Goal: Task Accomplishment & Management: Complete application form

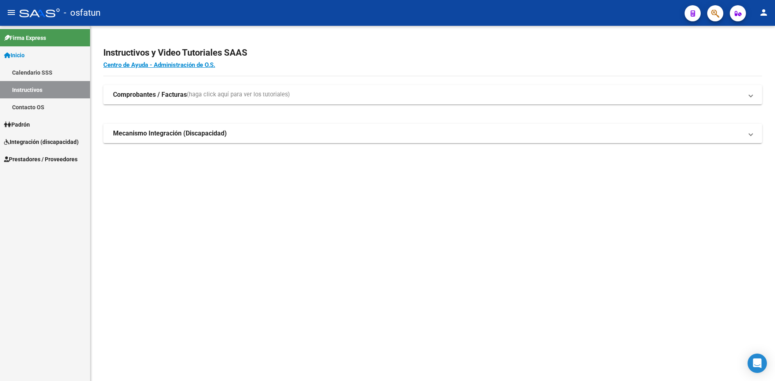
click at [31, 77] on link "Calendario SSS" at bounding box center [45, 72] width 90 height 17
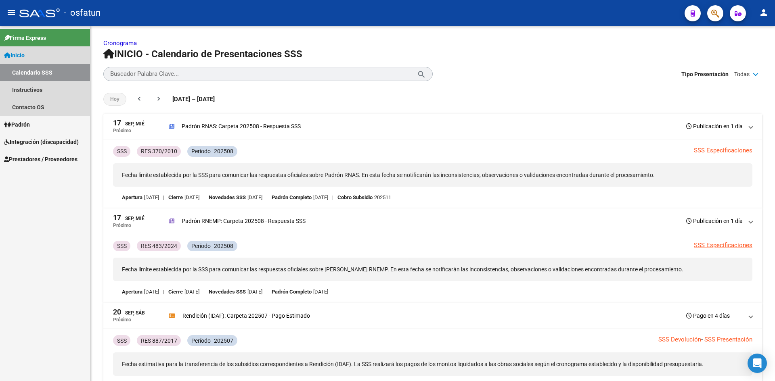
click at [38, 73] on link "Calendario SSS" at bounding box center [45, 72] width 90 height 17
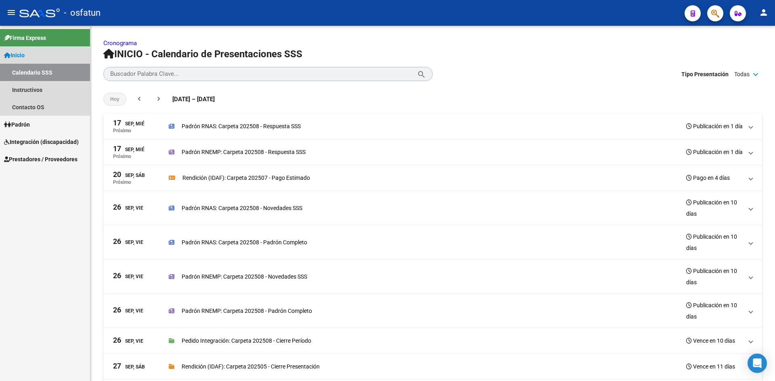
click at [38, 73] on link "Calendario SSS" at bounding box center [45, 72] width 90 height 17
click at [38, 94] on link "Instructivos" at bounding box center [45, 89] width 90 height 17
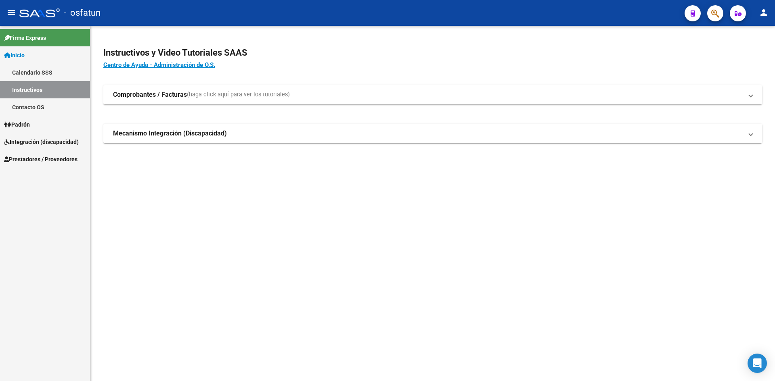
click at [39, 108] on link "Contacto OS" at bounding box center [45, 106] width 90 height 17
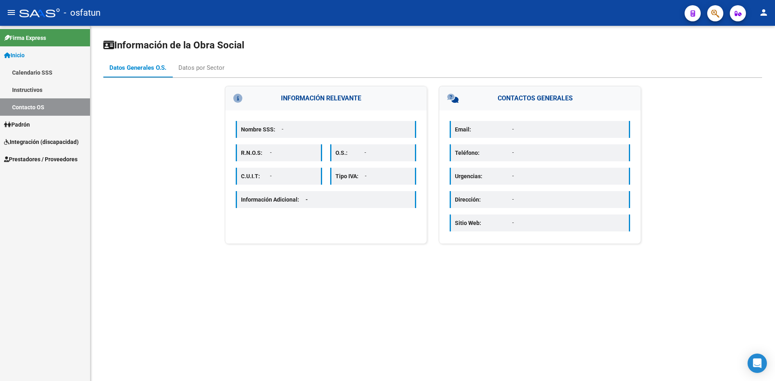
click at [37, 126] on link "Padrón" at bounding box center [45, 124] width 90 height 17
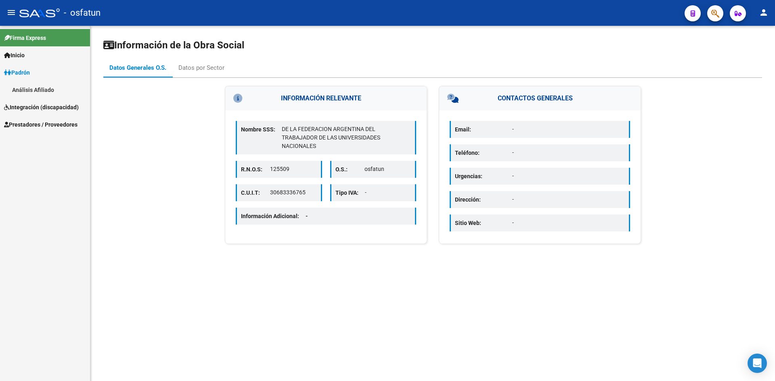
click at [42, 94] on link "Análisis Afiliado" at bounding box center [45, 89] width 90 height 17
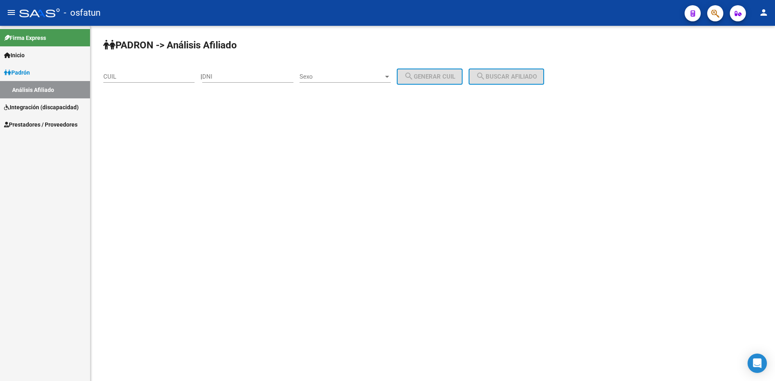
click at [45, 104] on span "Integración (discapacidad)" at bounding box center [41, 107] width 75 height 9
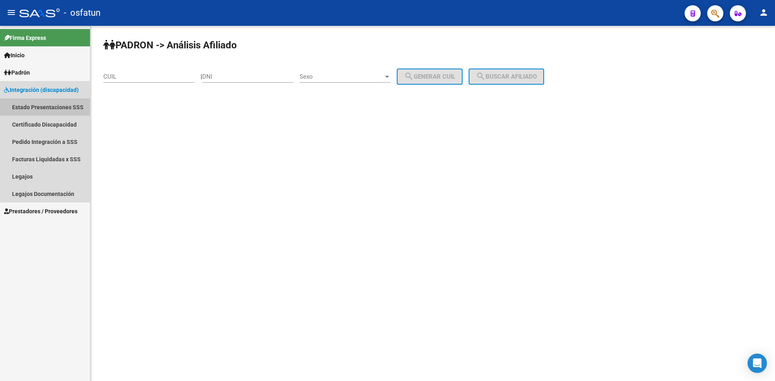
drag, startPoint x: 50, startPoint y: 110, endPoint x: 48, endPoint y: 106, distance: 4.7
click at [50, 110] on link "Estado Presentaciones SSS" at bounding box center [45, 106] width 90 height 17
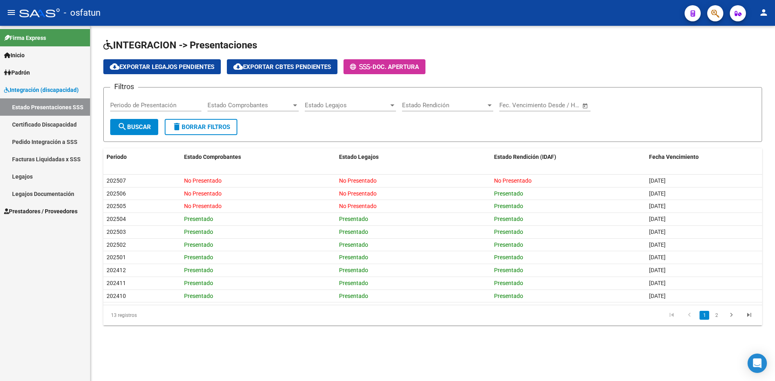
click at [46, 127] on link "Certificado Discapacidad" at bounding box center [45, 124] width 90 height 17
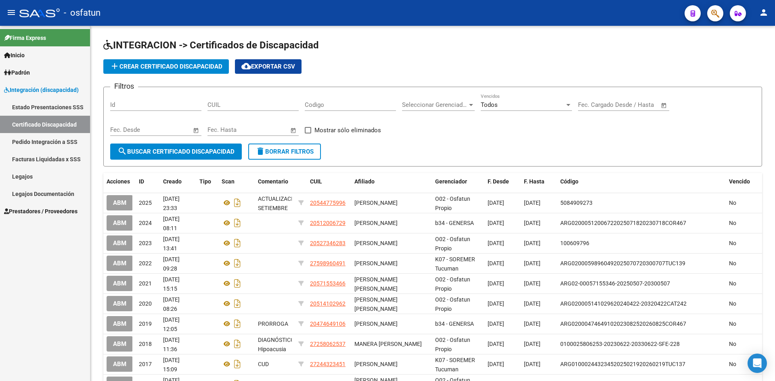
click at [39, 139] on link "Pedido Integración a SSS" at bounding box center [45, 141] width 90 height 17
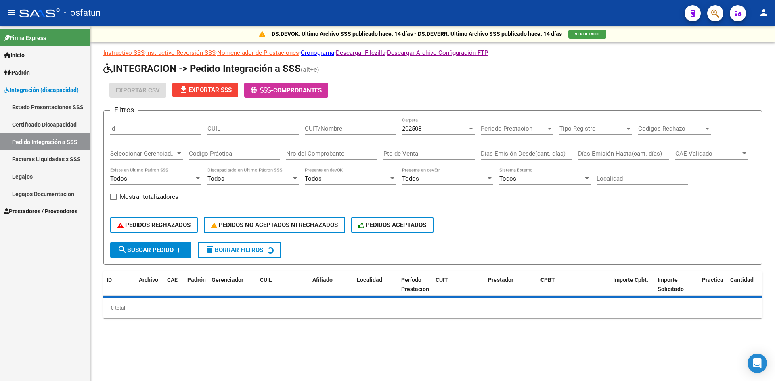
click at [42, 164] on link "Facturas Liquidadas x SSS" at bounding box center [45, 159] width 90 height 17
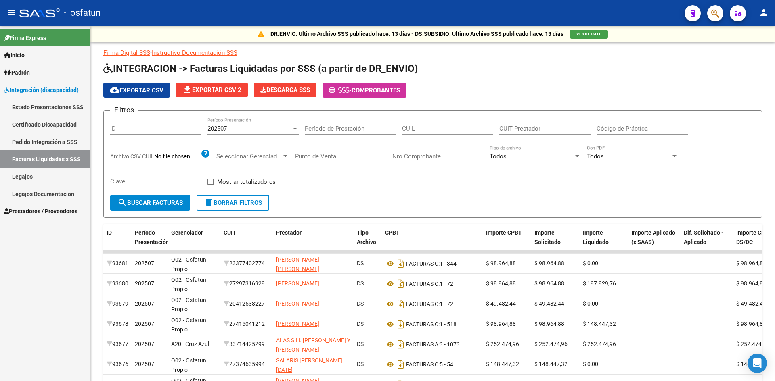
click at [35, 110] on link "Estado Presentaciones SSS" at bounding box center [45, 106] width 90 height 17
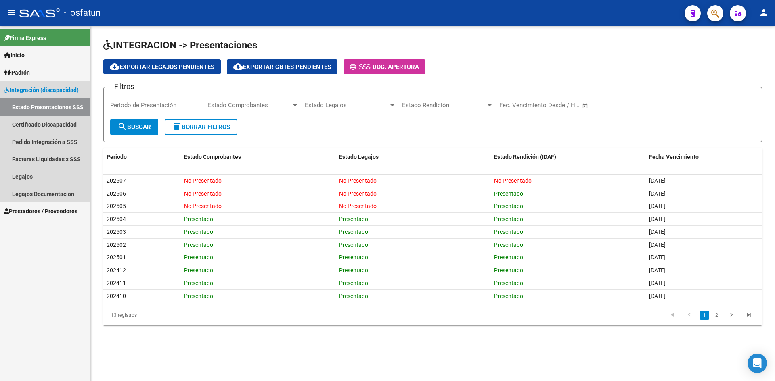
click at [31, 93] on span "Integración (discapacidad)" at bounding box center [41, 90] width 75 height 9
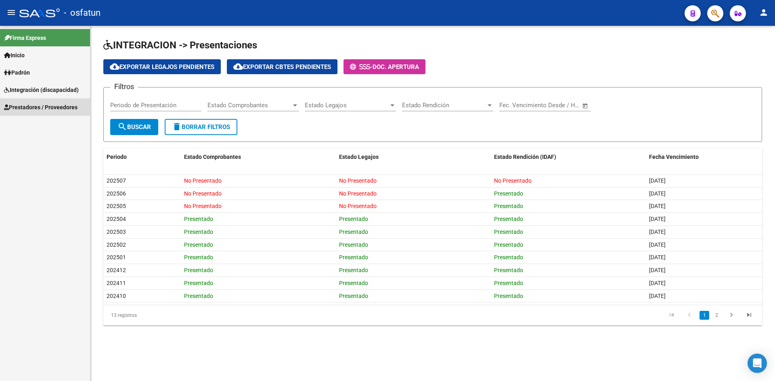
click at [35, 105] on span "Prestadores / Proveedores" at bounding box center [40, 107] width 73 height 9
click at [42, 126] on link "Facturas - Listado/Carga" at bounding box center [45, 124] width 90 height 17
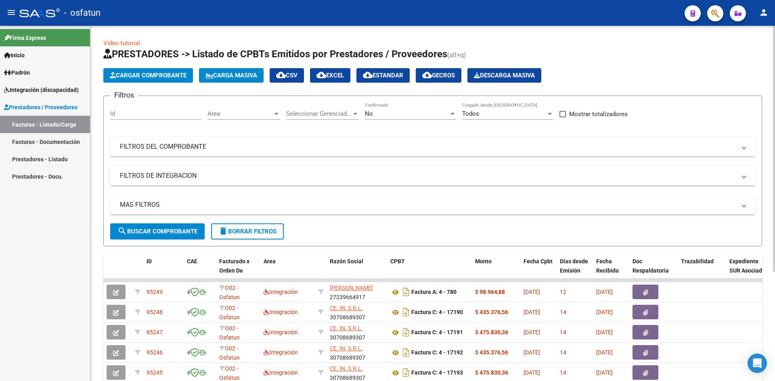
click at [159, 83] on app-list-header "PRESTADORES -> Listado de CPBTs Emitidos por Prestadores / Proveedores (alt+q) …" at bounding box center [432, 147] width 659 height 199
click at [164, 75] on span "Cargar Comprobante" at bounding box center [148, 75] width 77 height 7
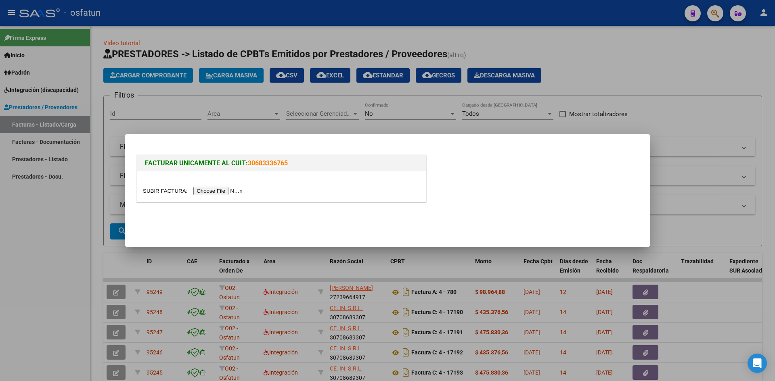
click at [222, 186] on div at bounding box center [281, 187] width 289 height 30
click at [232, 199] on div at bounding box center [281, 187] width 289 height 30
click at [234, 191] on input "file" at bounding box center [194, 191] width 102 height 8
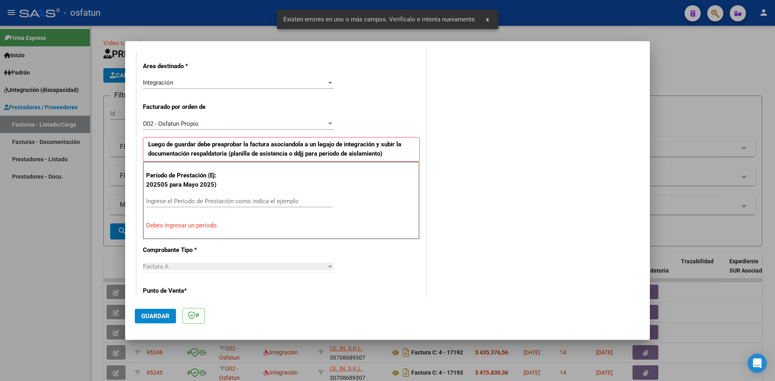
scroll to position [183, 0]
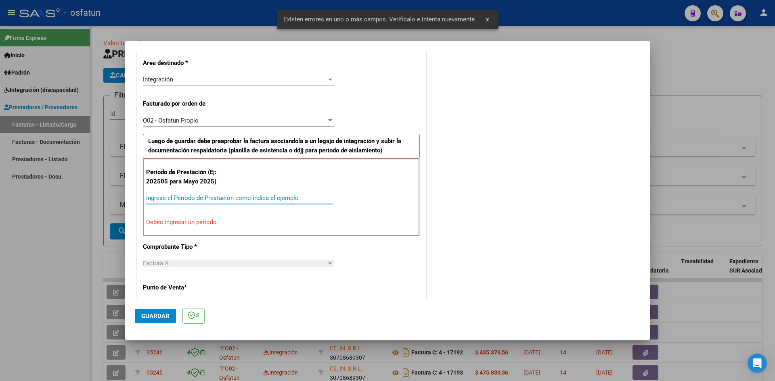
click at [194, 195] on input "Ingrese el Período de Prestación como indica el ejemplo" at bounding box center [239, 198] width 186 height 7
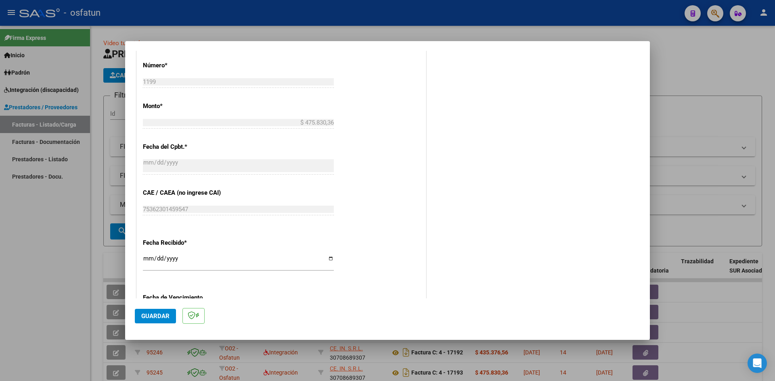
scroll to position [506, 0]
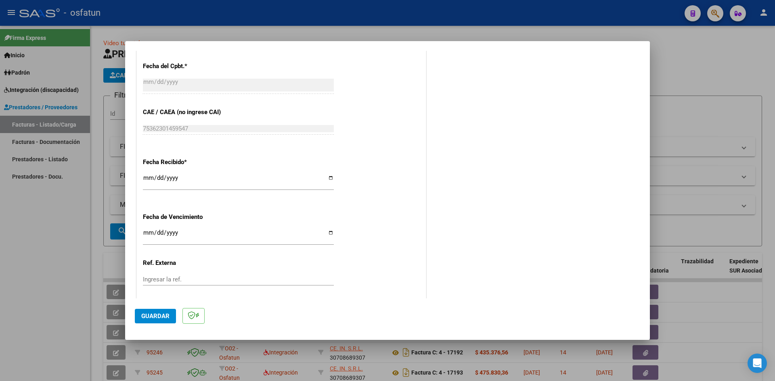
type input "202508"
drag, startPoint x: 145, startPoint y: 181, endPoint x: 150, endPoint y: 182, distance: 4.9
click at [146, 181] on input "[DATE]" at bounding box center [238, 181] width 191 height 13
type input "[DATE]"
drag, startPoint x: 160, startPoint y: 316, endPoint x: 293, endPoint y: 258, distance: 145.2
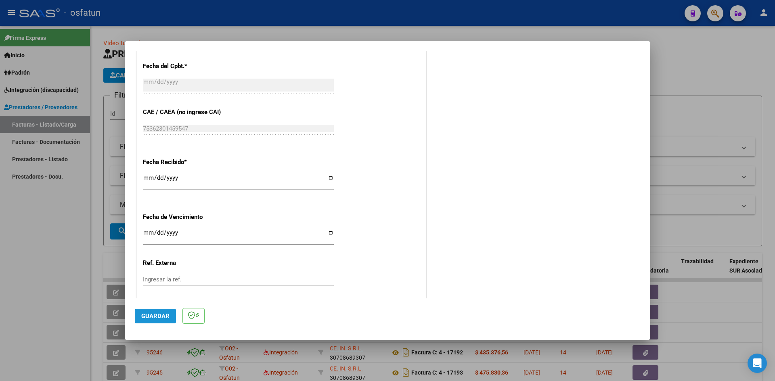
click at [162, 315] on span "Guardar" at bounding box center [155, 316] width 28 height 7
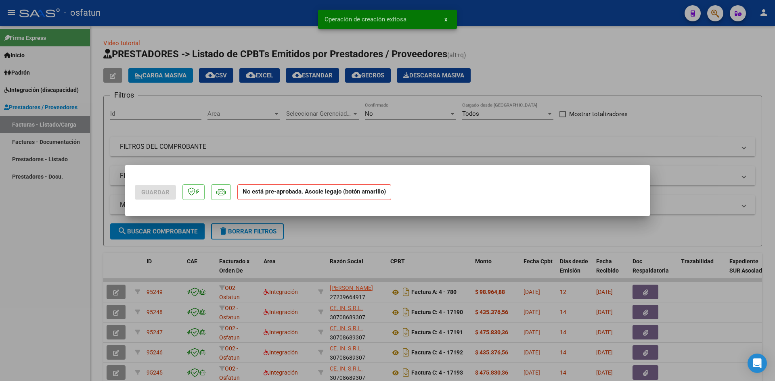
scroll to position [0, 0]
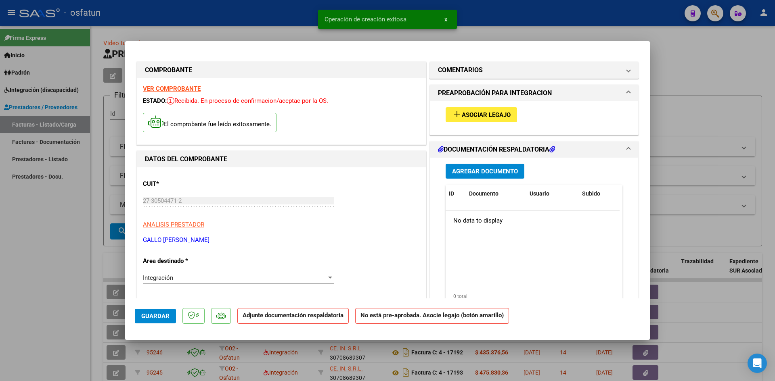
click at [486, 114] on span "Asociar Legajo" at bounding box center [486, 114] width 49 height 7
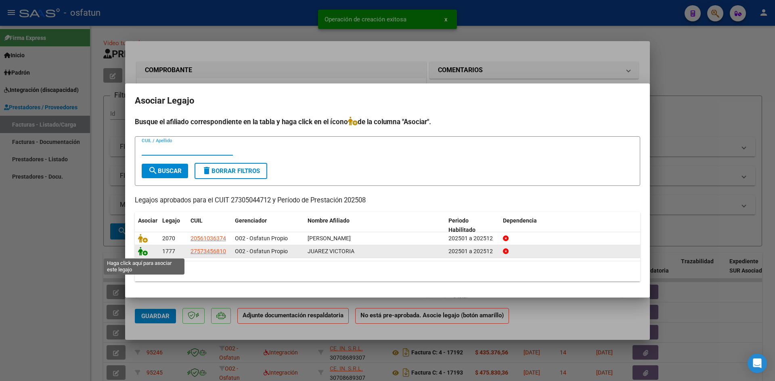
click at [141, 254] on icon at bounding box center [143, 251] width 10 height 9
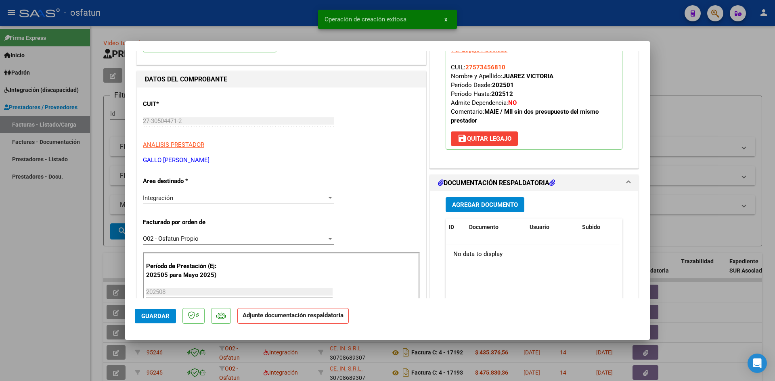
scroll to position [81, 0]
click at [470, 208] on button "Agregar Documento" at bounding box center [485, 204] width 79 height 15
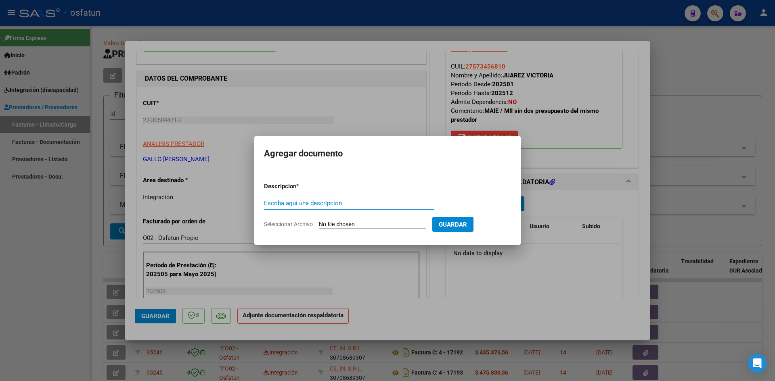
click at [309, 203] on input "Escriba aquí una descripcion" at bounding box center [349, 203] width 170 height 7
type input "P"
type input "AUTORIZACIÓN"
click at [351, 223] on input "Seleccionar Archivo" at bounding box center [372, 225] width 107 height 8
type input "C:\fakepath\PRESUPUESTO AUTORIZADO - MOD INT ESC - 2025.pdf"
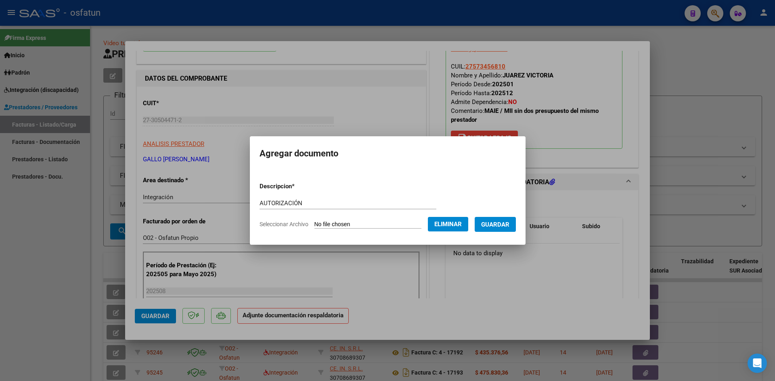
drag, startPoint x: 504, startPoint y: 224, endPoint x: 503, endPoint y: 271, distance: 47.2
click at [504, 227] on span "Guardar" at bounding box center [495, 224] width 28 height 7
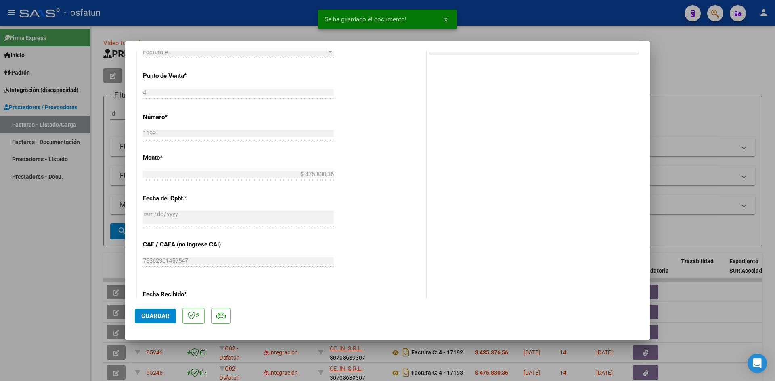
scroll to position [404, 0]
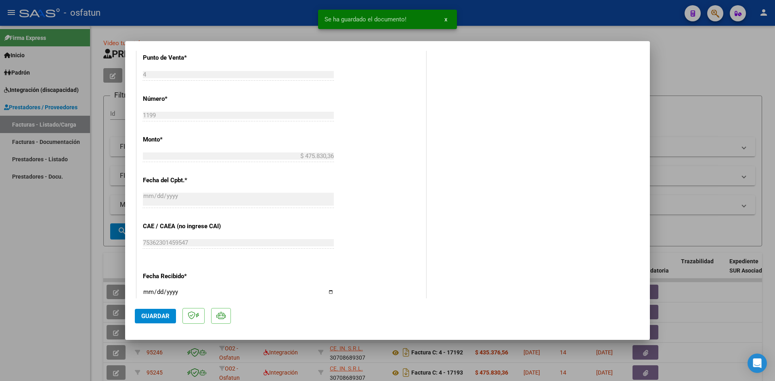
click at [161, 311] on button "Guardar" at bounding box center [155, 316] width 41 height 15
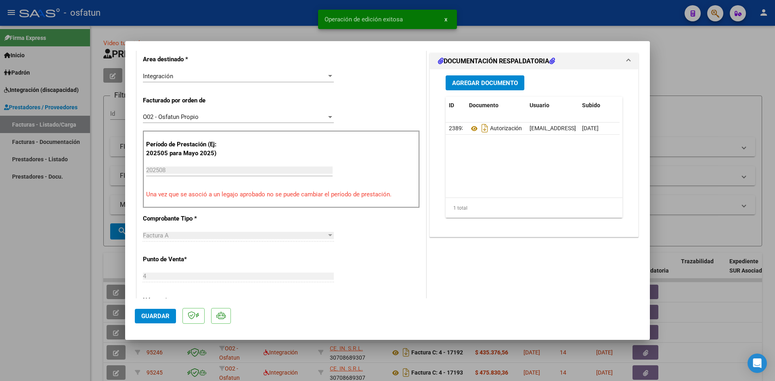
scroll to position [40, 0]
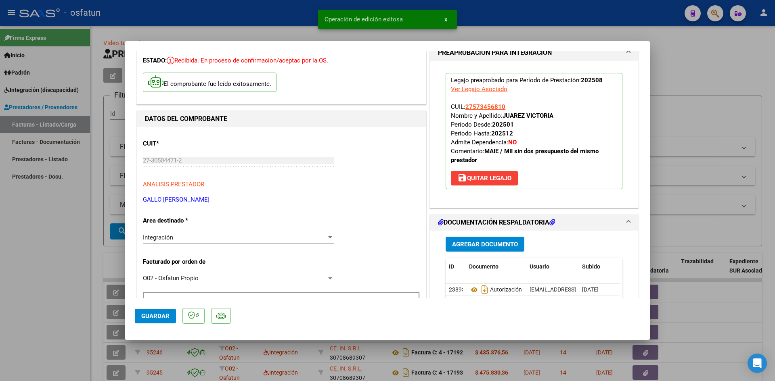
click at [251, 11] on div at bounding box center [387, 190] width 775 height 381
type input "$ 0,00"
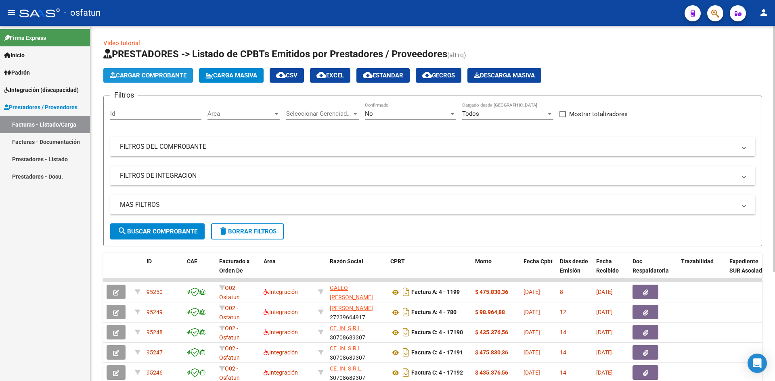
click at [131, 73] on span "Cargar Comprobante" at bounding box center [148, 75] width 77 height 7
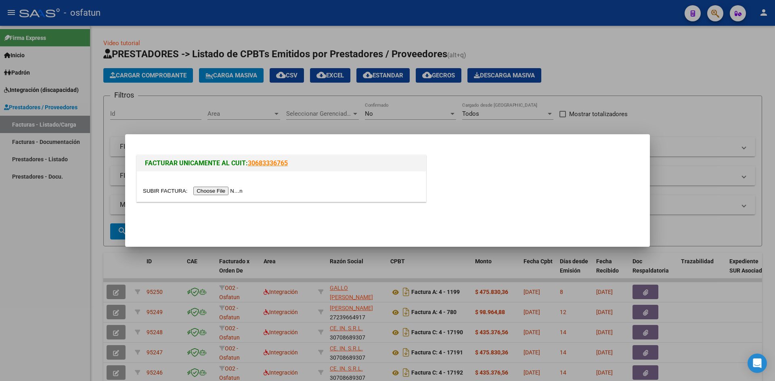
click at [224, 190] on input "file" at bounding box center [194, 191] width 102 height 8
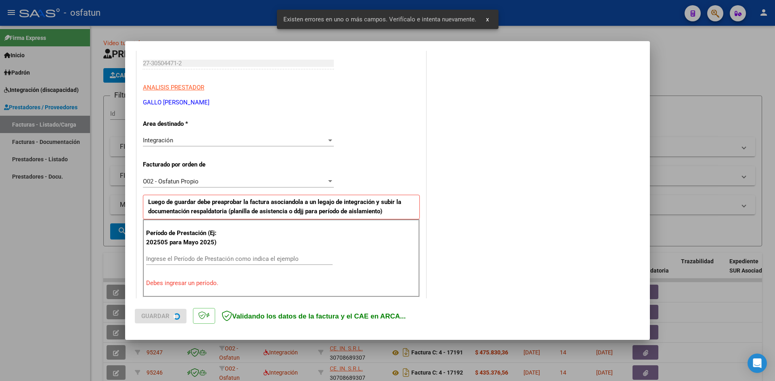
scroll to position [198, 0]
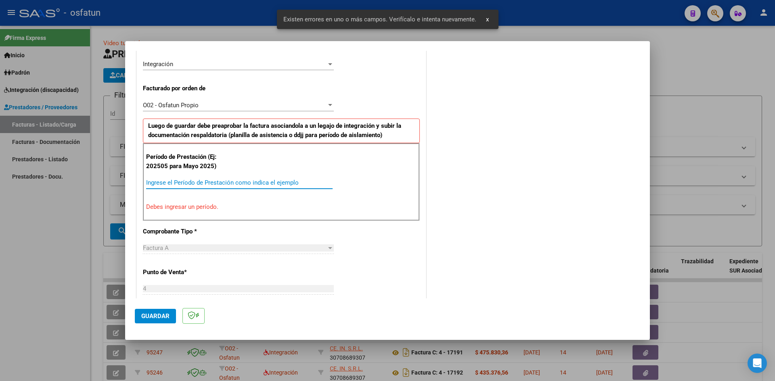
click at [196, 183] on input "Ingrese el Período de Prestación como indica el ejemplo" at bounding box center [239, 182] width 186 height 7
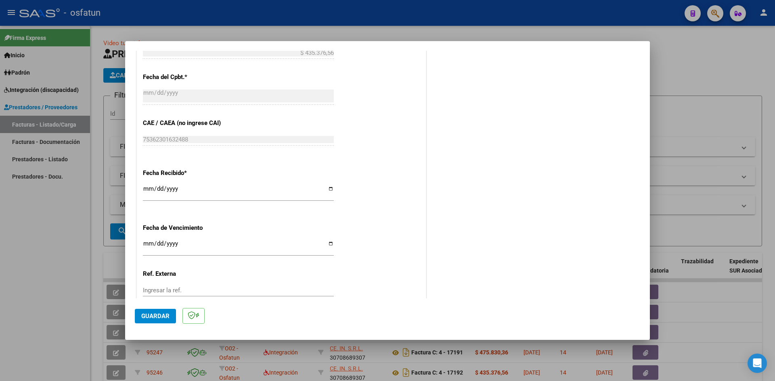
scroll to position [481, 0]
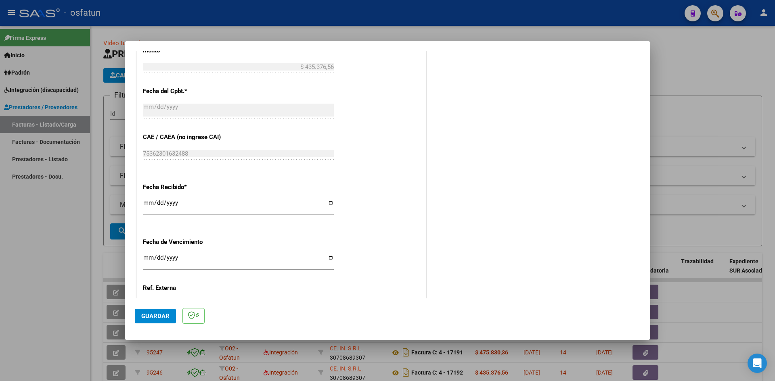
type input "202508"
drag, startPoint x: 146, startPoint y: 202, endPoint x: 236, endPoint y: 214, distance: 90.8
click at [146, 202] on input "[DATE]" at bounding box center [238, 206] width 191 height 13
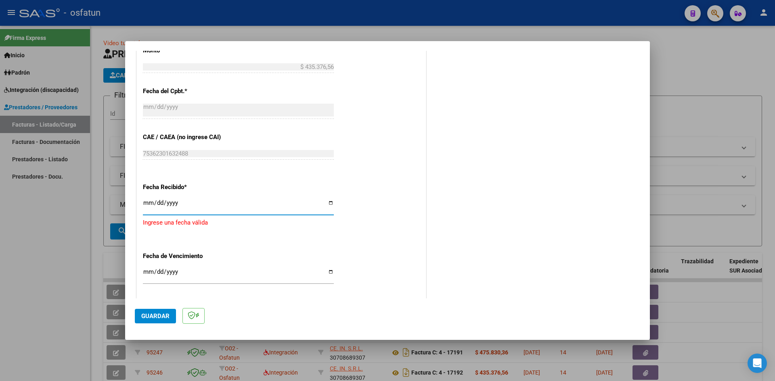
type input "[DATE]"
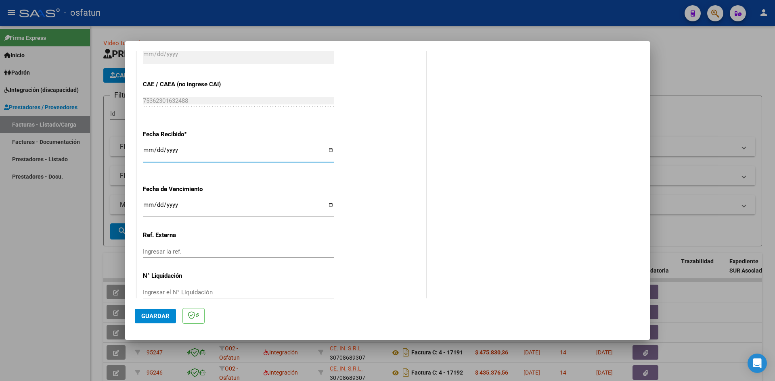
scroll to position [549, 0]
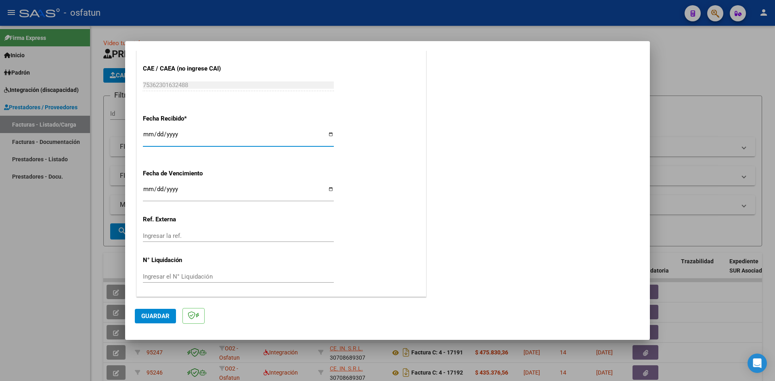
click at [147, 304] on mat-dialog-actions "Guardar" at bounding box center [387, 315] width 505 height 32
click at [161, 316] on span "Guardar" at bounding box center [155, 316] width 28 height 7
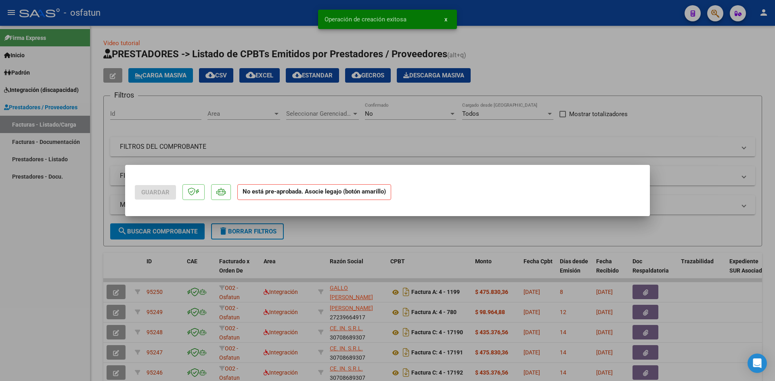
scroll to position [0, 0]
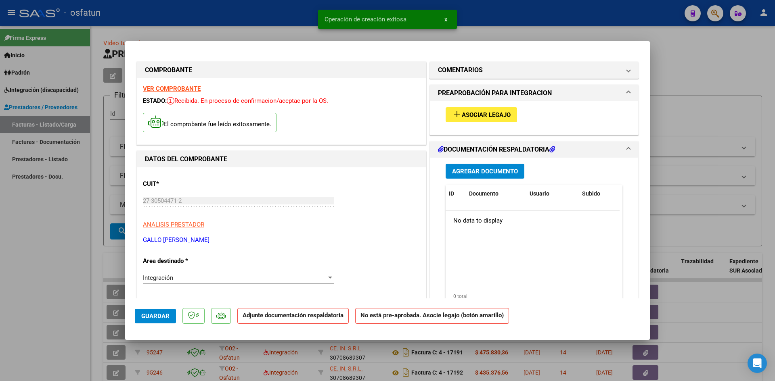
click at [479, 112] on span "Asociar Legajo" at bounding box center [486, 114] width 49 height 7
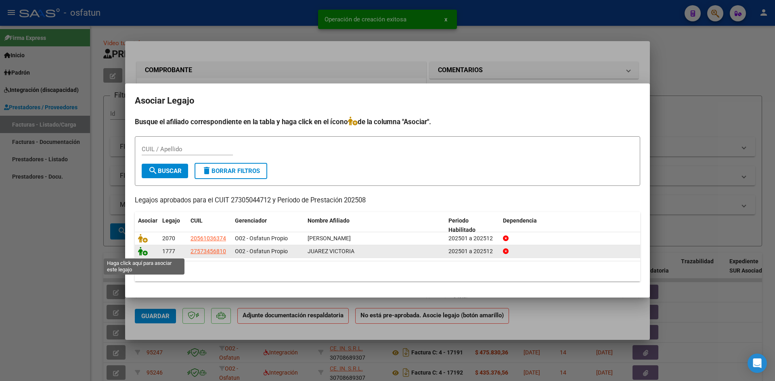
click at [144, 252] on icon at bounding box center [143, 251] width 10 height 9
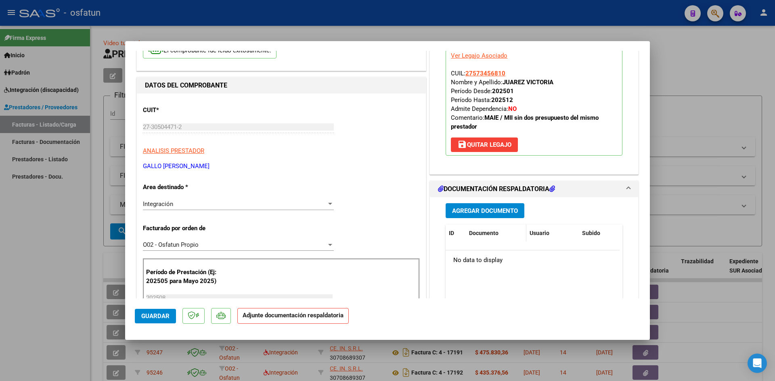
scroll to position [81, 0]
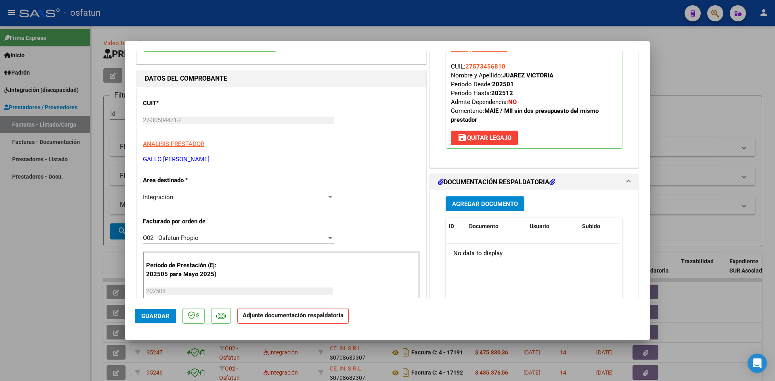
click at [478, 211] on button "Agregar Documento" at bounding box center [485, 204] width 79 height 15
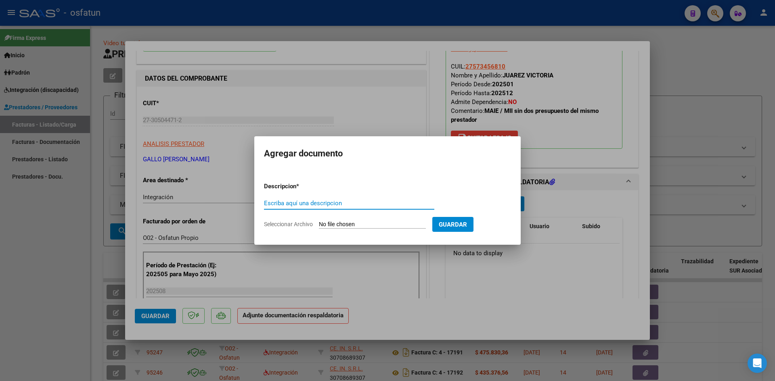
click at [315, 205] on input "Escriba aquí una descripcion" at bounding box center [349, 203] width 170 height 7
type input "P"
type input "ASISTENCIA"
click at [358, 227] on input "Seleccionar Archivo" at bounding box center [372, 225] width 107 height 8
type input "C:\fakepath\PLANILLA ASISTENCIA - MOD INT INT - [DATE].pdf"
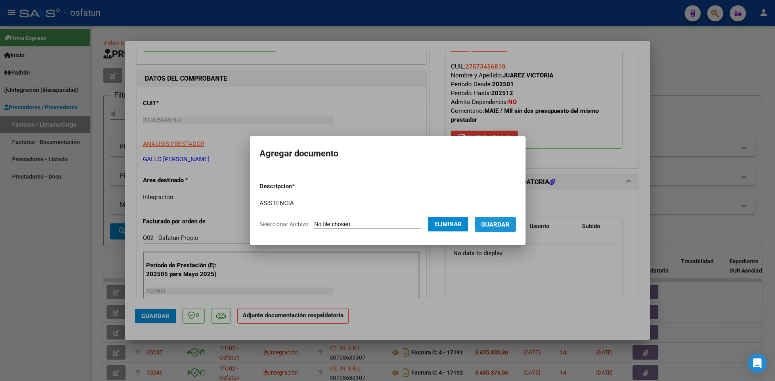
click at [497, 228] on button "Guardar" at bounding box center [495, 224] width 41 height 15
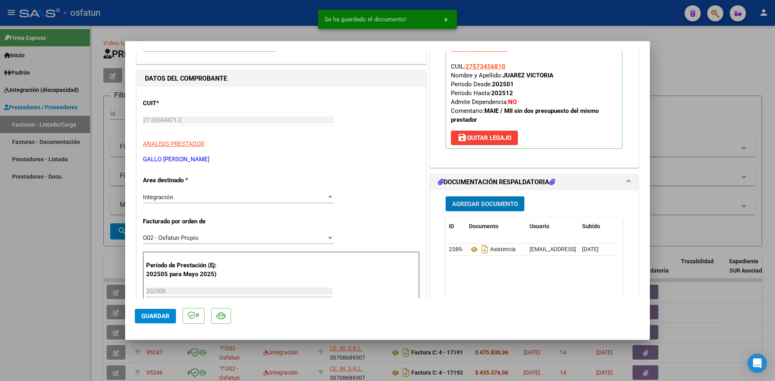
click at [465, 211] on button "Agregar Documento" at bounding box center [485, 204] width 79 height 15
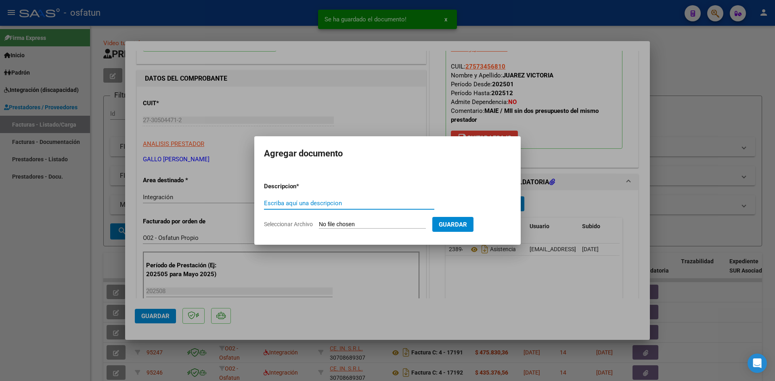
drag, startPoint x: 321, startPoint y: 203, endPoint x: 325, endPoint y: 202, distance: 4.1
click at [321, 202] on input "Escriba aquí una descripcion" at bounding box center [349, 203] width 170 height 7
type input "A"
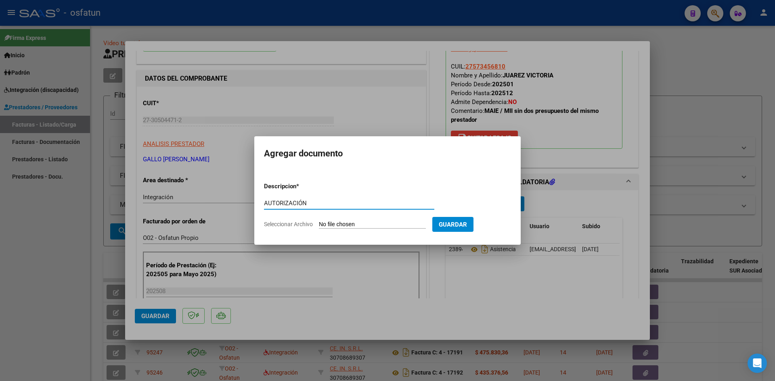
type input "AUTORIZACIÓN"
click at [356, 226] on input "Seleccionar Archivo" at bounding box center [372, 225] width 107 height 8
type input "C:\fakepath\PRESUPUESTO AUTORIZADO - MOD INT INT - 2025.pdf"
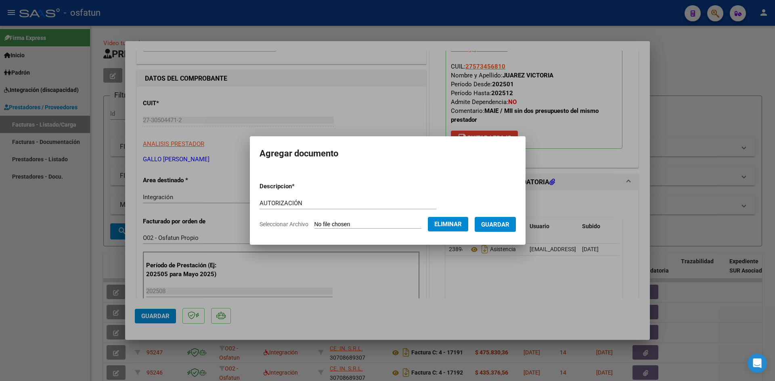
drag, startPoint x: 499, startPoint y: 233, endPoint x: 498, endPoint y: 228, distance: 5.4
click at [498, 232] on form "Descripcion * AUTORIZACIÓN Escriba aquí una descripcion Seleccionar Archivo Eli…" at bounding box center [388, 205] width 256 height 59
click at [497, 223] on span "Guardar" at bounding box center [495, 224] width 28 height 7
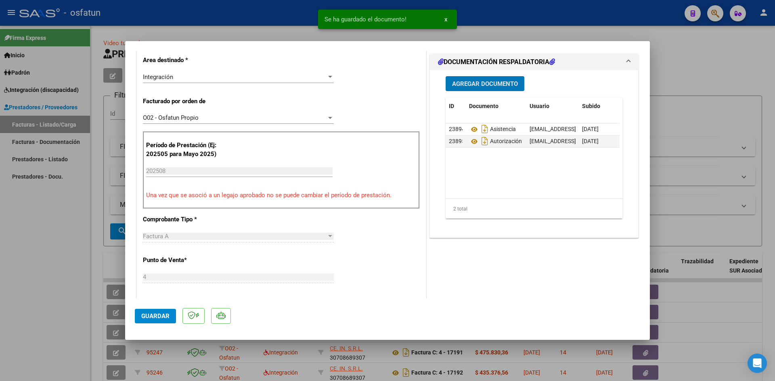
scroll to position [202, 0]
click at [177, 318] on mat-dialog-actions "Guardar" at bounding box center [387, 315] width 505 height 32
drag, startPoint x: 160, startPoint y: 316, endPoint x: 218, endPoint y: 314, distance: 58.2
click at [163, 316] on span "Guardar" at bounding box center [155, 316] width 28 height 7
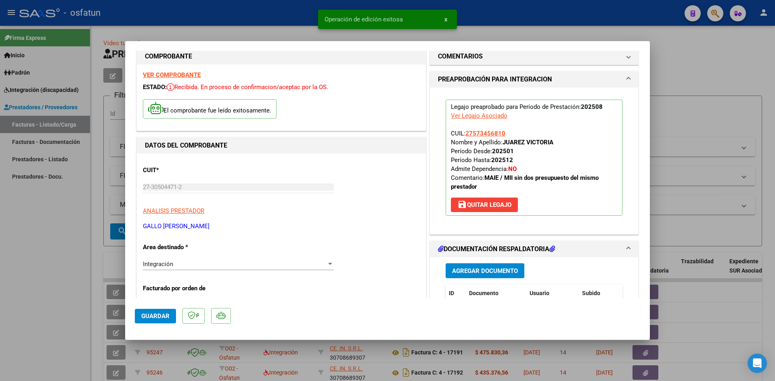
scroll to position [0, 0]
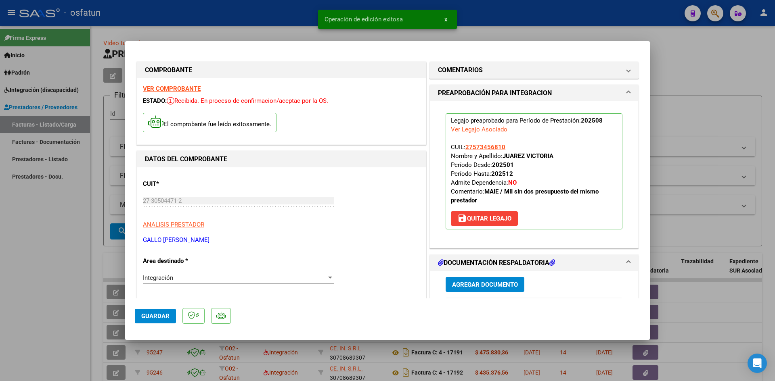
drag, startPoint x: 270, startPoint y: 29, endPoint x: 317, endPoint y: 58, distance: 55.2
click at [270, 29] on div at bounding box center [387, 190] width 775 height 381
type input "$ 0,00"
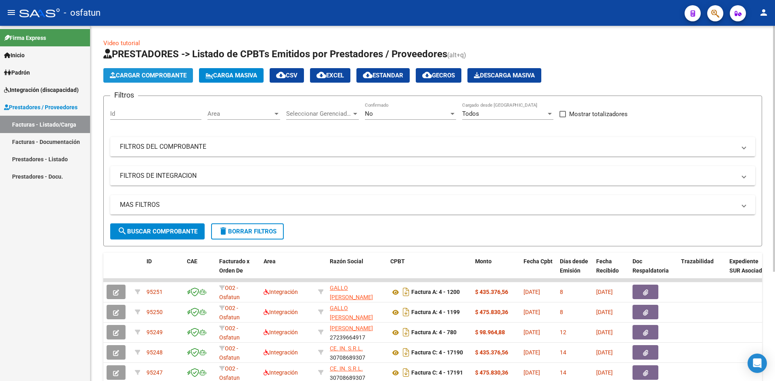
click at [153, 80] on button "Cargar Comprobante" at bounding box center [148, 75] width 90 height 15
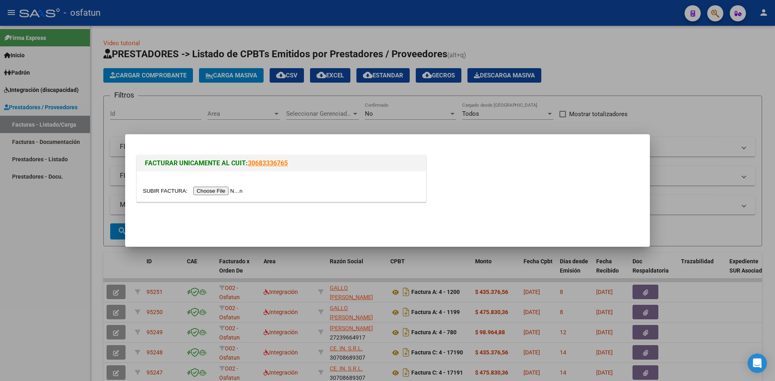
click at [226, 195] on input "file" at bounding box center [194, 191] width 102 height 8
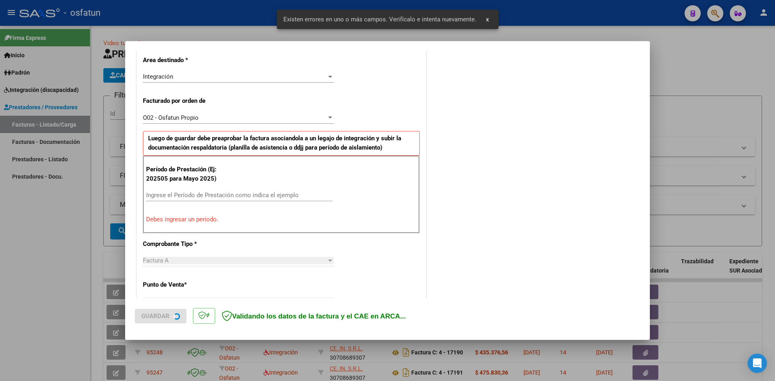
scroll to position [198, 0]
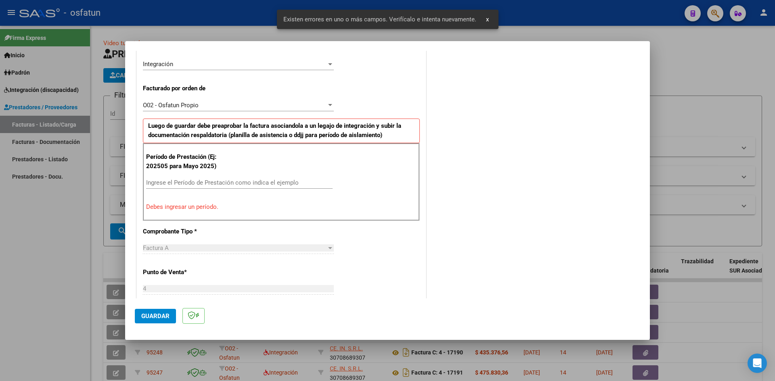
click at [213, 186] on input "Ingrese el Período de Prestación como indica el ejemplo" at bounding box center [239, 182] width 186 height 7
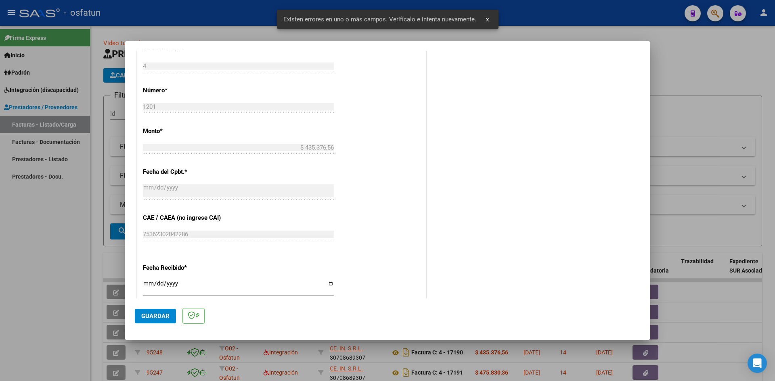
scroll to position [440, 0]
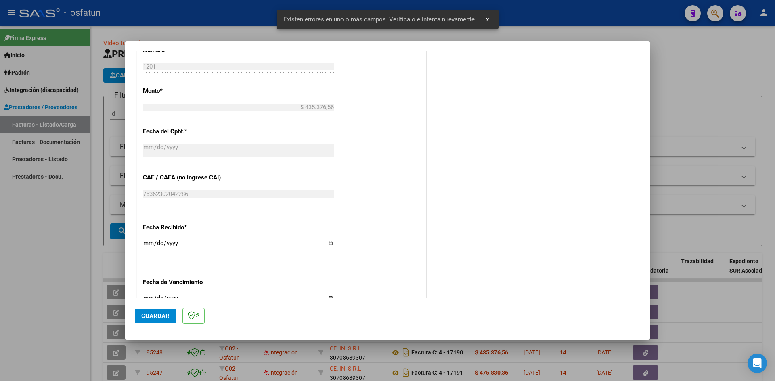
type input "202508"
click at [145, 245] on input "[DATE]" at bounding box center [238, 246] width 191 height 13
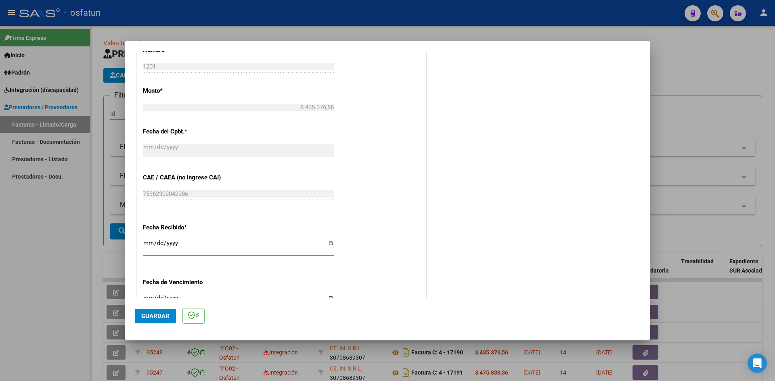
type input "[DATE]"
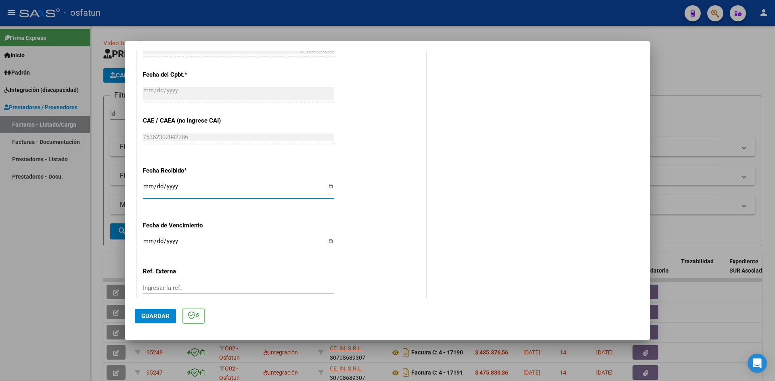
scroll to position [549, 0]
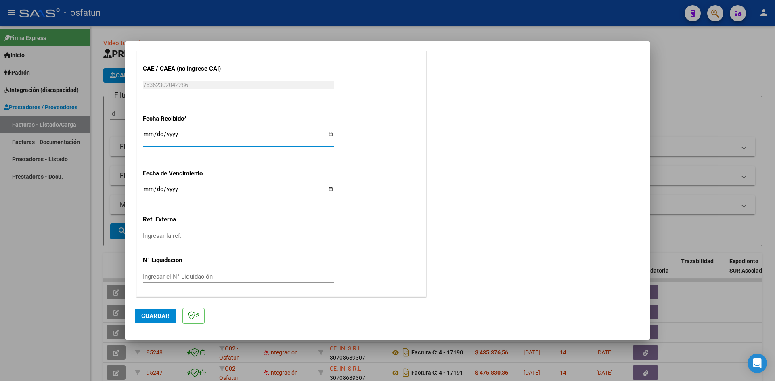
drag, startPoint x: 154, startPoint y: 314, endPoint x: 306, endPoint y: 301, distance: 152.7
click at [155, 312] on button "Guardar" at bounding box center [155, 316] width 41 height 15
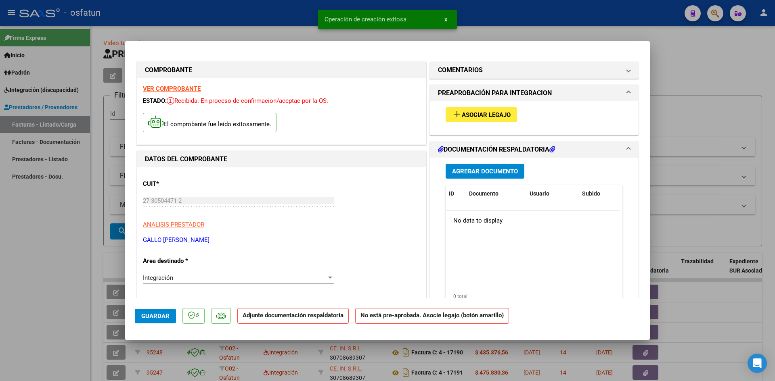
click at [479, 115] on span "Asociar Legajo" at bounding box center [486, 114] width 49 height 7
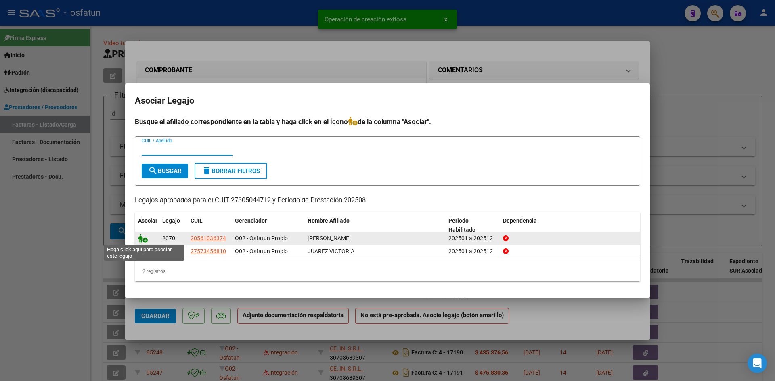
click at [145, 240] on icon at bounding box center [143, 238] width 10 height 9
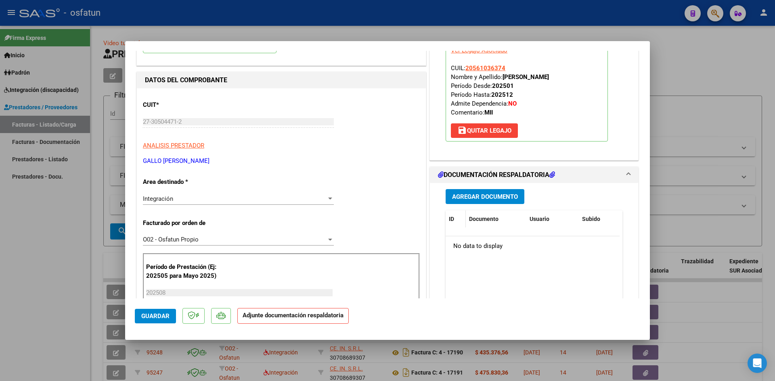
scroll to position [81, 0]
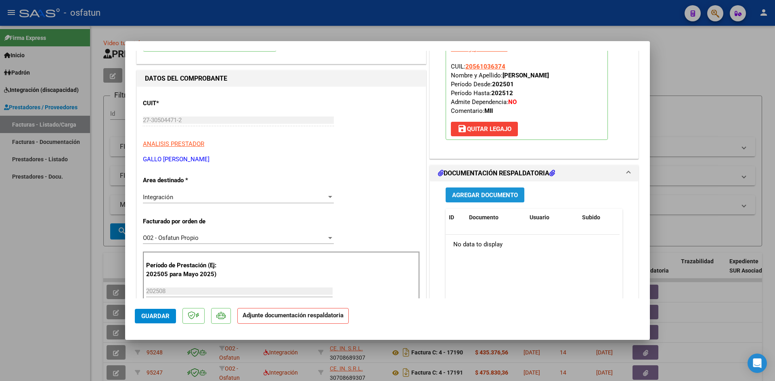
click at [487, 197] on span "Agregar Documento" at bounding box center [485, 195] width 66 height 7
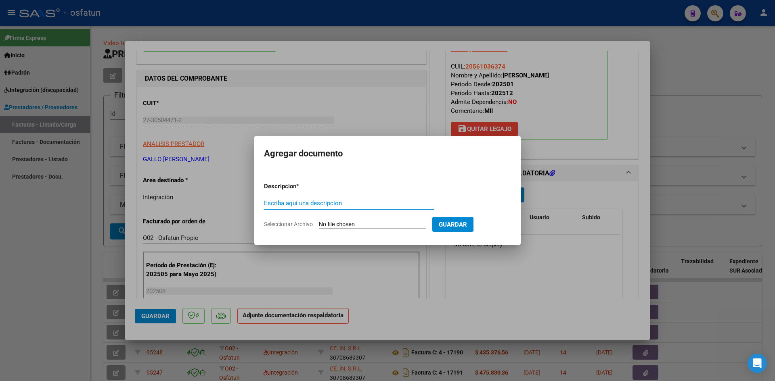
click at [294, 203] on input "Escriba aquí una descripcion" at bounding box center [349, 203] width 170 height 7
type input "ASISTENCIA"
click at [361, 226] on input "Seleccionar Archivo" at bounding box center [372, 225] width 107 height 8
type input "C:\fakepath\PLANILLA ASISTENCIA - MOD INT INT - [DATE].pdf"
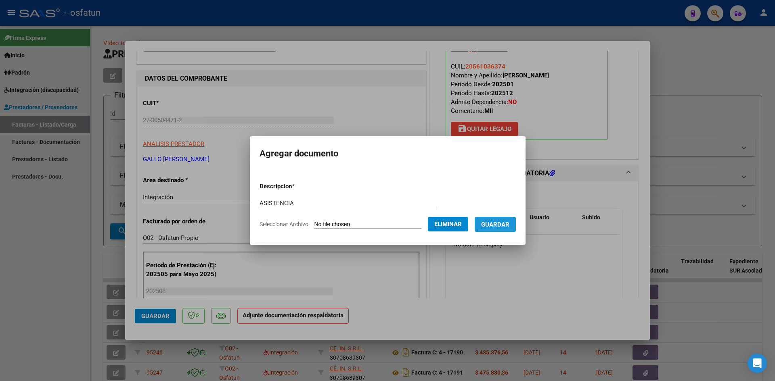
click at [508, 222] on span "Guardar" at bounding box center [495, 224] width 28 height 7
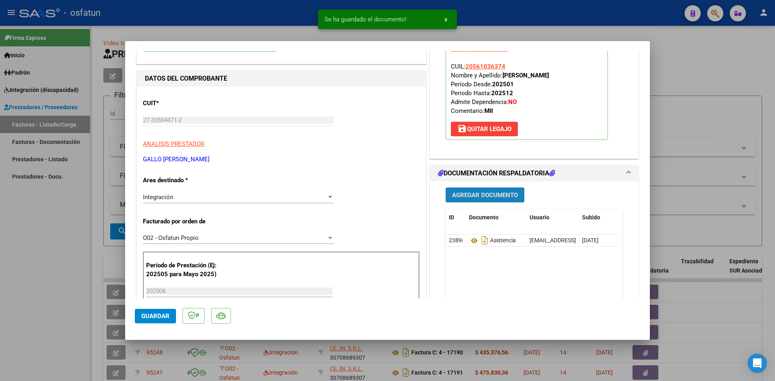
click at [485, 199] on span "Agregar Documento" at bounding box center [485, 195] width 66 height 7
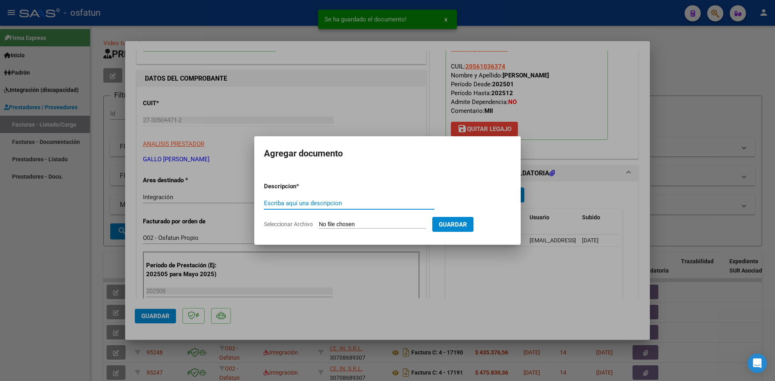
click at [318, 202] on input "Escriba aquí una descripcion" at bounding box center [349, 203] width 170 height 7
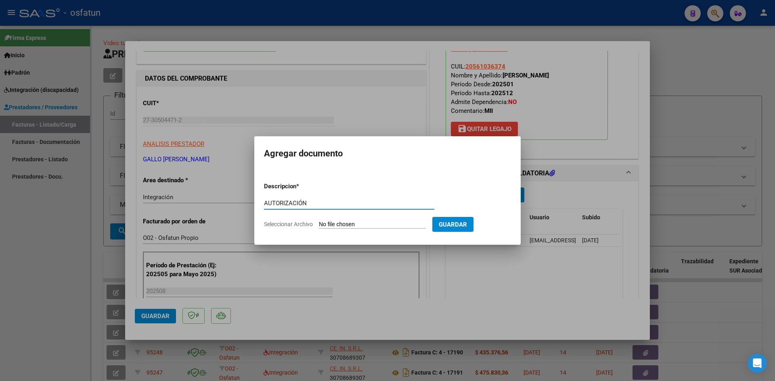
type input "AUTORIZACIÓN"
click at [338, 226] on input "Seleccionar Archivo" at bounding box center [372, 225] width 107 height 8
type input "C:\fakepath\PRESUPUESTO AUTORIZADO - MOD INT INT - 2025.pdf"
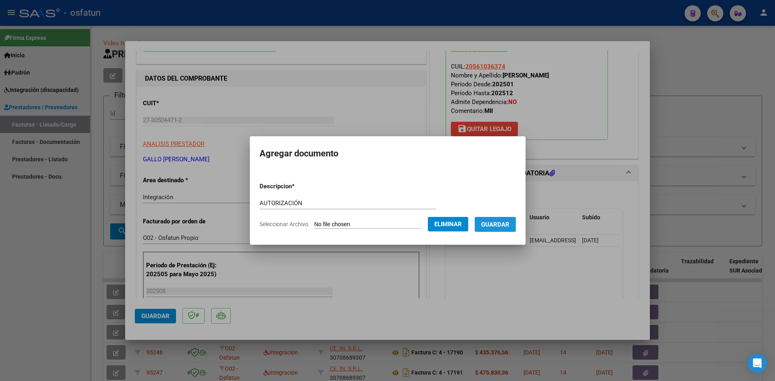
drag, startPoint x: 500, startPoint y: 224, endPoint x: 485, endPoint y: 198, distance: 30.6
click at [499, 222] on span "Guardar" at bounding box center [495, 224] width 28 height 7
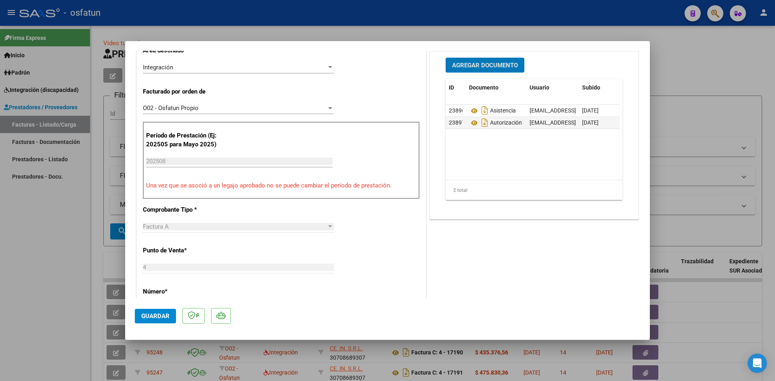
scroll to position [121, 0]
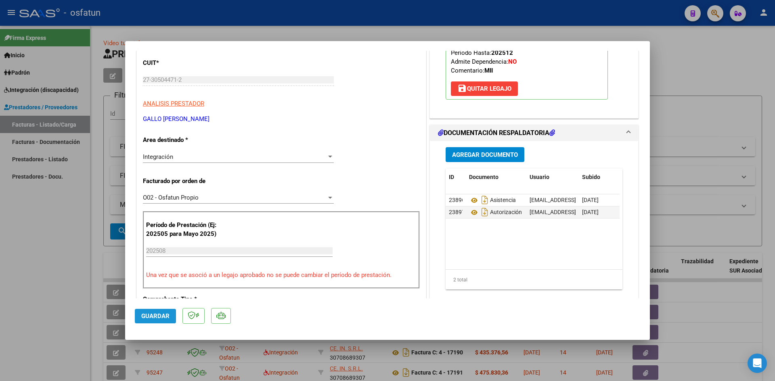
click at [163, 313] on button "Guardar" at bounding box center [155, 316] width 41 height 15
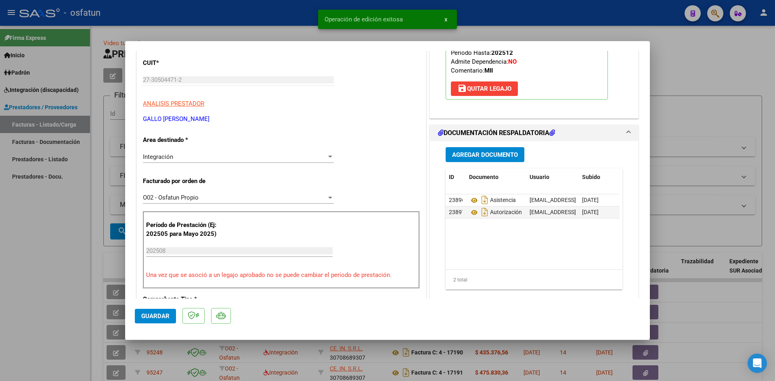
click at [316, 15] on div "Operación de edición exitosa x" at bounding box center [387, 19] width 158 height 39
click at [284, 12] on div at bounding box center [387, 190] width 775 height 381
type input "$ 0,00"
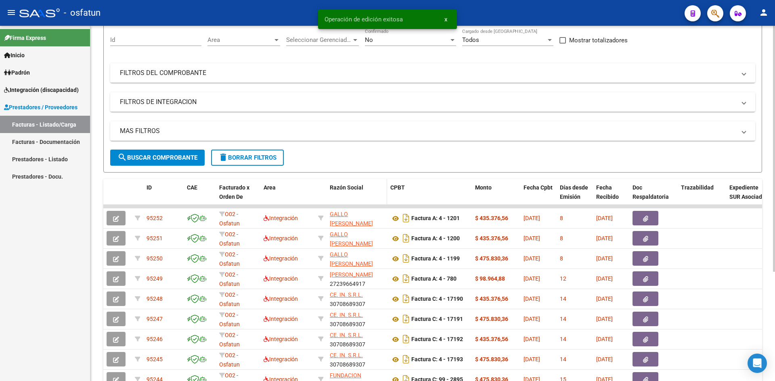
scroll to position [81, 0]
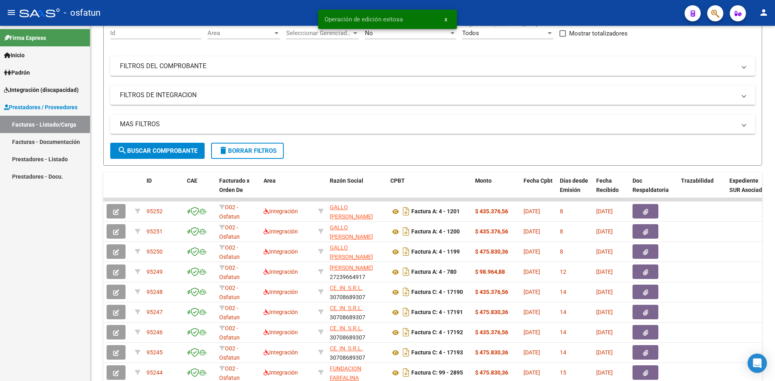
drag, startPoint x: 245, startPoint y: 11, endPoint x: 248, endPoint y: 0, distance: 10.9
click at [245, 10] on div "- osfatun" at bounding box center [348, 13] width 659 height 18
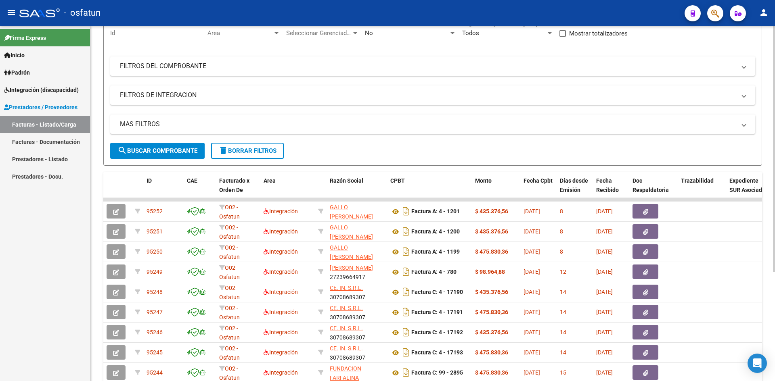
scroll to position [0, 0]
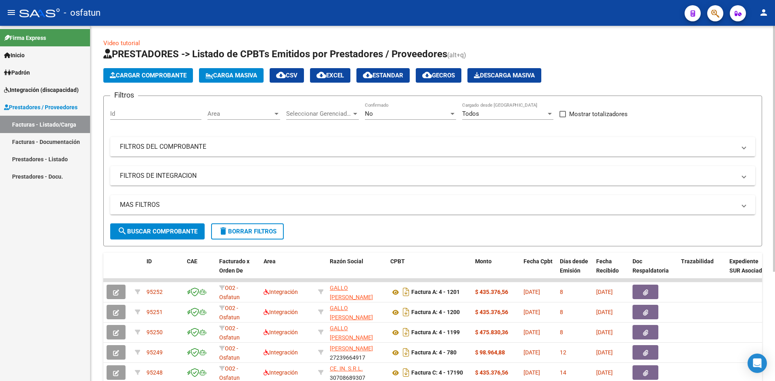
click at [129, 67] on app-list-header "PRESTADORES -> Listado de CPBTs Emitidos por Prestadores / Proveedores (alt+q) …" at bounding box center [432, 147] width 659 height 199
click at [152, 67] on app-list-header "PRESTADORES -> Listado de CPBTs Emitidos por Prestadores / Proveedores (alt+q) …" at bounding box center [432, 147] width 659 height 199
click at [159, 76] on span "Cargar Comprobante" at bounding box center [148, 75] width 77 height 7
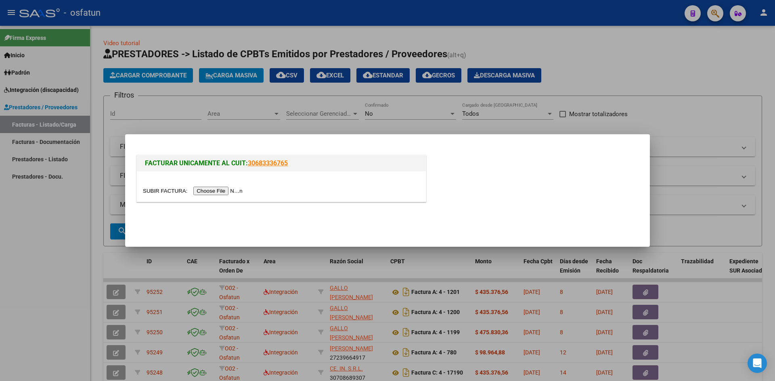
click at [216, 190] on input "file" at bounding box center [194, 191] width 102 height 8
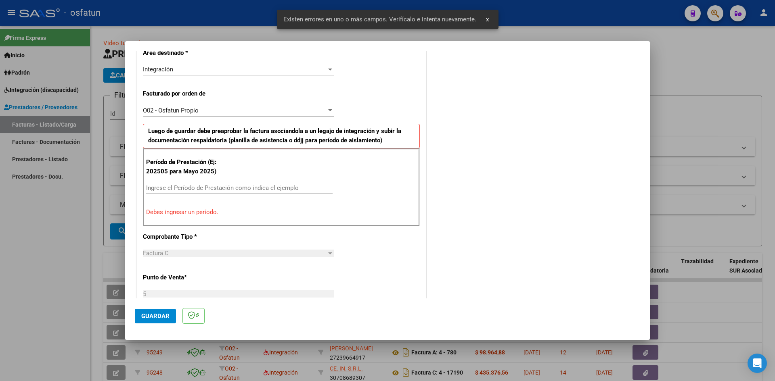
scroll to position [198, 0]
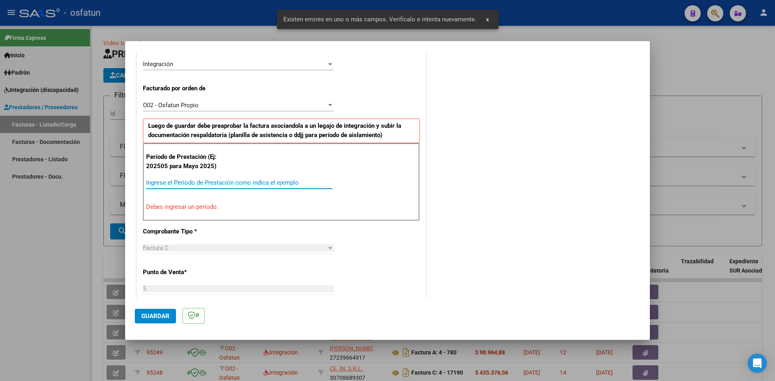
click at [194, 184] on input "Ingrese el Período de Prestación como indica el ejemplo" at bounding box center [239, 182] width 186 height 7
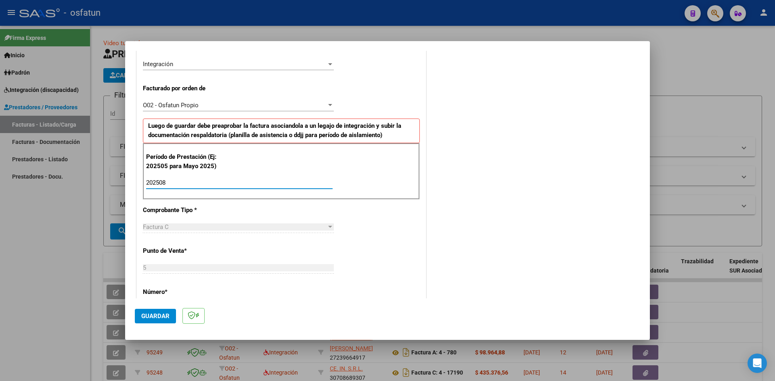
type input "202508"
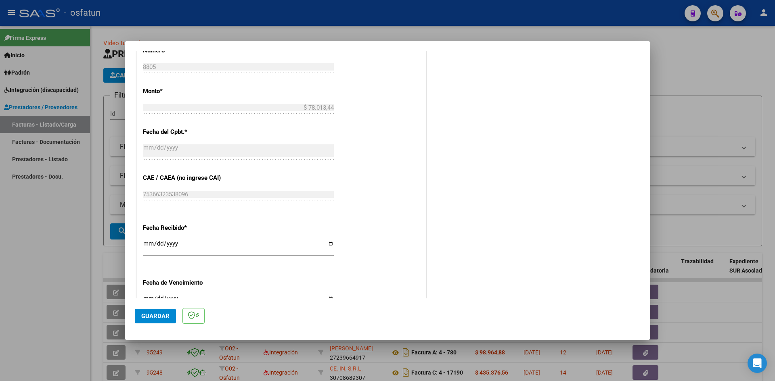
scroll to position [481, 0]
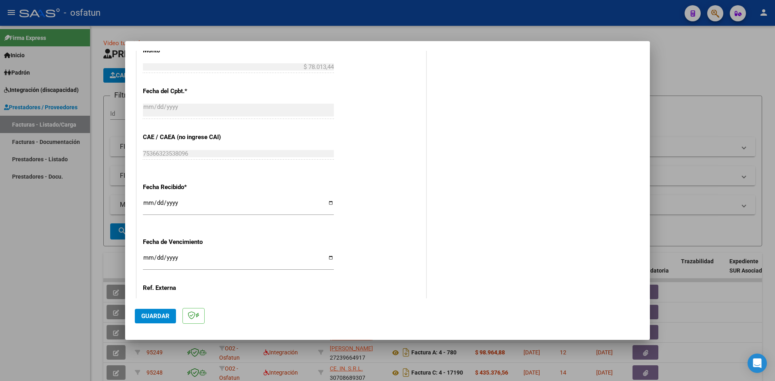
click at [145, 204] on input "[DATE]" at bounding box center [238, 206] width 191 height 13
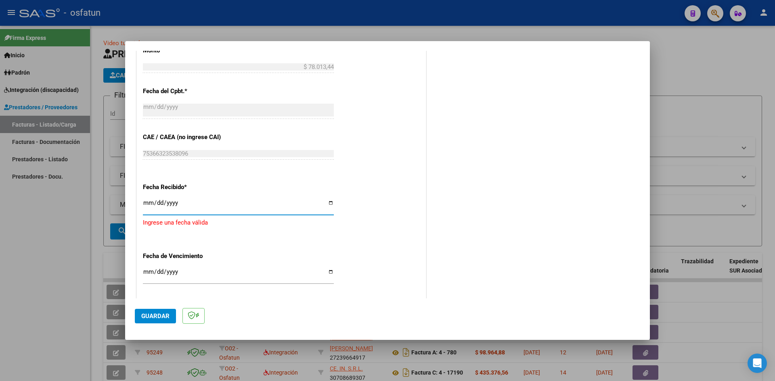
type input "[DATE]"
drag, startPoint x: 170, startPoint y: 322, endPoint x: 280, endPoint y: 310, distance: 111.2
click at [171, 321] on button "Guardar" at bounding box center [155, 316] width 41 height 15
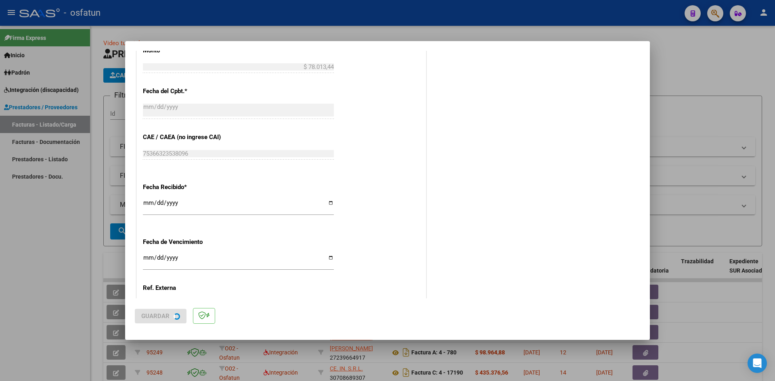
scroll to position [0, 0]
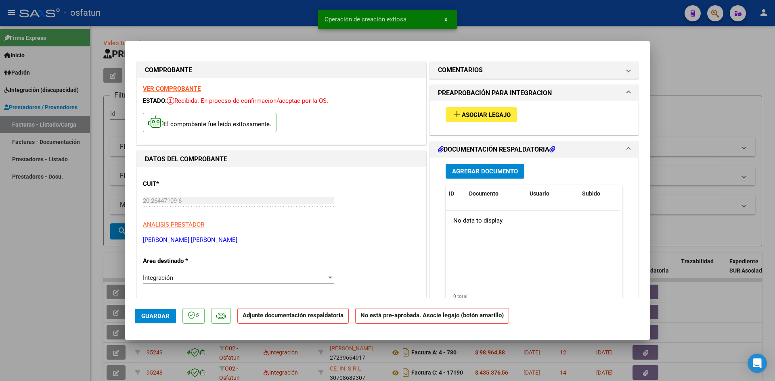
click at [499, 117] on span "Asociar Legajo" at bounding box center [486, 114] width 49 height 7
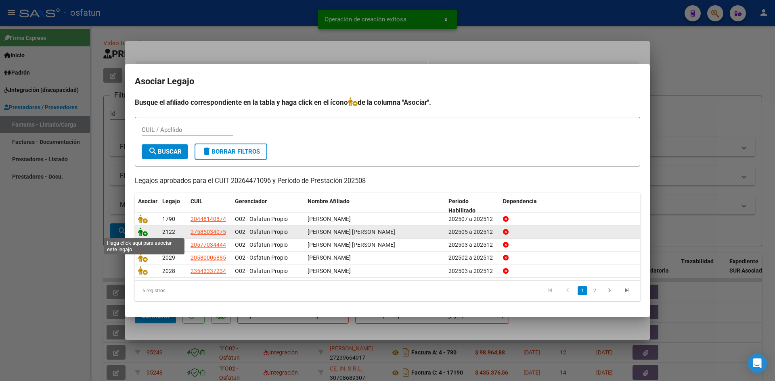
click at [145, 233] on icon at bounding box center [143, 232] width 10 height 9
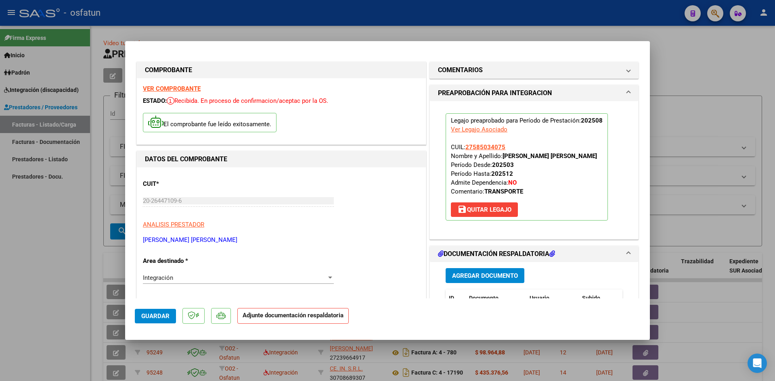
scroll to position [40, 0]
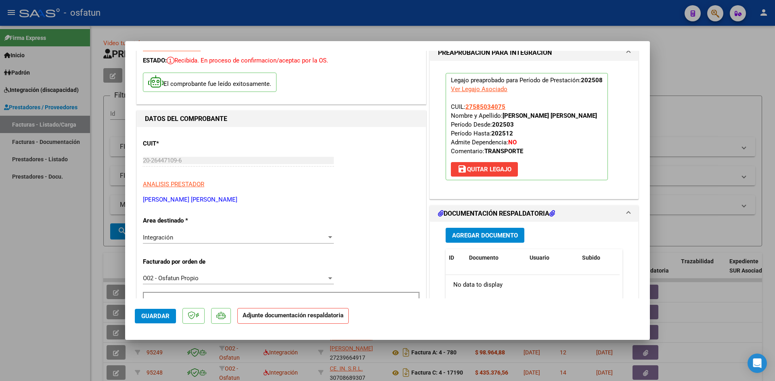
click at [486, 241] on button "Agregar Documento" at bounding box center [485, 235] width 79 height 15
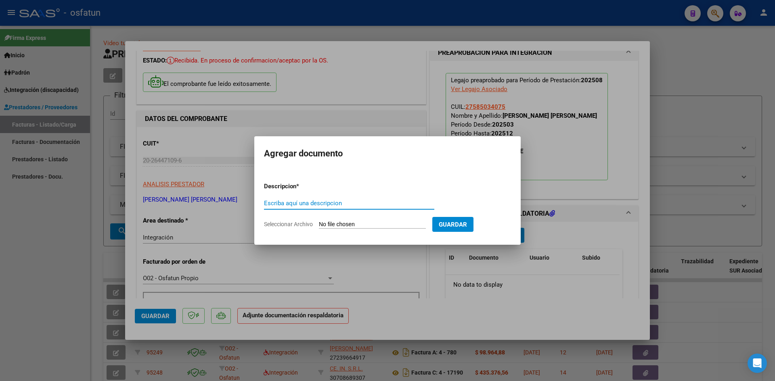
click at [301, 203] on input "Escriba aquí una descripcion" at bounding box center [349, 203] width 170 height 7
type input "ASISTENCIA"
click at [366, 226] on input "Seleccionar Archivo" at bounding box center [372, 225] width 107 height 8
type input "C:\fakepath\PLANILLA ASISTENCIA - TRANSP A TERAPIA - [DATE].pdf"
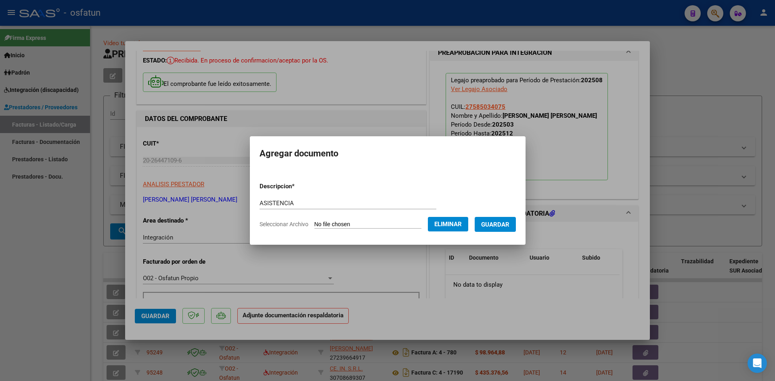
click at [502, 225] on span "Guardar" at bounding box center [495, 224] width 28 height 7
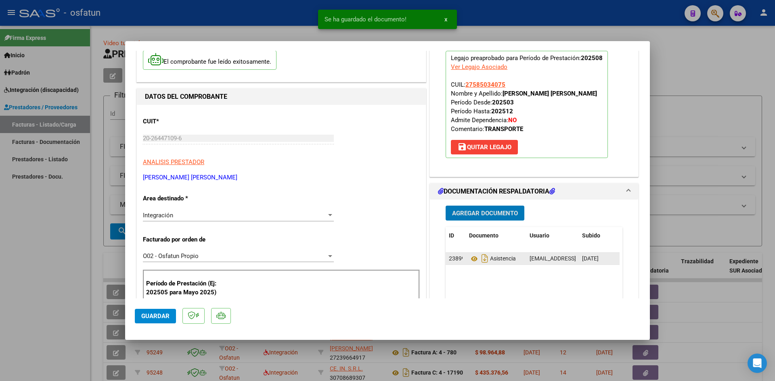
scroll to position [81, 0]
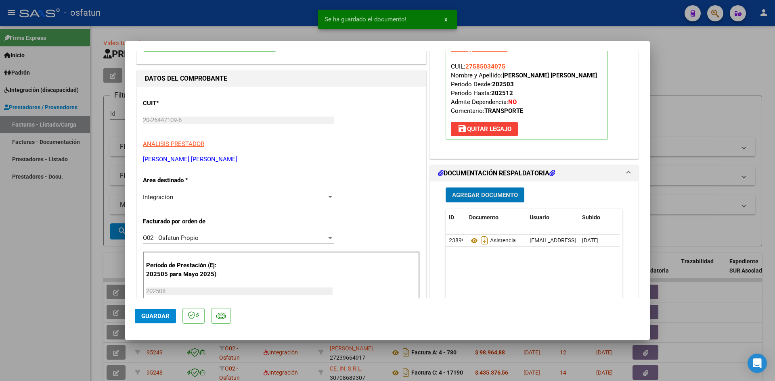
click at [474, 190] on button "Agregar Documento" at bounding box center [485, 195] width 79 height 15
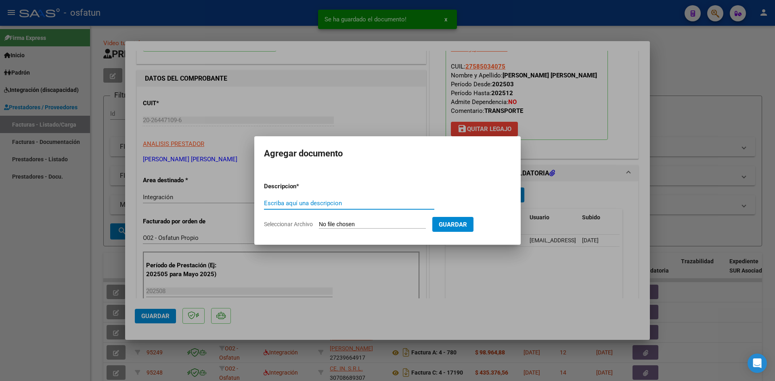
click at [327, 200] on input "Escriba aquí una descripcion" at bounding box center [349, 203] width 170 height 7
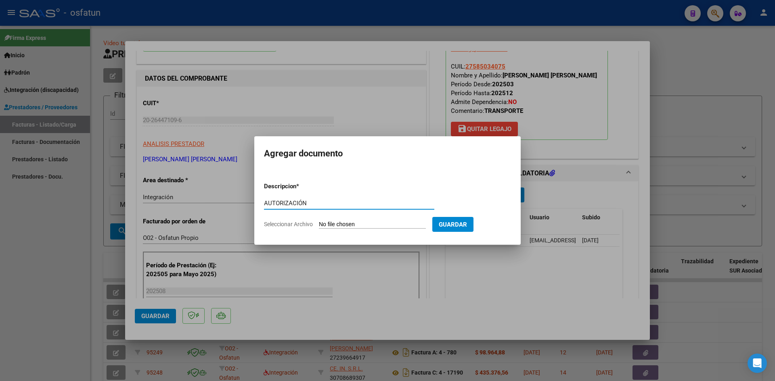
type input "AUTORIZACIÓN"
click at [347, 225] on input "Seleccionar Archivo" at bounding box center [372, 225] width 107 height 8
type input "C:\fakepath\PRESUPUESTO AUTORIZADO - TRANSP A TERAPIA - 2025.pdf"
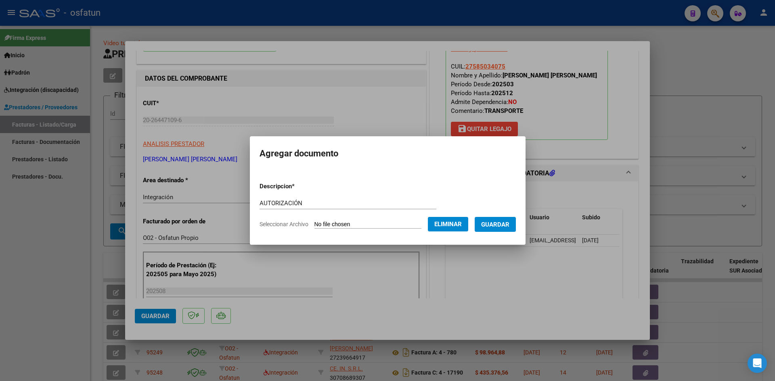
drag, startPoint x: 490, startPoint y: 219, endPoint x: 487, endPoint y: 230, distance: 11.6
click at [490, 222] on button "Guardar" at bounding box center [495, 224] width 41 height 15
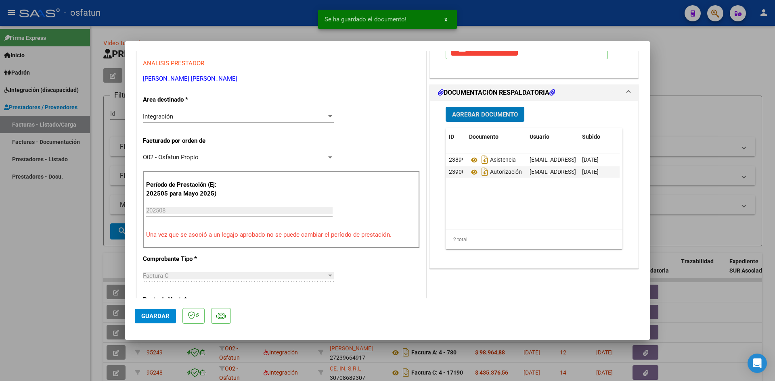
scroll to position [202, 0]
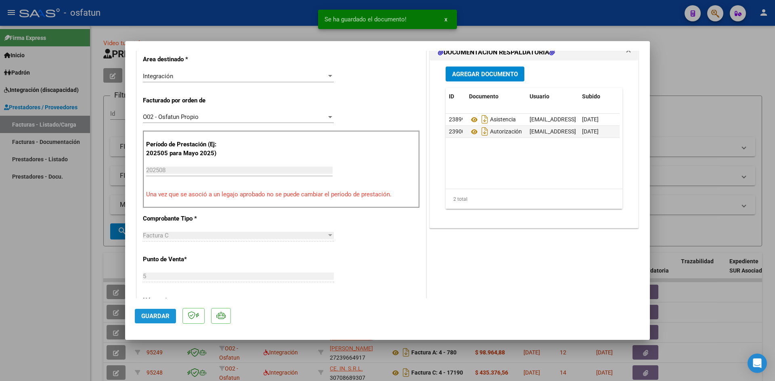
click at [165, 315] on span "Guardar" at bounding box center [155, 316] width 28 height 7
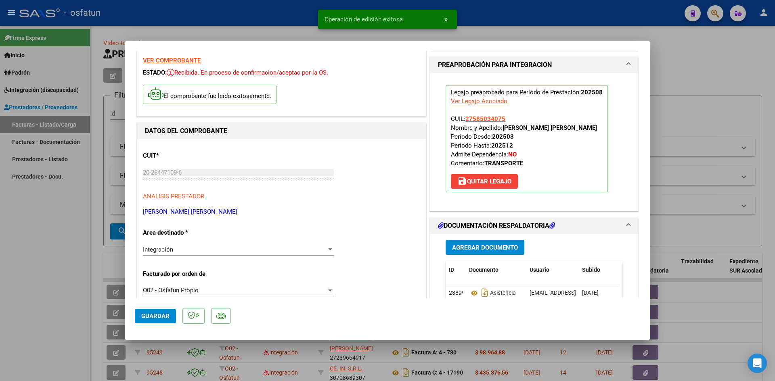
scroll to position [0, 0]
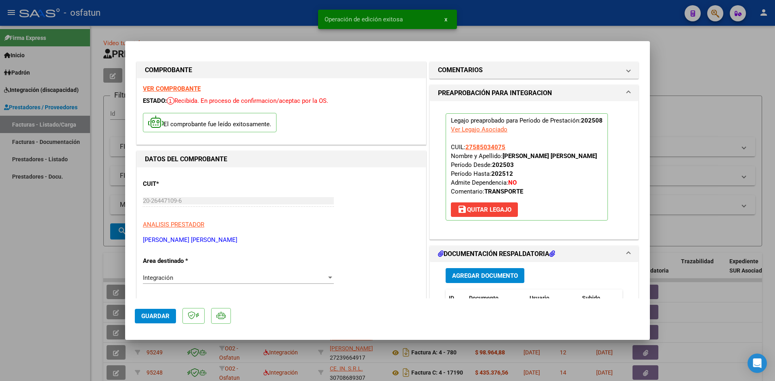
drag, startPoint x: 273, startPoint y: 22, endPoint x: 318, endPoint y: 178, distance: 162.5
click at [273, 22] on div at bounding box center [387, 190] width 775 height 381
type input "$ 0,00"
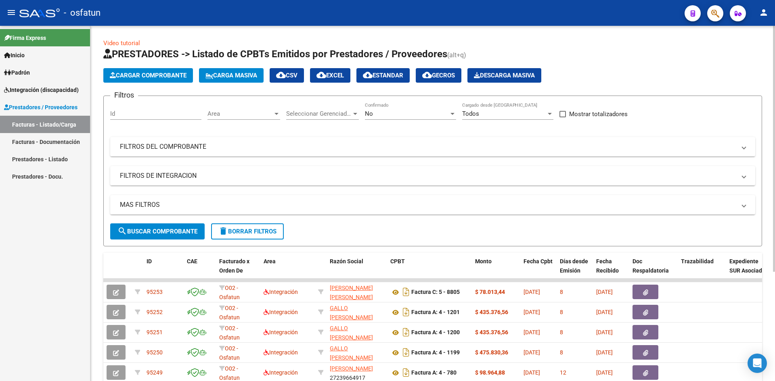
click at [170, 75] on span "Cargar Comprobante" at bounding box center [148, 75] width 77 height 7
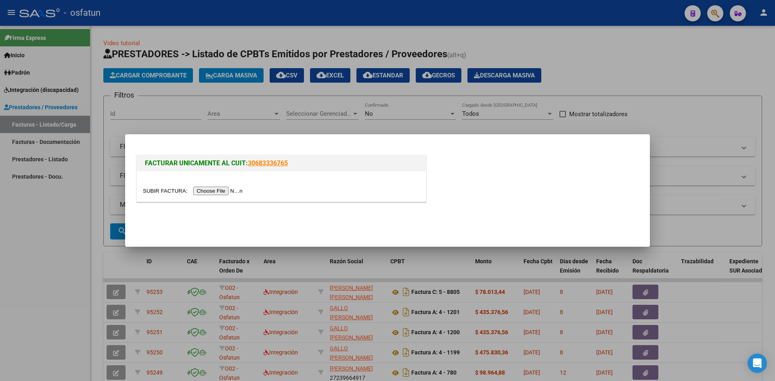
click at [234, 188] on input "file" at bounding box center [194, 191] width 102 height 8
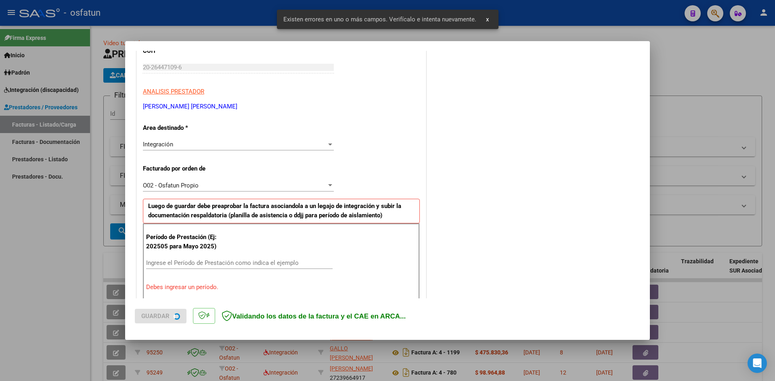
scroll to position [183, 0]
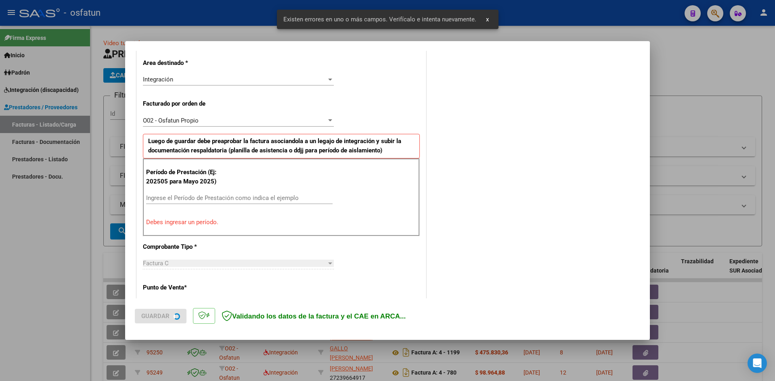
click at [197, 197] on input "Ingrese el Período de Prestación como indica el ejemplo" at bounding box center [239, 198] width 186 height 7
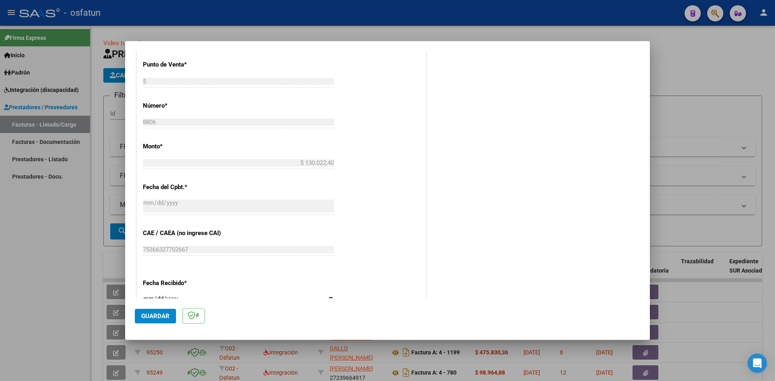
scroll to position [425, 0]
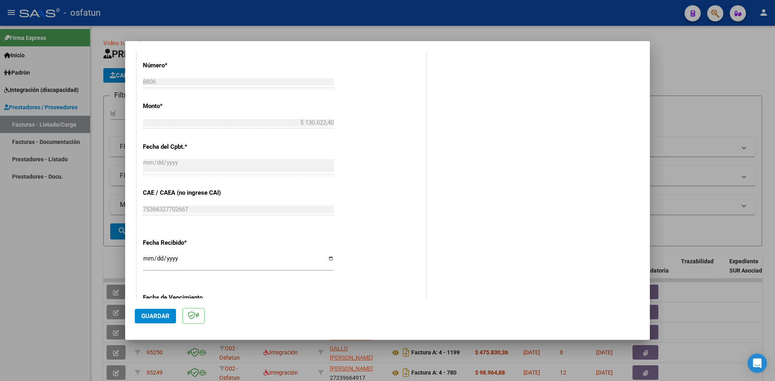
type input "202508"
click at [147, 262] on input "[DATE]" at bounding box center [238, 261] width 191 height 13
type input "[DATE]"
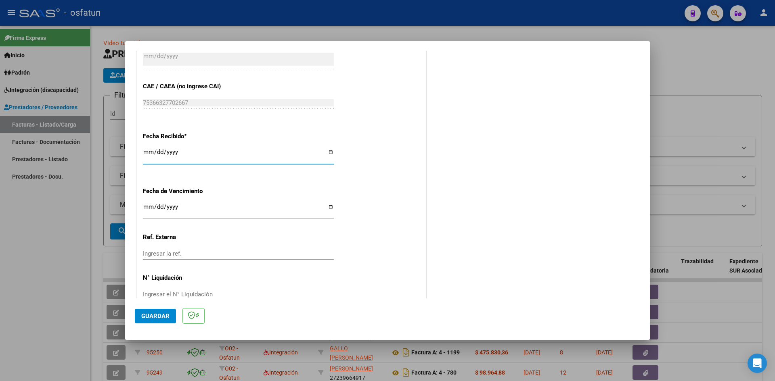
scroll to position [549, 0]
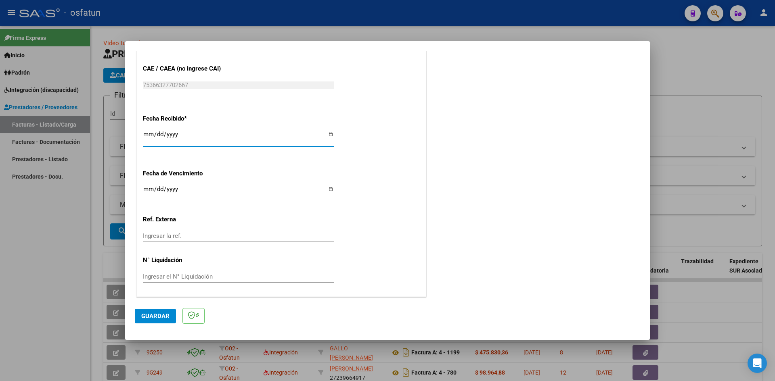
drag, startPoint x: 151, startPoint y: 320, endPoint x: 210, endPoint y: 306, distance: 60.7
click at [156, 320] on button "Guardar" at bounding box center [155, 316] width 41 height 15
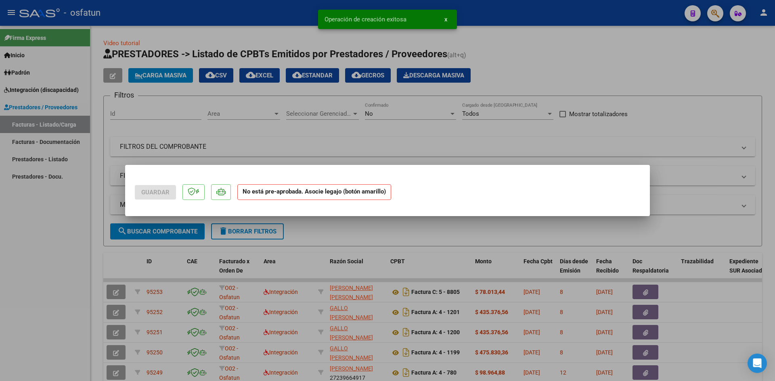
scroll to position [0, 0]
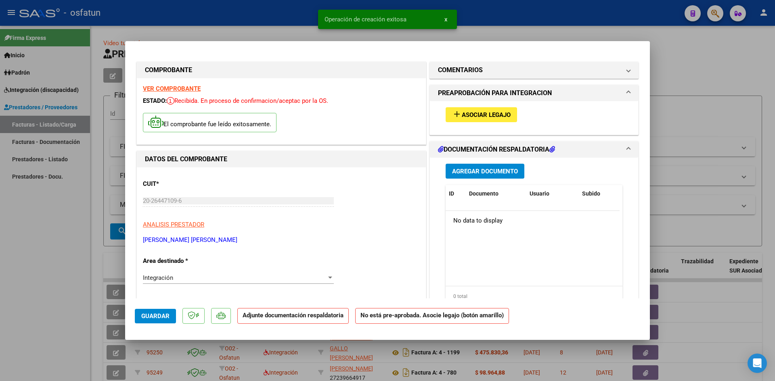
click at [465, 116] on span "Asociar Legajo" at bounding box center [486, 114] width 49 height 7
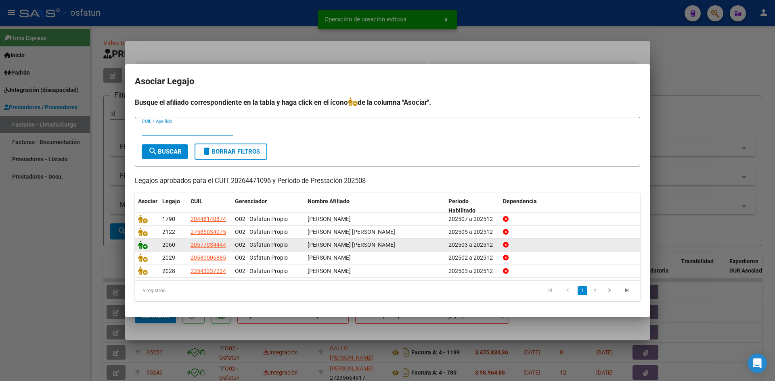
click at [146, 248] on icon at bounding box center [143, 245] width 10 height 9
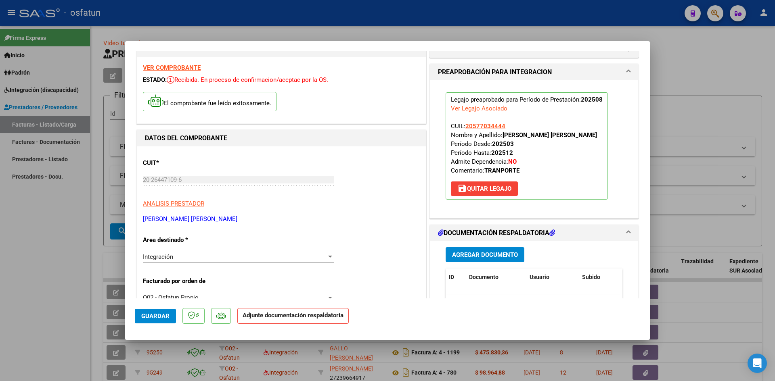
scroll to position [40, 0]
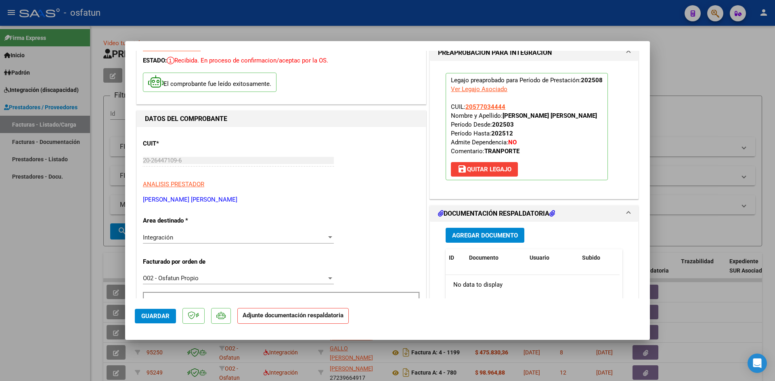
click at [464, 238] on span "Agregar Documento" at bounding box center [485, 235] width 66 height 7
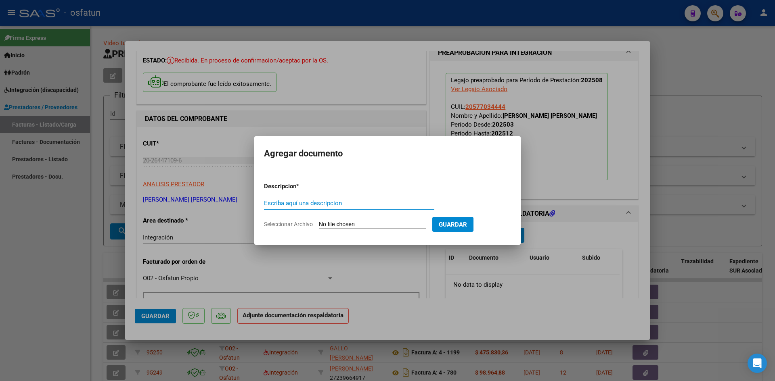
click at [304, 204] on input "Escriba aquí una descripcion" at bounding box center [349, 203] width 170 height 7
type input "P"
type input "ASISTENCIA"
click at [360, 226] on input "Seleccionar Archivo" at bounding box center [372, 225] width 107 height 8
type input "C:\fakepath\PLANILLA ASISTENCIA - TRANSP A IOT - [DATE].pdf"
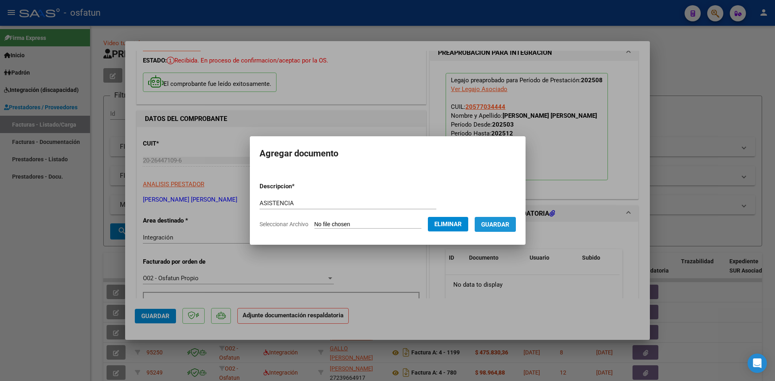
click at [498, 226] on span "Guardar" at bounding box center [495, 224] width 28 height 7
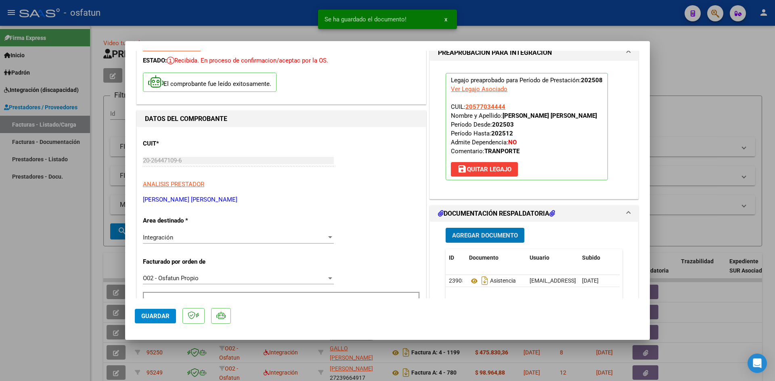
click at [482, 231] on button "Agregar Documento" at bounding box center [485, 235] width 79 height 15
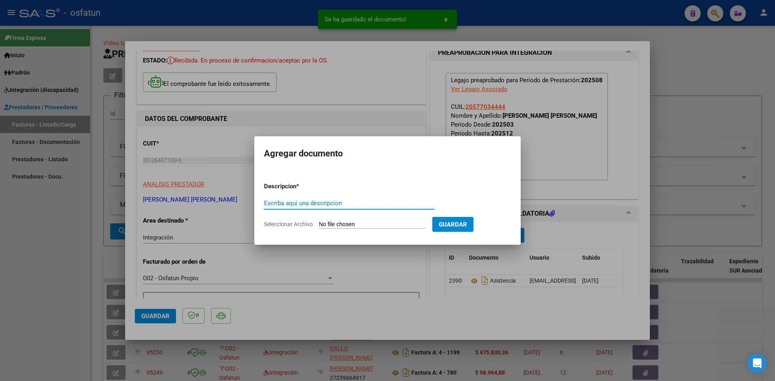
click at [319, 203] on input "Escriba aquí una descripcion" at bounding box center [349, 203] width 170 height 7
type input "A"
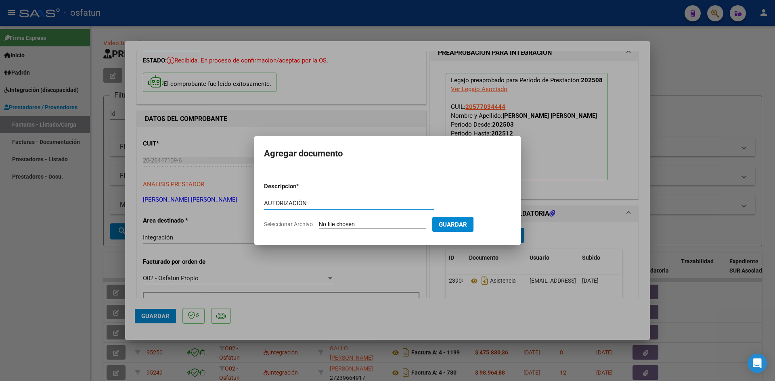
type input "AUTORIZACIÓN"
click at [356, 224] on input "Seleccionar Archivo" at bounding box center [372, 225] width 107 height 8
type input "C:\fakepath\PRESUPUESTO AUTORIZADO - TRANSP A IOT- 2025.pdf"
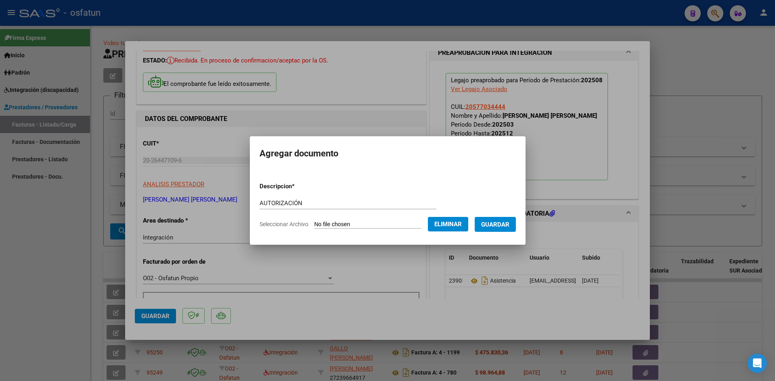
click at [498, 222] on span "Guardar" at bounding box center [495, 224] width 28 height 7
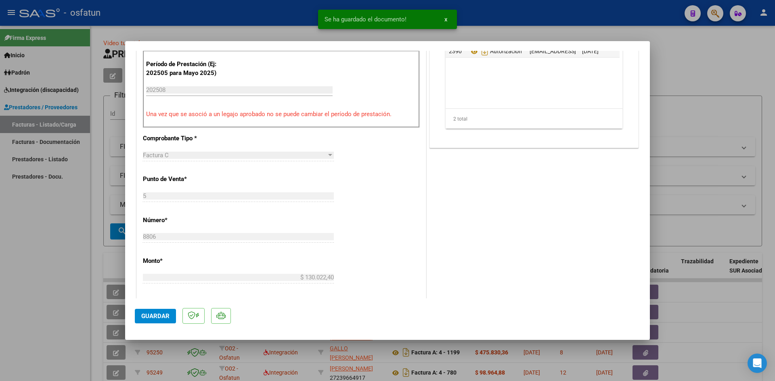
scroll to position [283, 0]
drag, startPoint x: 164, startPoint y: 316, endPoint x: 228, endPoint y: 276, distance: 75.3
click at [167, 314] on span "Guardar" at bounding box center [155, 316] width 28 height 7
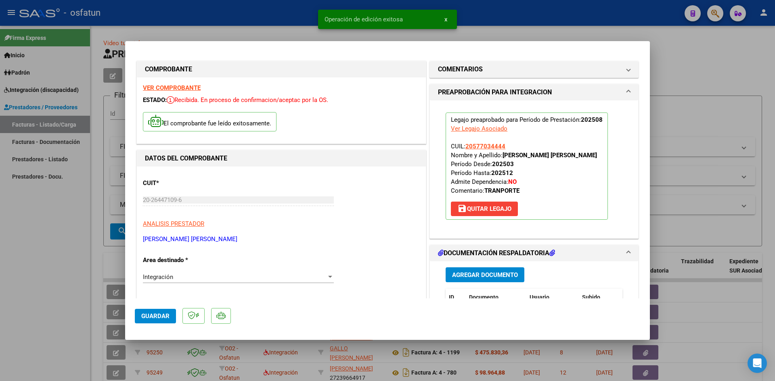
scroll to position [0, 0]
click at [290, 21] on div at bounding box center [387, 190] width 775 height 381
type input "$ 0,00"
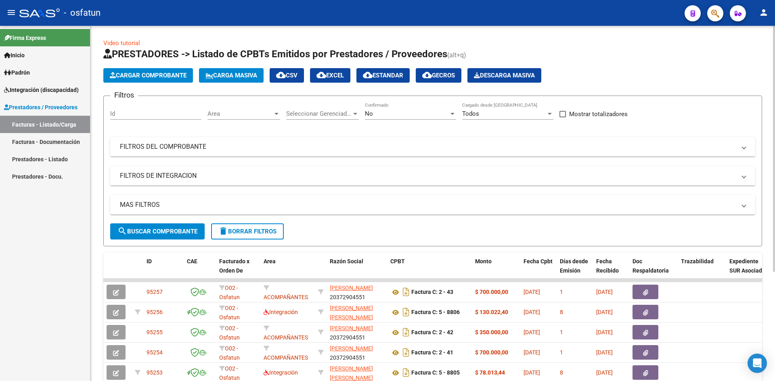
click at [160, 79] on button "Cargar Comprobante" at bounding box center [148, 75] width 90 height 15
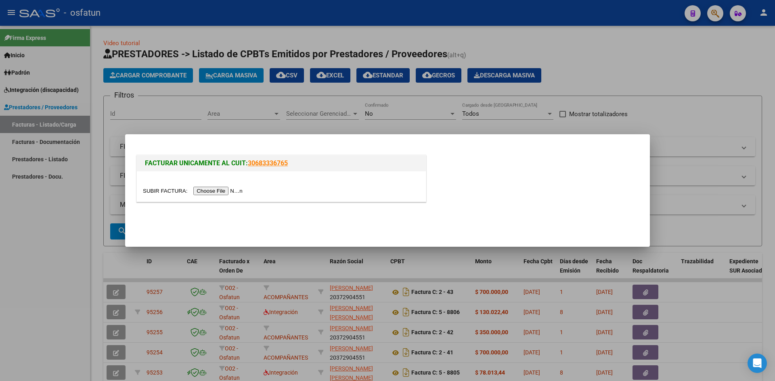
click at [240, 190] on input "file" at bounding box center [194, 191] width 102 height 8
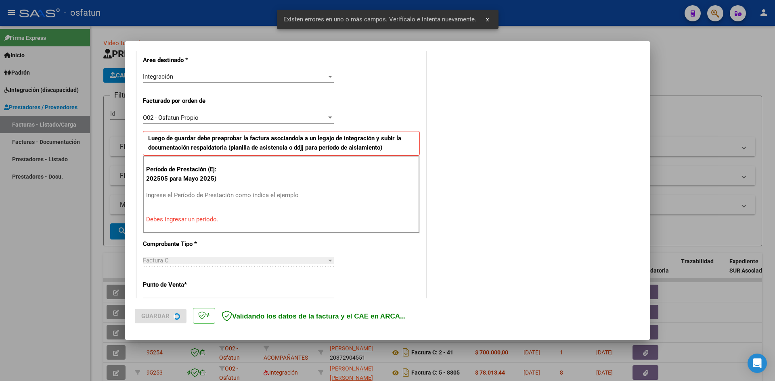
scroll to position [198, 0]
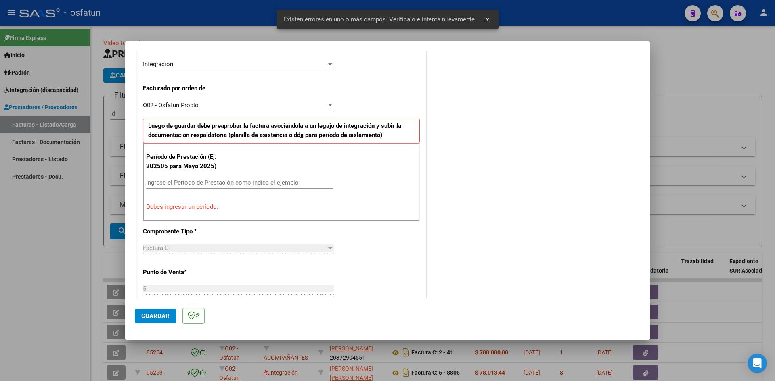
click at [212, 182] on input "Ingrese el Período de Prestación como indica el ejemplo" at bounding box center [239, 182] width 186 height 7
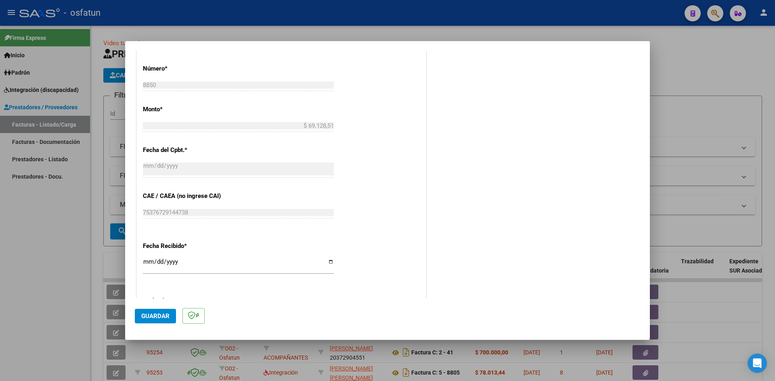
scroll to position [440, 0]
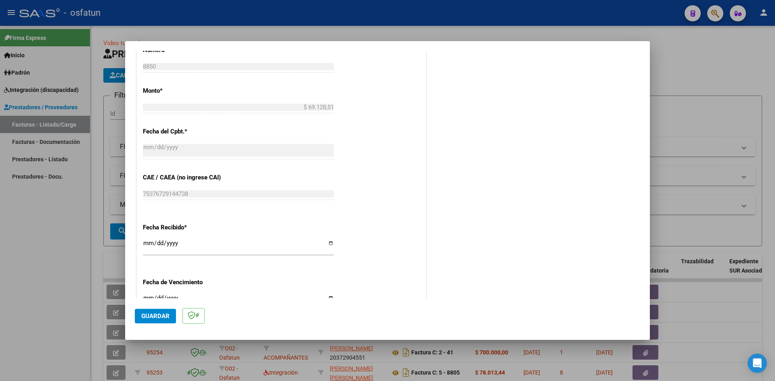
type input "202508"
click at [150, 248] on input "[DATE]" at bounding box center [238, 246] width 191 height 13
type input "[DATE]"
drag, startPoint x: 149, startPoint y: 316, endPoint x: 156, endPoint y: 311, distance: 7.8
click at [150, 315] on span "Guardar" at bounding box center [155, 316] width 28 height 7
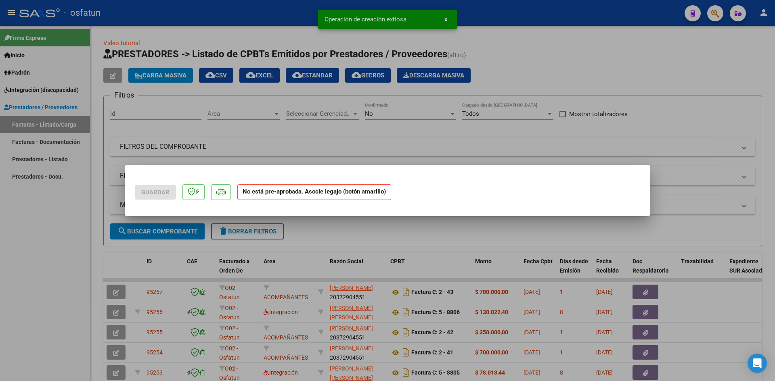
scroll to position [0, 0]
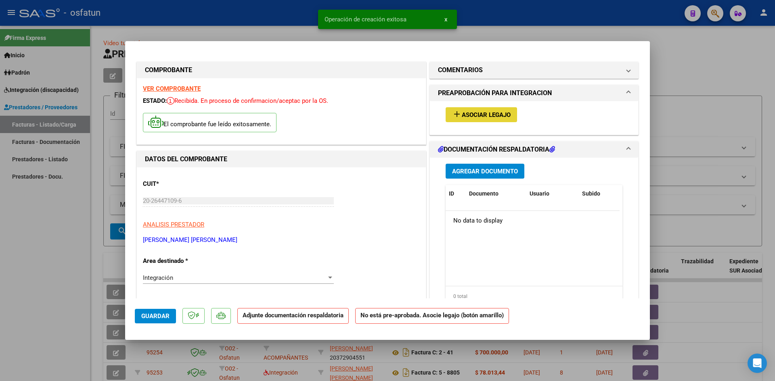
click at [486, 113] on span "Asociar Legajo" at bounding box center [486, 114] width 49 height 7
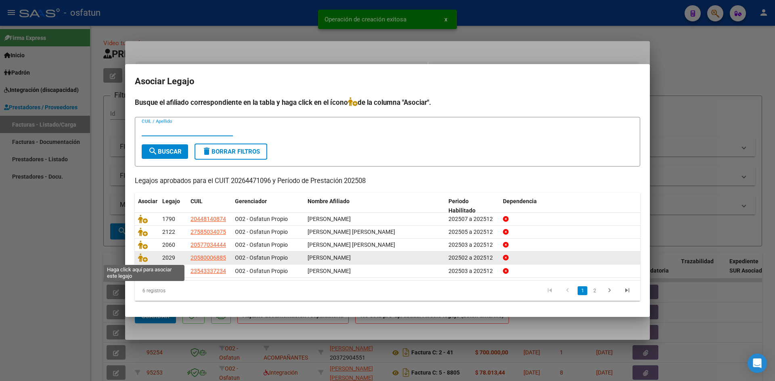
drag, startPoint x: 147, startPoint y: 260, endPoint x: 167, endPoint y: 260, distance: 20.2
click at [147, 260] on icon at bounding box center [143, 257] width 10 height 9
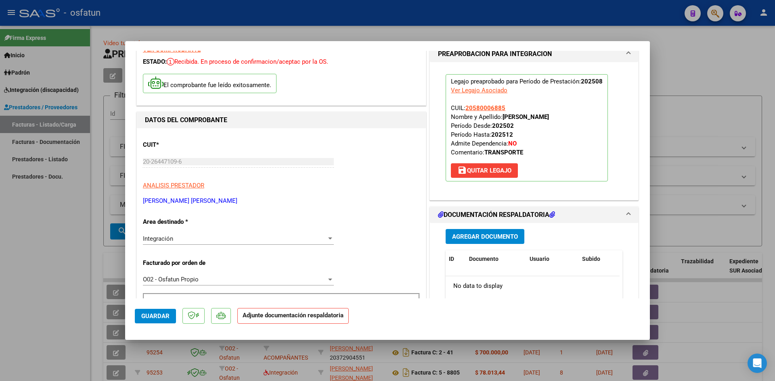
scroll to position [121, 0]
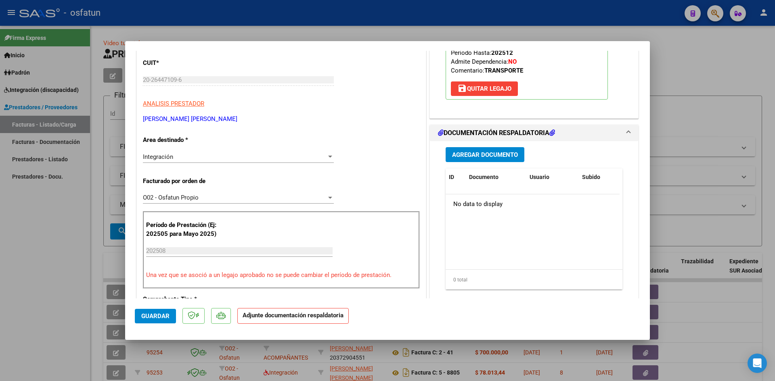
click at [475, 153] on span "Agregar Documento" at bounding box center [485, 154] width 66 height 7
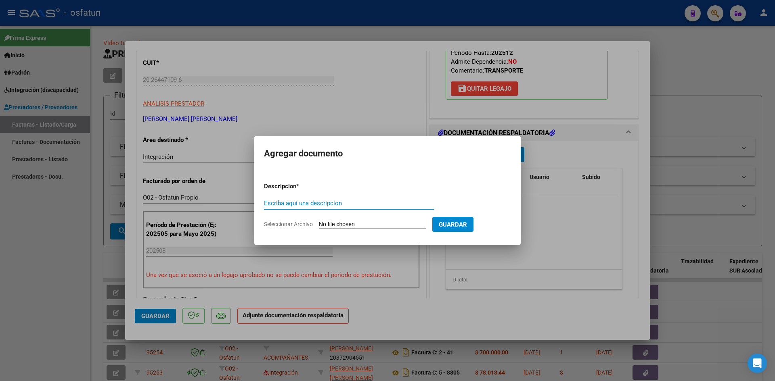
click at [295, 199] on div "Escriba aquí una descripcion" at bounding box center [349, 203] width 170 height 12
type input "ASISTENCIA"
click at [352, 221] on input "Seleccionar Archivo" at bounding box center [372, 225] width 107 height 8
type input "C:\fakepath\PLANILLA ASISTENCIA - TRANSP A TERAPIA - [DATE].pdf"
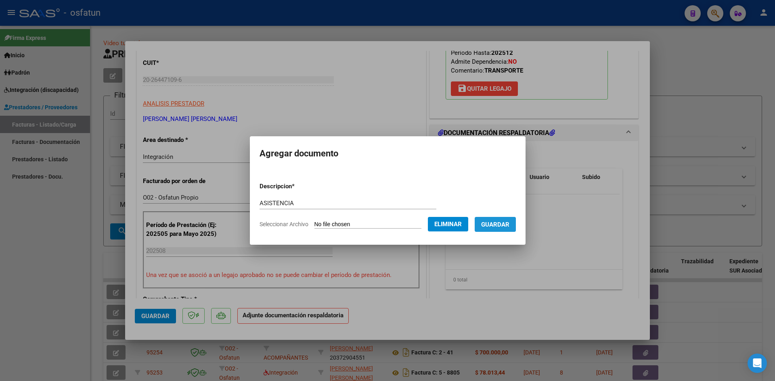
click at [516, 226] on button "Guardar" at bounding box center [495, 224] width 41 height 15
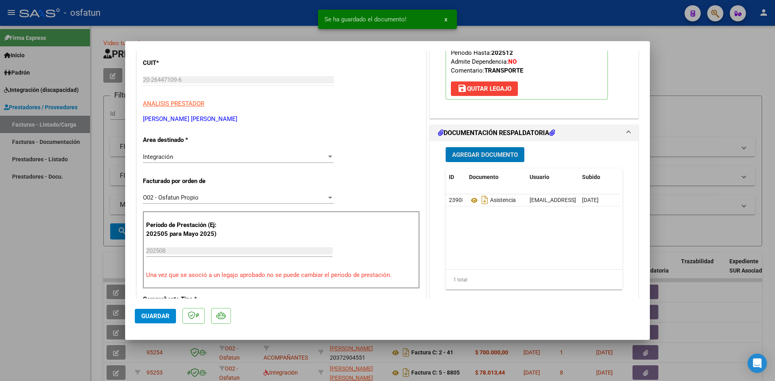
click at [460, 155] on span "Agregar Documento" at bounding box center [485, 154] width 66 height 7
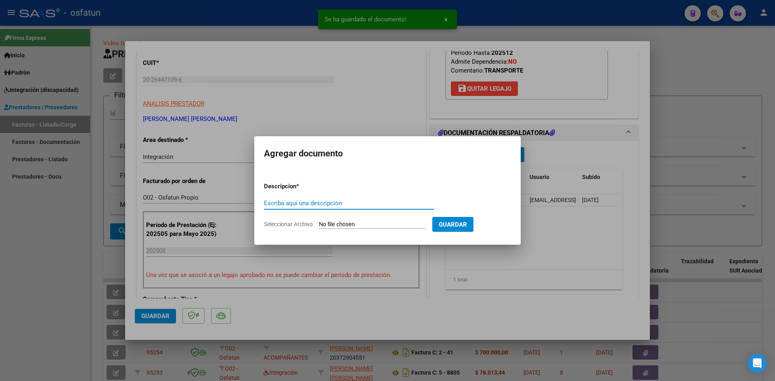
click at [323, 201] on input "Escriba aquí una descripcion" at bounding box center [349, 203] width 170 height 7
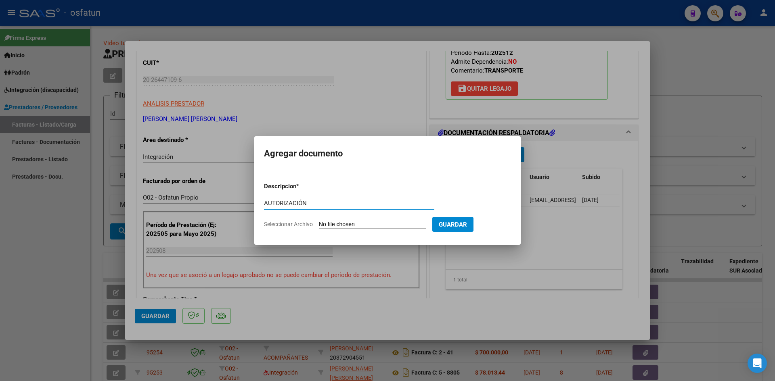
type input "AUTORIZACIÓN"
click at [351, 223] on input "Seleccionar Archivo" at bounding box center [372, 225] width 107 height 8
type input "C:\fakepath\PRESUPUESTO AUTORIZADO - TRANSP A TERAPIA - 2025.pdf"
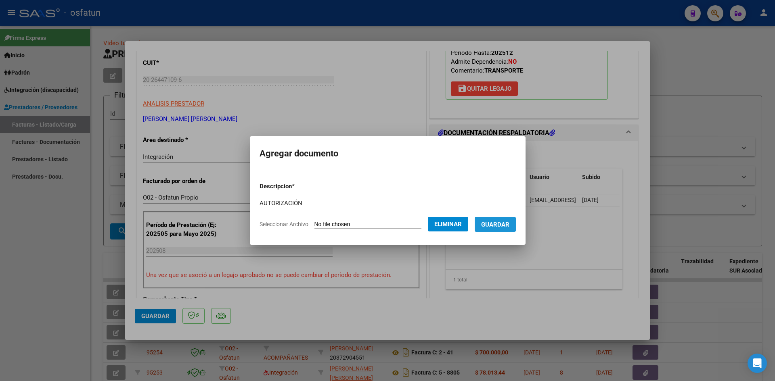
click at [488, 221] on span "Guardar" at bounding box center [495, 224] width 28 height 7
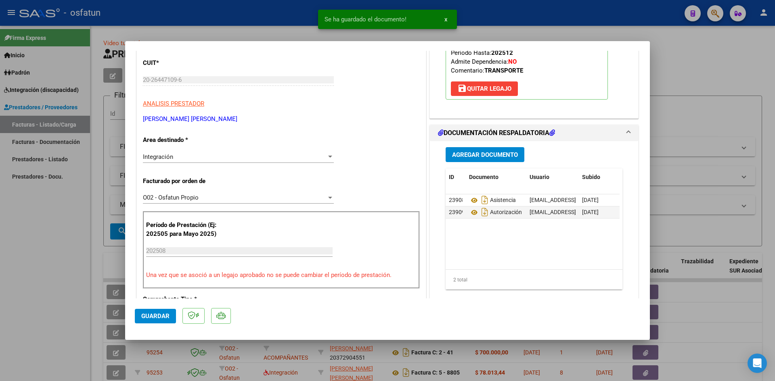
click at [256, 23] on div at bounding box center [387, 190] width 775 height 381
type input "$ 0,00"
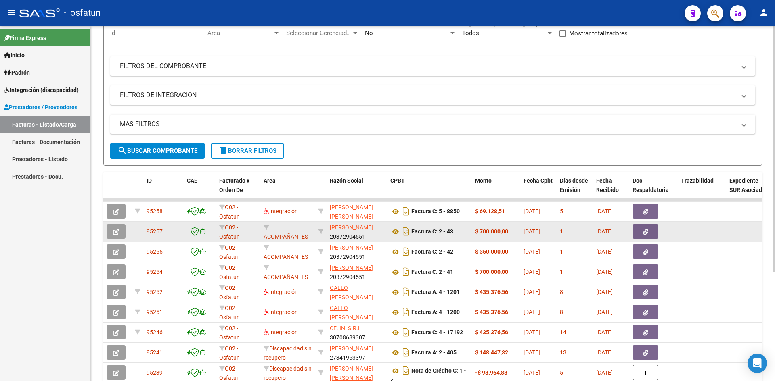
scroll to position [0, 0]
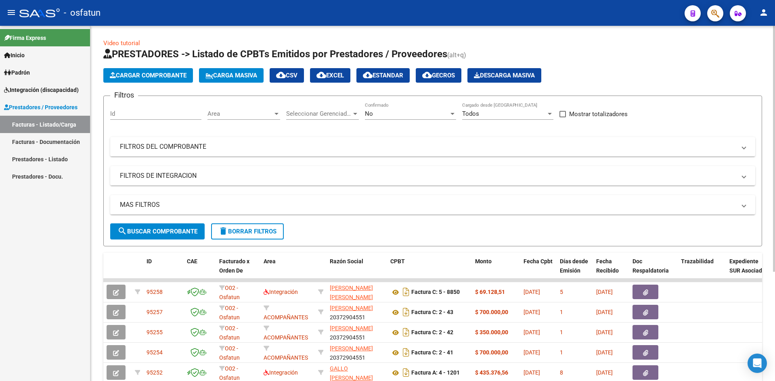
click at [157, 79] on span "Cargar Comprobante" at bounding box center [148, 75] width 77 height 7
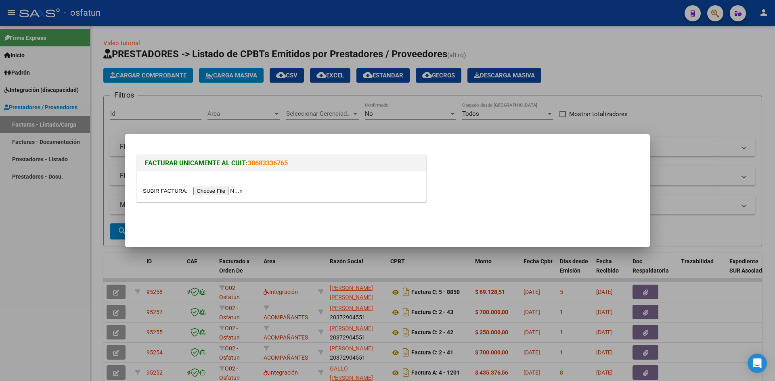
click at [214, 189] on input "file" at bounding box center [194, 191] width 102 height 8
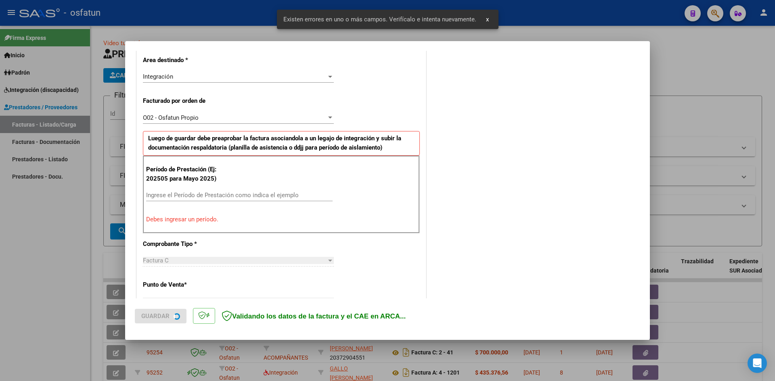
scroll to position [198, 0]
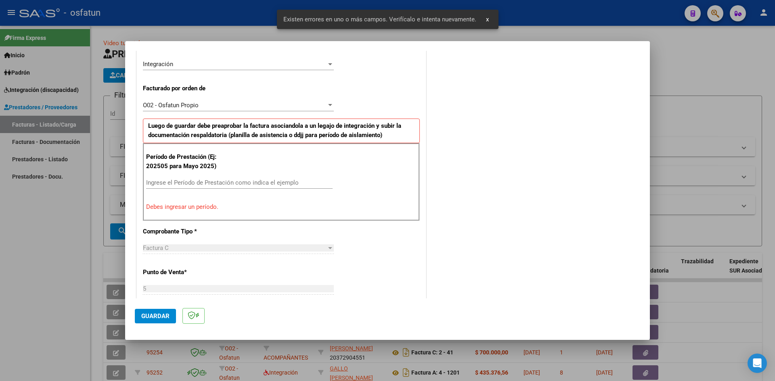
click at [188, 180] on input "Ingrese el Período de Prestación como indica el ejemplo" at bounding box center [239, 182] width 186 height 7
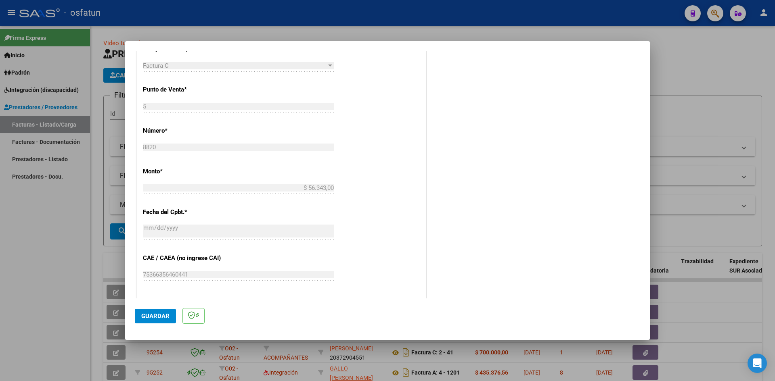
scroll to position [400, 0]
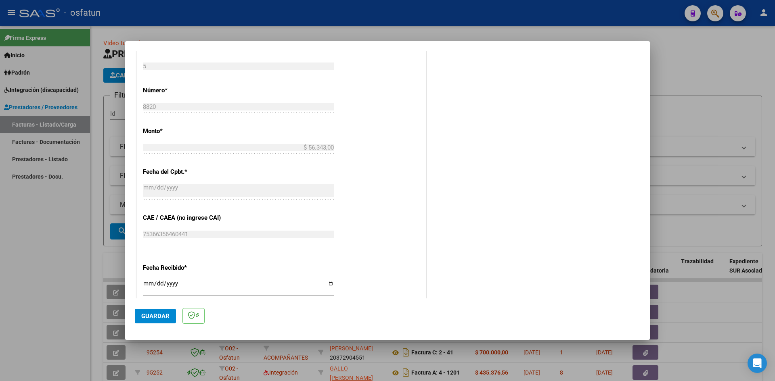
type input "202508"
click at [147, 286] on input "[DATE]" at bounding box center [238, 286] width 191 height 13
type input "[DATE]"
drag, startPoint x: 165, startPoint y: 318, endPoint x: 221, endPoint y: 294, distance: 61.3
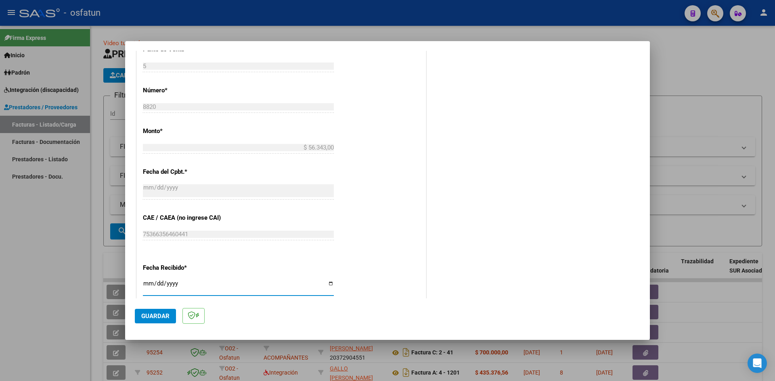
click at [167, 317] on span "Guardar" at bounding box center [155, 316] width 28 height 7
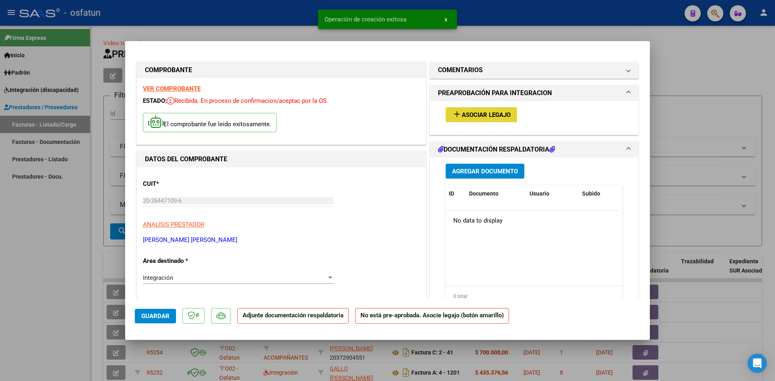
click at [482, 116] on span "Asociar Legajo" at bounding box center [486, 114] width 49 height 7
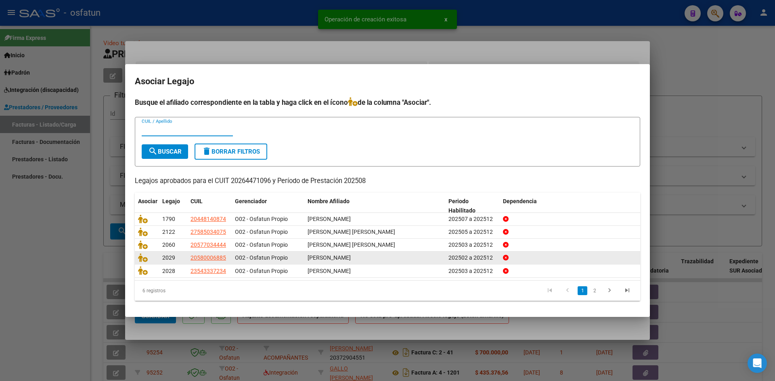
click at [144, 263] on div at bounding box center [147, 257] width 18 height 9
click at [146, 260] on icon at bounding box center [143, 257] width 10 height 9
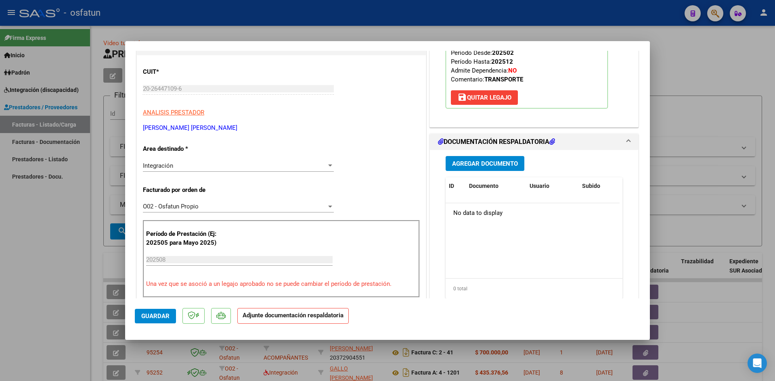
scroll to position [121, 0]
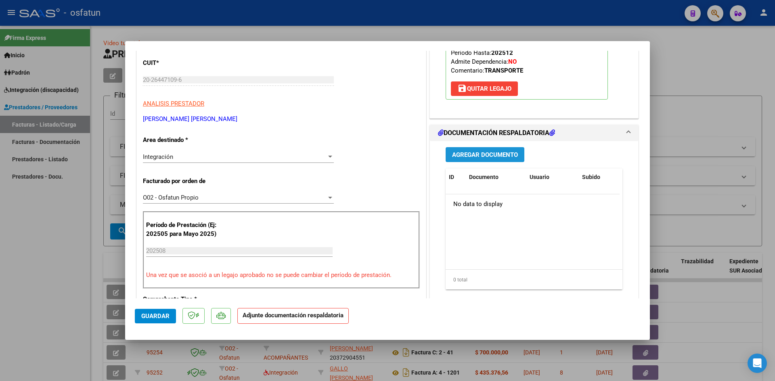
click at [469, 156] on span "Agregar Documento" at bounding box center [485, 154] width 66 height 7
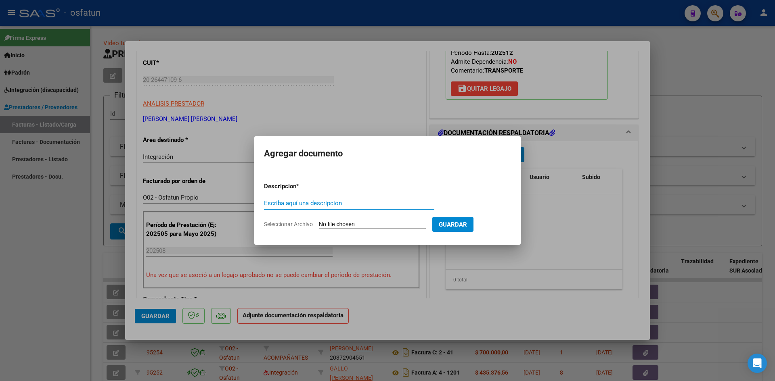
click at [356, 205] on input "Escriba aquí una descripcion" at bounding box center [349, 203] width 170 height 7
type input "ASISTENCIA"
click at [359, 222] on input "Seleccionar Archivo" at bounding box center [372, 225] width 107 height 8
type input "C:\fakepath\PLANILLA ASISTENCIA - TRANSP A ESCUELA - [DATE].pdf"
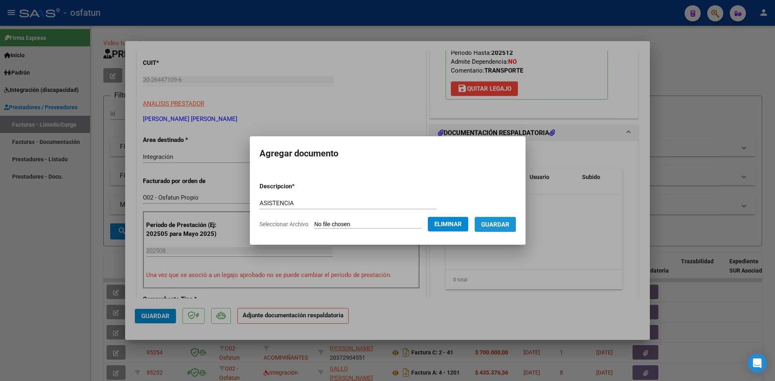
click at [499, 222] on span "Guardar" at bounding box center [495, 224] width 28 height 7
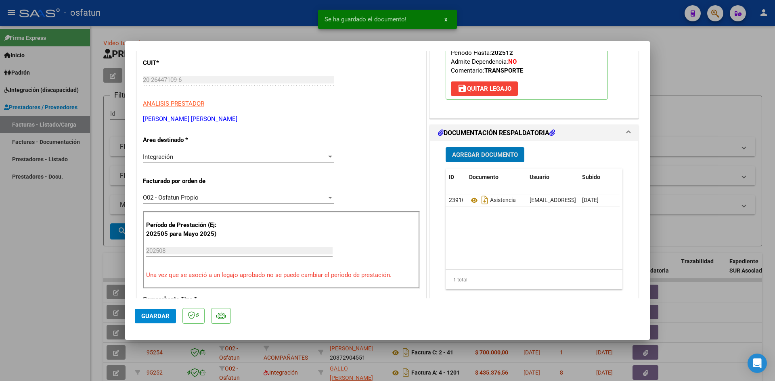
click at [468, 147] on div "Agregar Documento ID Documento Usuario Subido Acción 23910 Asistencia [EMAIL_AD…" at bounding box center [534, 221] width 189 height 161
click at [468, 161] on button "Agregar Documento" at bounding box center [485, 154] width 79 height 15
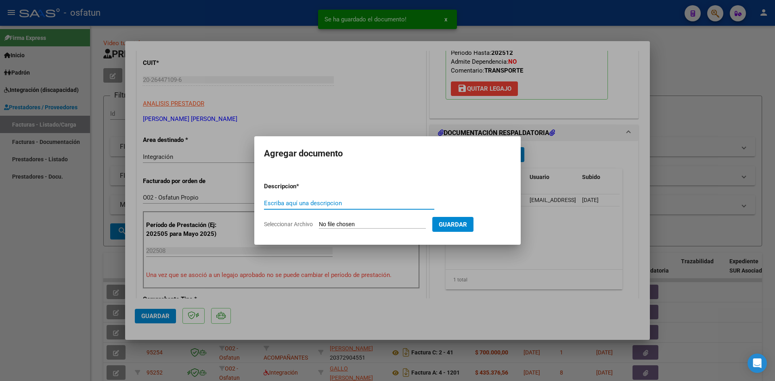
click at [314, 203] on input "Escriba aquí una descripcion" at bounding box center [349, 203] width 170 height 7
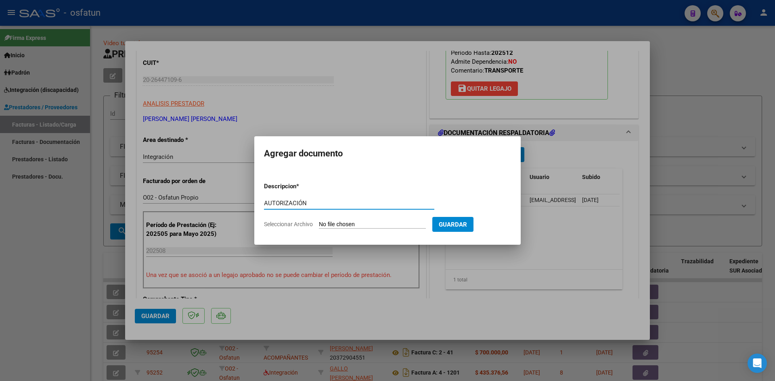
type input "AUTORIZACIÓN"
click at [356, 228] on input "Seleccionar Archivo" at bounding box center [372, 225] width 107 height 8
type input "C:\fakepath\PRESUPUESTO AUTORIZADO - TRANSP A ESCUELA - 2025.pdf"
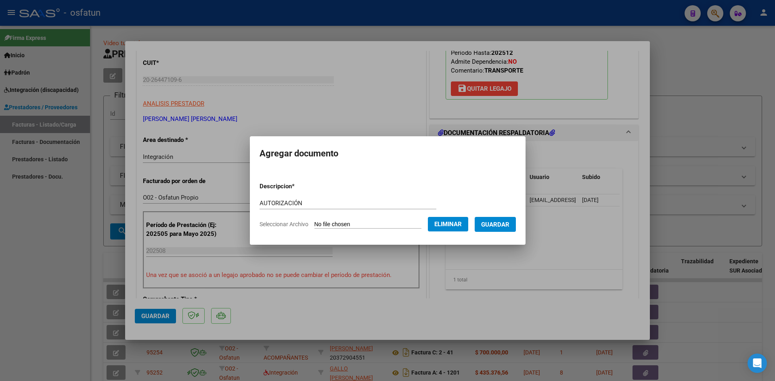
drag, startPoint x: 504, startPoint y: 224, endPoint x: 517, endPoint y: 277, distance: 54.8
click at [504, 225] on span "Guardar" at bounding box center [495, 224] width 28 height 7
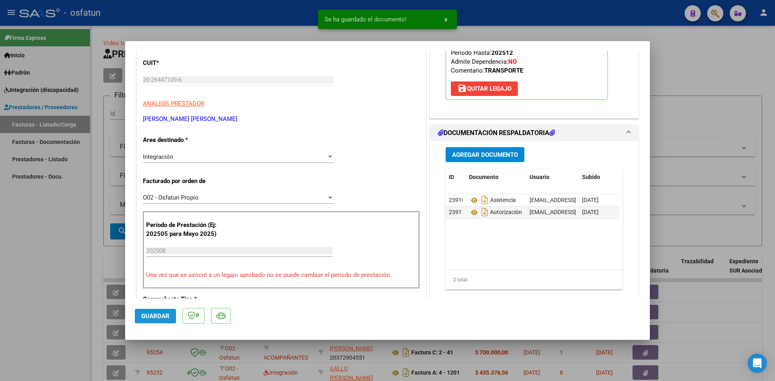
drag, startPoint x: 155, startPoint y: 320, endPoint x: 262, endPoint y: 314, distance: 106.3
click at [156, 320] on span "Guardar" at bounding box center [155, 316] width 28 height 7
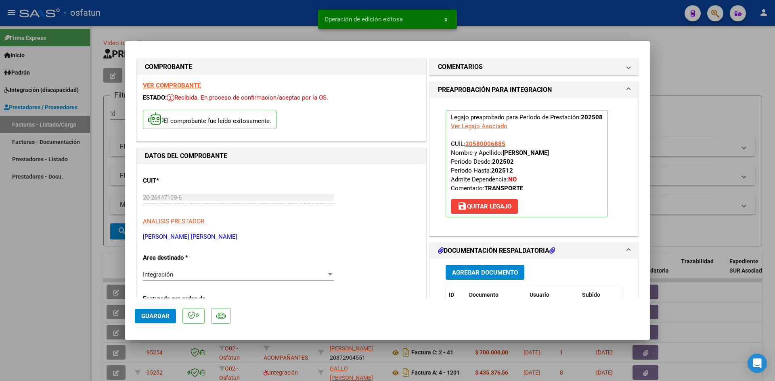
scroll to position [0, 0]
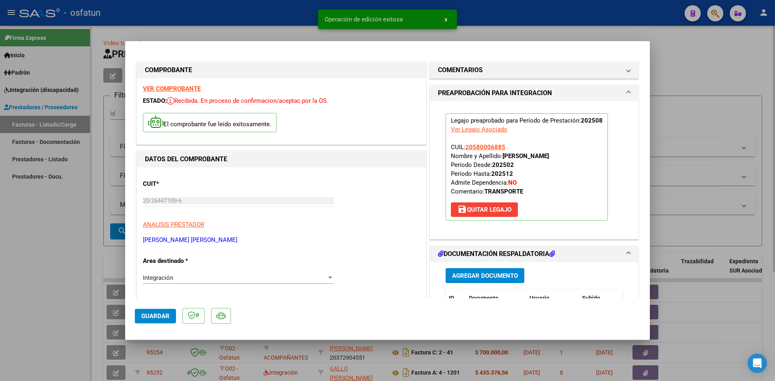
drag, startPoint x: 515, startPoint y: 29, endPoint x: 523, endPoint y: 40, distance: 14.1
click at [515, 30] on div at bounding box center [387, 190] width 775 height 381
type input "$ 0,00"
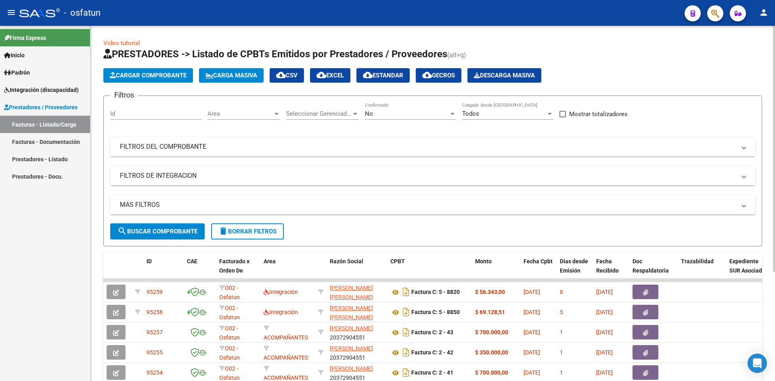
click at [160, 77] on span "Cargar Comprobante" at bounding box center [148, 75] width 77 height 7
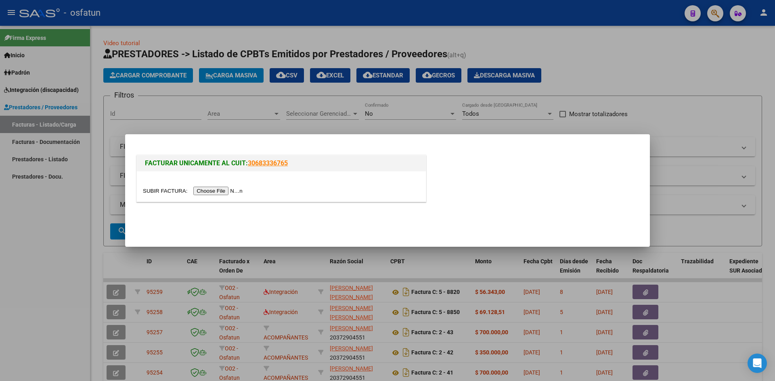
click at [220, 186] on div at bounding box center [281, 187] width 289 height 30
click at [220, 193] on input "file" at bounding box center [194, 191] width 102 height 8
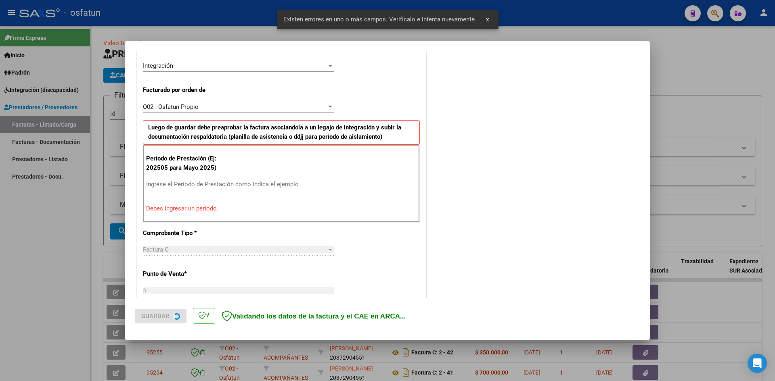
scroll to position [198, 0]
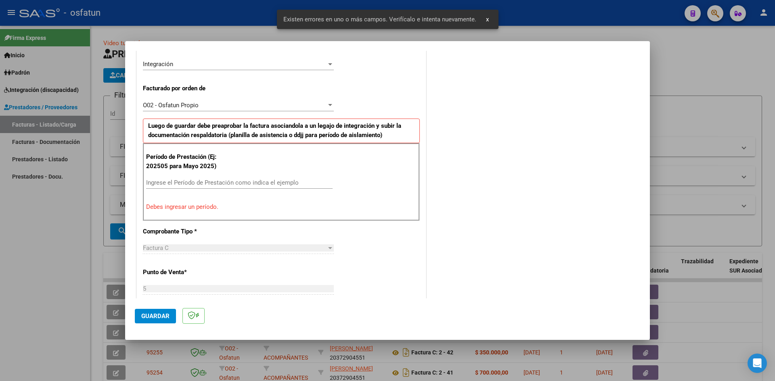
click at [204, 188] on div "Ingrese el Período de Prestación como indica el ejemplo" at bounding box center [239, 183] width 186 height 12
click at [205, 186] on input "Ingrese el Período de Prestación como indica el ejemplo" at bounding box center [239, 182] width 186 height 7
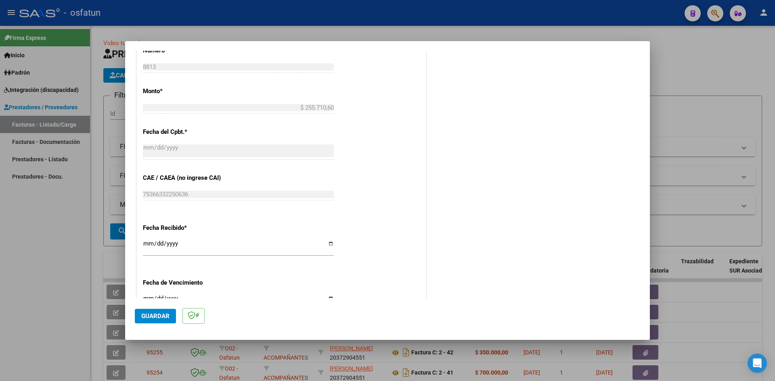
scroll to position [440, 0]
type input "202508"
drag, startPoint x: 149, startPoint y: 247, endPoint x: 155, endPoint y: 245, distance: 6.1
click at [150, 247] on input "[DATE]" at bounding box center [238, 246] width 191 height 13
type input "[DATE]"
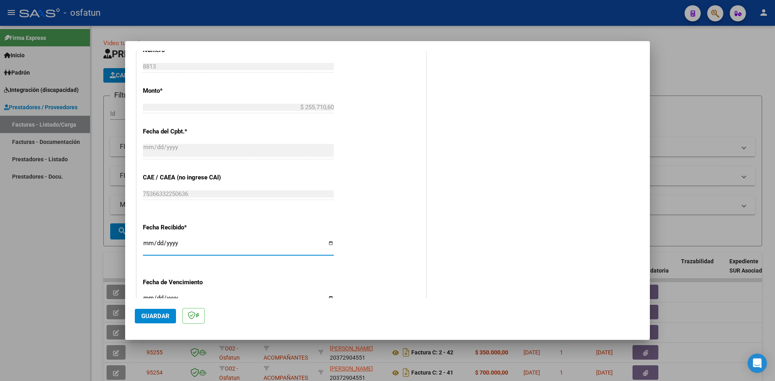
type input "[DATE]"
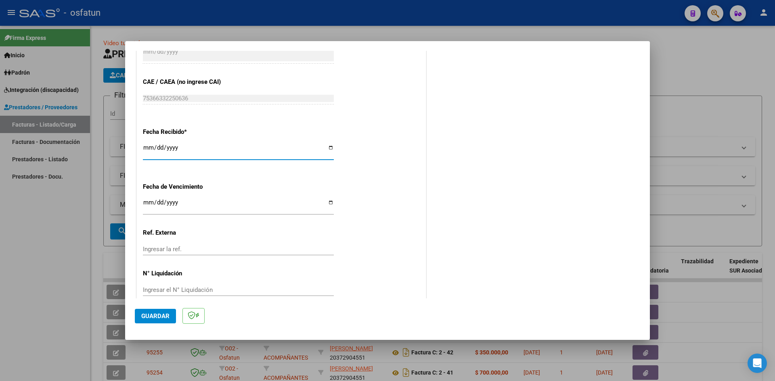
scroll to position [549, 0]
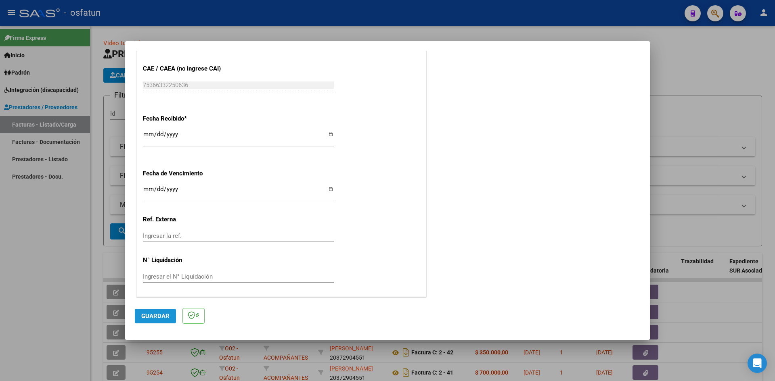
drag, startPoint x: 159, startPoint y: 317, endPoint x: 239, endPoint y: 289, distance: 84.9
click at [161, 317] on span "Guardar" at bounding box center [155, 316] width 28 height 7
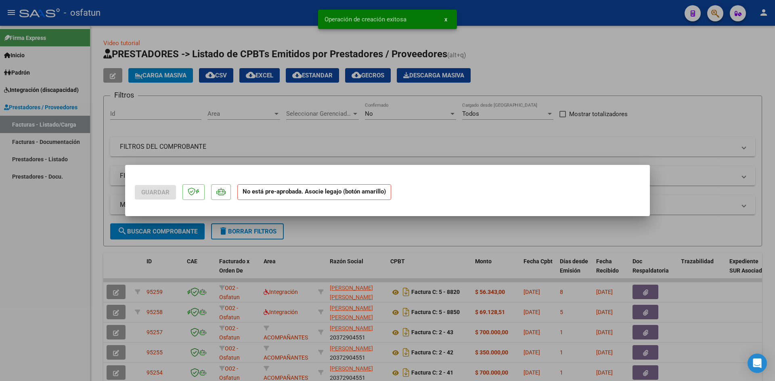
scroll to position [0, 0]
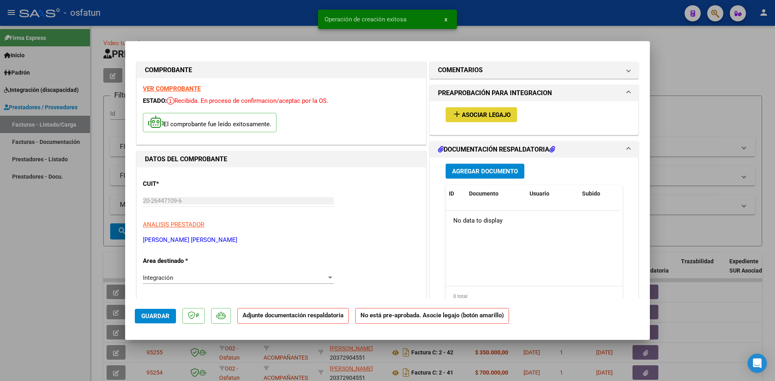
click at [482, 115] on span "Asociar Legajo" at bounding box center [486, 114] width 49 height 7
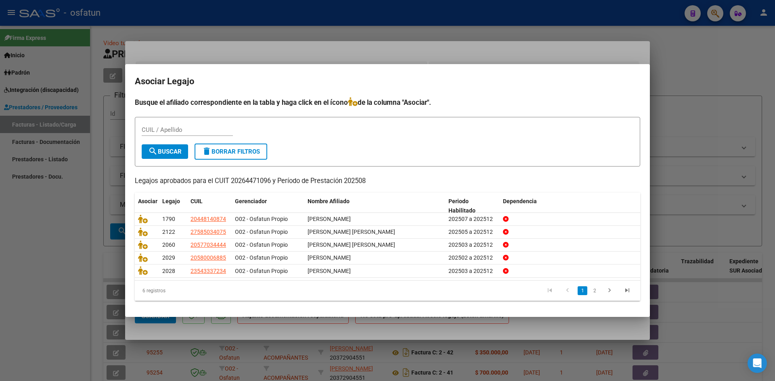
click at [335, 28] on div at bounding box center [387, 190] width 775 height 381
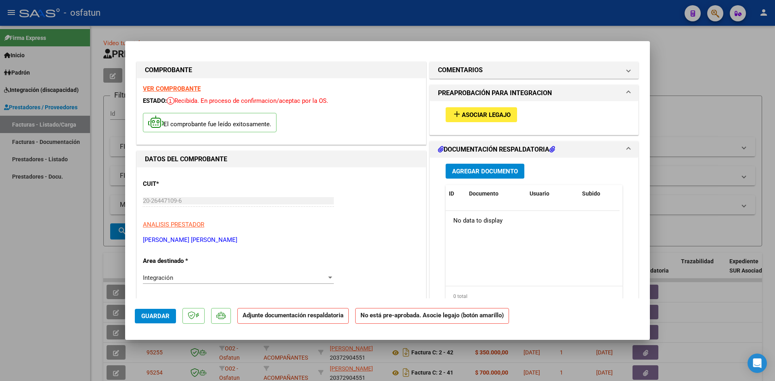
click at [343, 23] on div at bounding box center [387, 190] width 775 height 381
type input "$ 0,00"
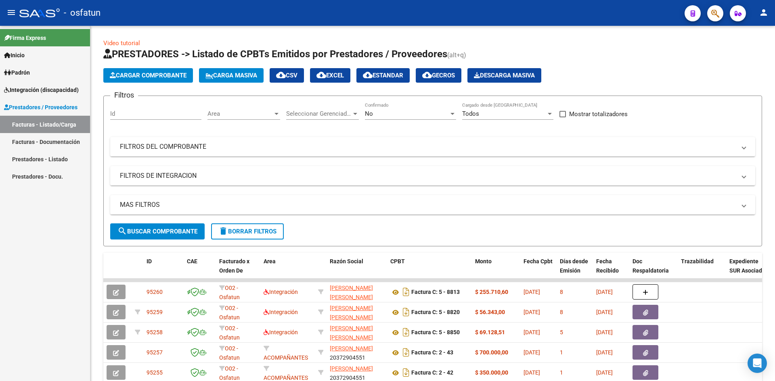
click at [216, 17] on div "- osfatun" at bounding box center [348, 13] width 659 height 18
click at [216, 16] on div "- osfatun" at bounding box center [348, 13] width 659 height 18
drag, startPoint x: 70, startPoint y: 147, endPoint x: 65, endPoint y: 137, distance: 11.0
click at [69, 146] on link "Facturas - Documentación" at bounding box center [45, 141] width 90 height 17
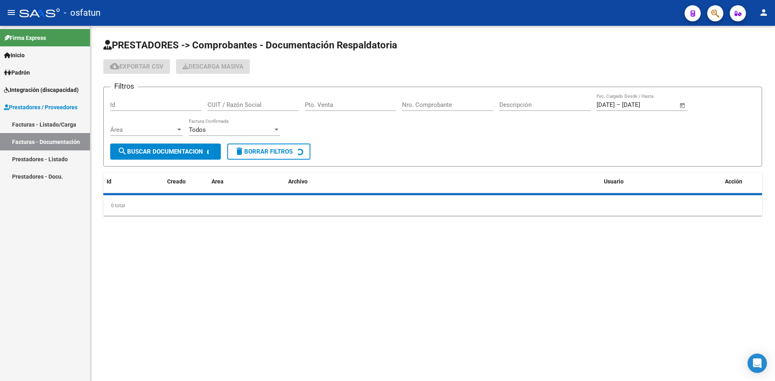
click at [60, 112] on link "Prestadores / Proveedores" at bounding box center [45, 106] width 90 height 17
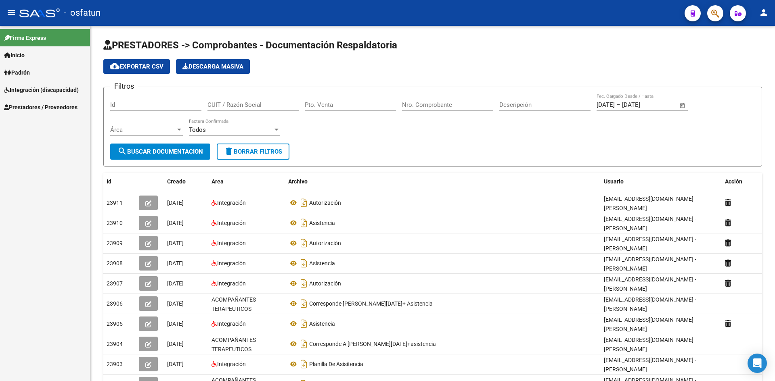
click at [215, 25] on mat-toolbar "menu - osfatun person" at bounding box center [387, 13] width 775 height 26
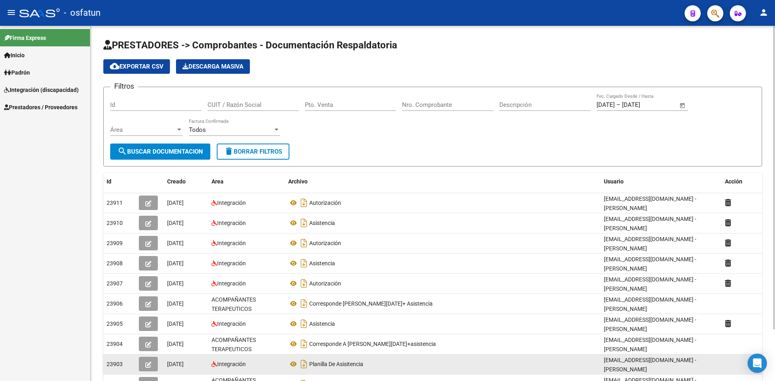
drag, startPoint x: 215, startPoint y: 25, endPoint x: 486, endPoint y: 361, distance: 432.2
click at [216, 27] on div "menu - osfatun person Firma Express Inicio Calendario SSS Instructivos Contacto…" at bounding box center [387, 190] width 775 height 381
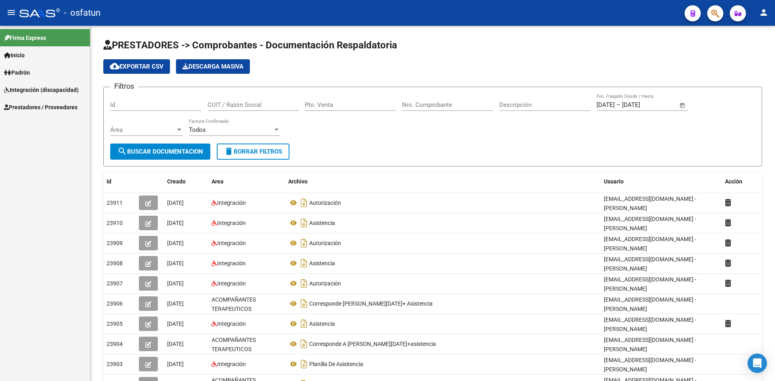
click at [413, 19] on div "- osfatun" at bounding box center [348, 13] width 659 height 18
drag, startPoint x: 413, startPoint y: 19, endPoint x: 340, endPoint y: 0, distance: 75.7
click at [405, 19] on div "- osfatun" at bounding box center [348, 13] width 659 height 18
click at [46, 109] on span "Prestadores / Proveedores" at bounding box center [40, 107] width 73 height 9
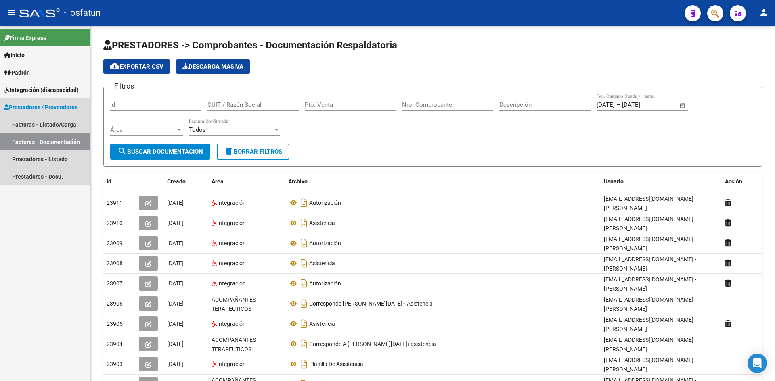
click at [46, 108] on span "Prestadores / Proveedores" at bounding box center [40, 107] width 73 height 9
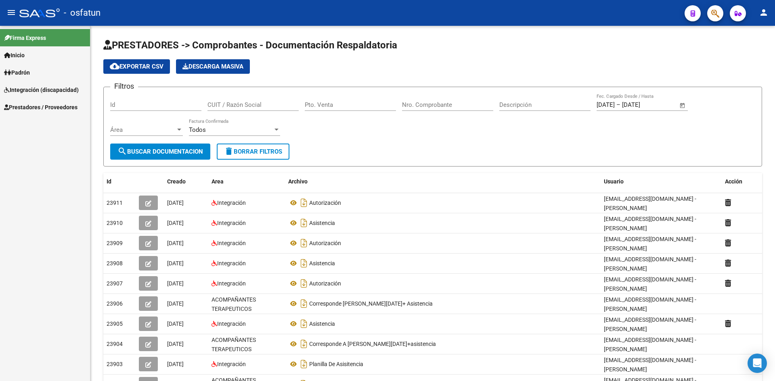
click at [33, 108] on span "Prestadores / Proveedores" at bounding box center [40, 107] width 73 height 9
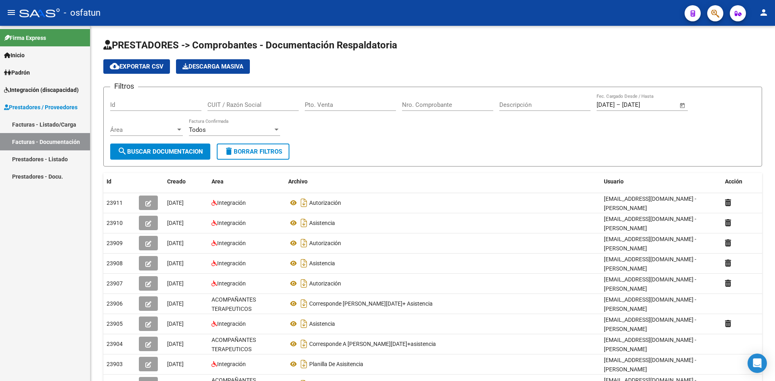
click at [34, 126] on link "Facturas - Listado/Carga" at bounding box center [45, 124] width 90 height 17
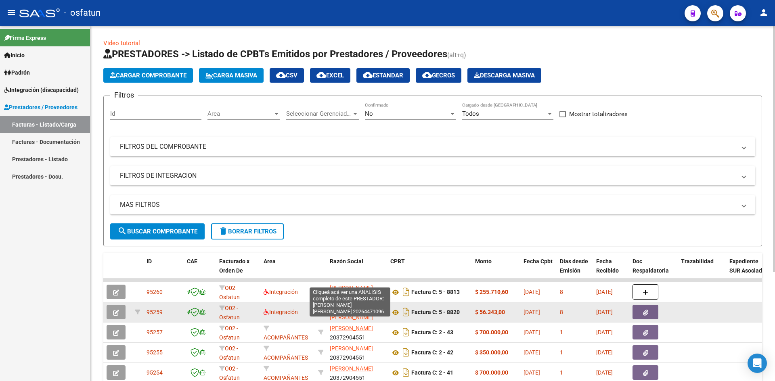
scroll to position [40, 0]
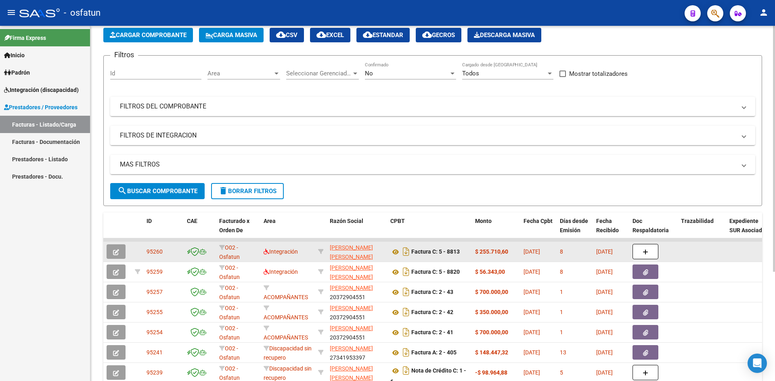
click at [119, 252] on button "button" at bounding box center [116, 252] width 19 height 15
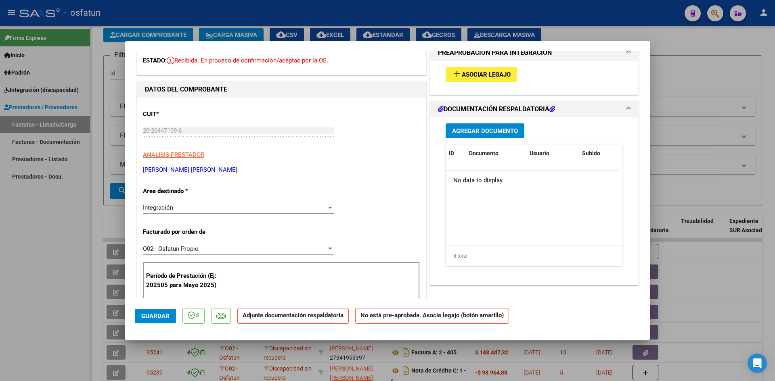
scroll to position [0, 0]
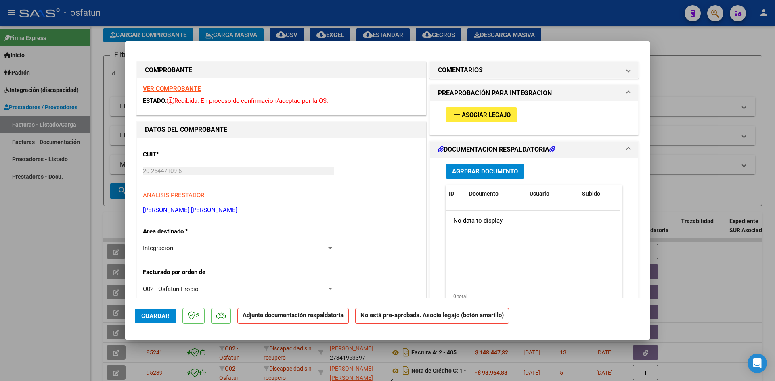
click at [463, 168] on span "Agregar Documento" at bounding box center [485, 171] width 66 height 7
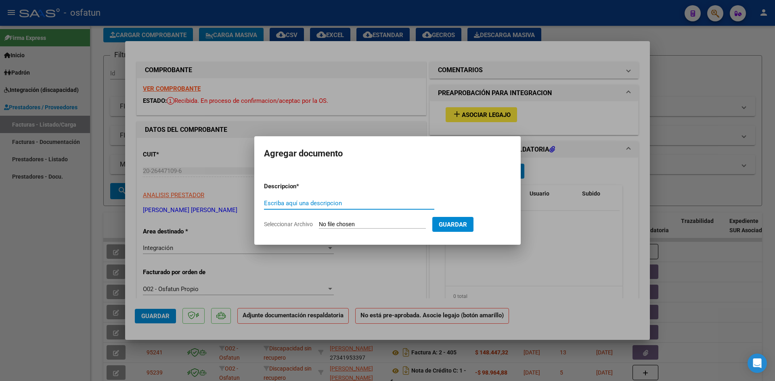
click at [293, 202] on input "Escriba aquí una descripcion" at bounding box center [349, 203] width 170 height 7
type input "ASISTENCIA"
click at [347, 221] on input "Seleccionar Archivo" at bounding box center [372, 225] width 107 height 8
type input "C:\fakepath\PLANILLA ASISTENCIA - TRANSP A TERAPIA - [DATE].pdf"
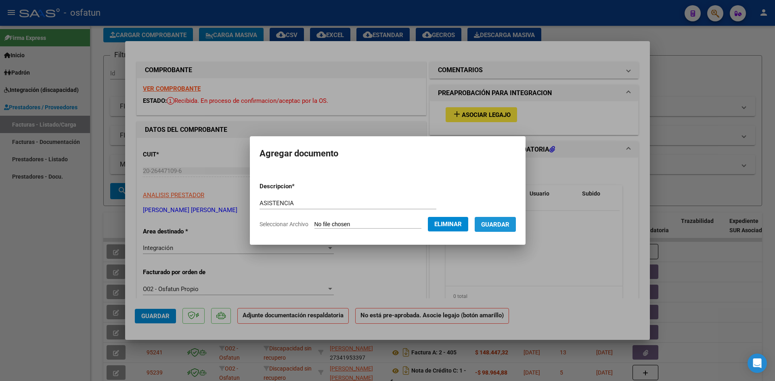
click at [491, 230] on button "Guardar" at bounding box center [495, 224] width 41 height 15
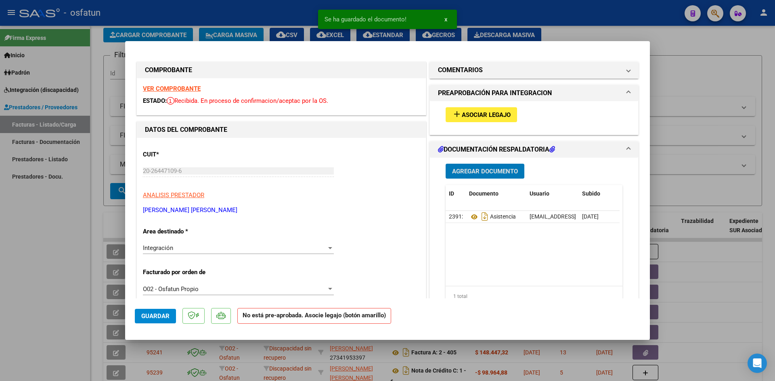
click at [472, 174] on span "Agregar Documento" at bounding box center [485, 171] width 66 height 7
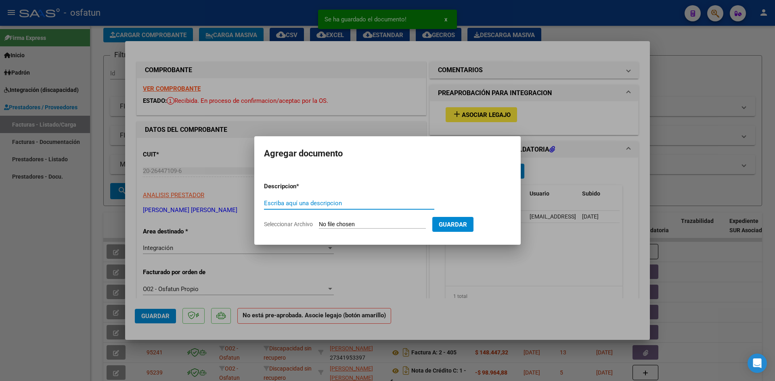
click at [298, 205] on input "Escriba aquí una descripcion" at bounding box center [349, 203] width 170 height 7
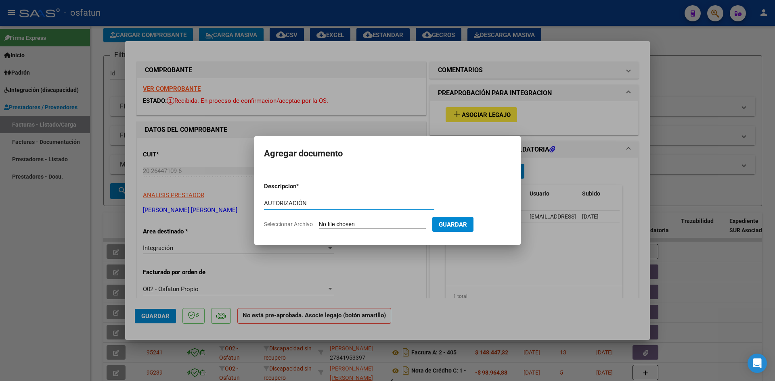
type input "AUTORIZACIÓN"
click at [335, 223] on input "Seleccionar Archivo" at bounding box center [372, 225] width 107 height 8
type input "C:\fakepath\PRESUPUESTO AUTORIZADO - TRANSP A TERAPIA - 2025.pdf"
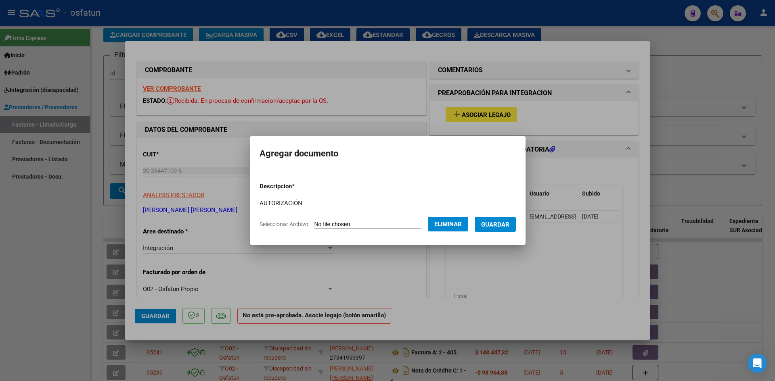
click at [504, 226] on span "Guardar" at bounding box center [495, 224] width 28 height 7
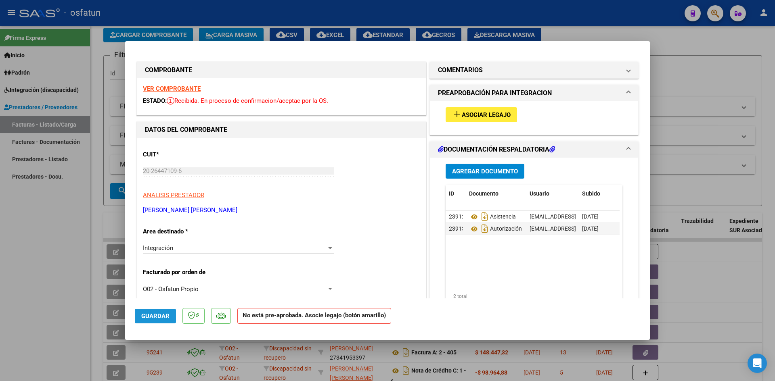
click at [170, 314] on button "Guardar" at bounding box center [155, 316] width 41 height 15
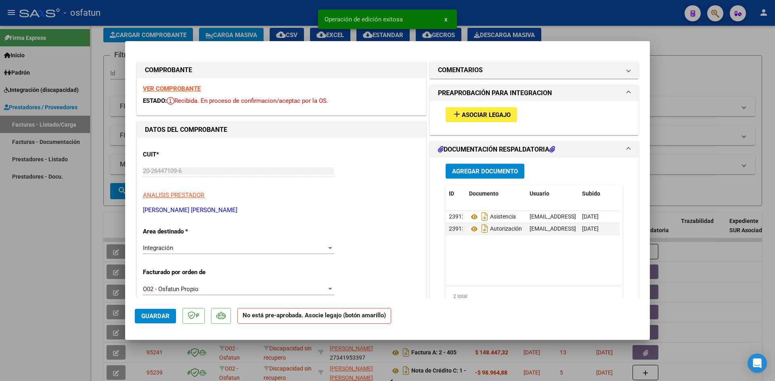
click at [269, 10] on div at bounding box center [387, 190] width 775 height 381
type input "$ 0,00"
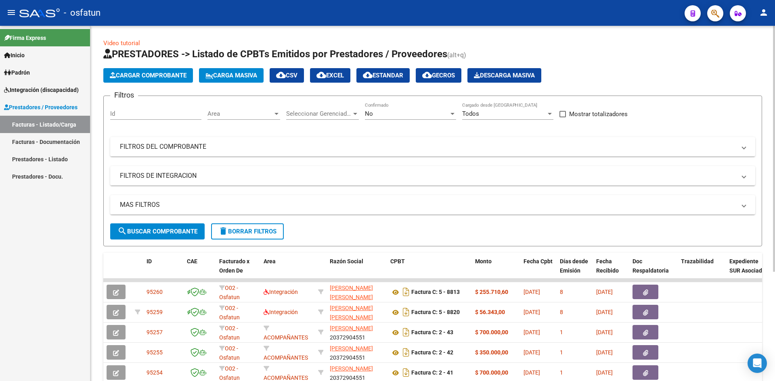
click at [163, 76] on span "Cargar Comprobante" at bounding box center [148, 75] width 77 height 7
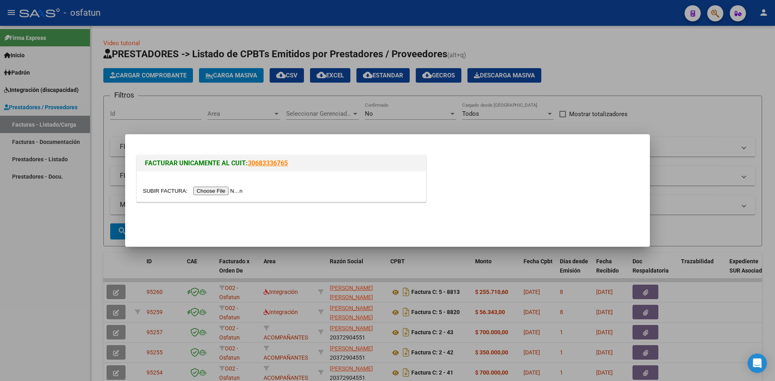
click at [228, 192] on input "file" at bounding box center [194, 191] width 102 height 8
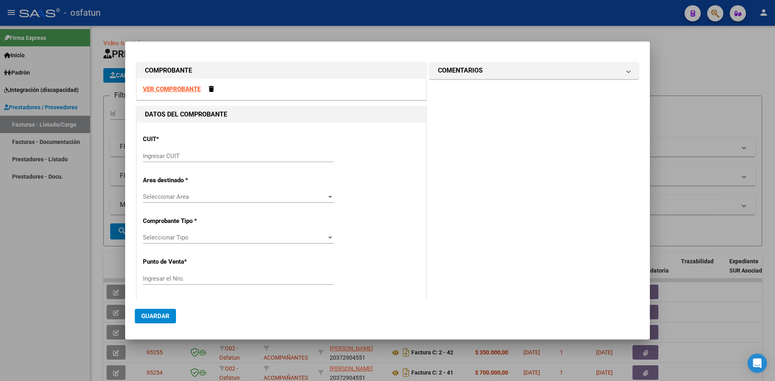
click at [172, 90] on strong "VER COMPROBANTE" at bounding box center [172, 89] width 58 height 7
click at [260, 27] on div at bounding box center [387, 190] width 775 height 381
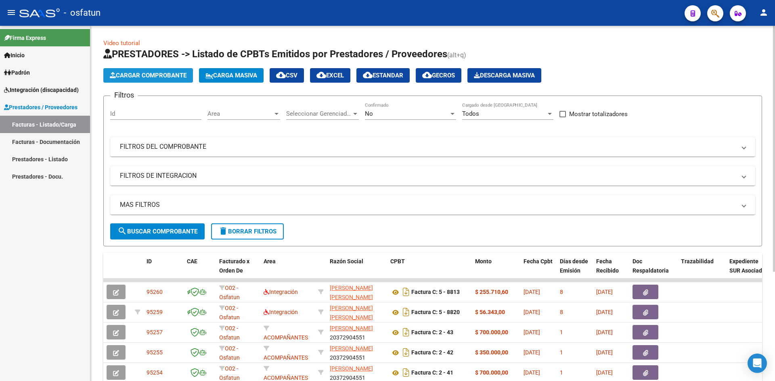
click at [151, 80] on button "Cargar Comprobante" at bounding box center [148, 75] width 90 height 15
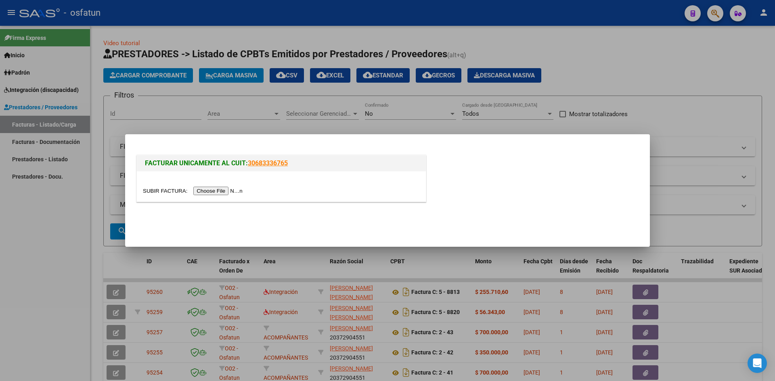
click at [216, 192] on input "file" at bounding box center [194, 191] width 102 height 8
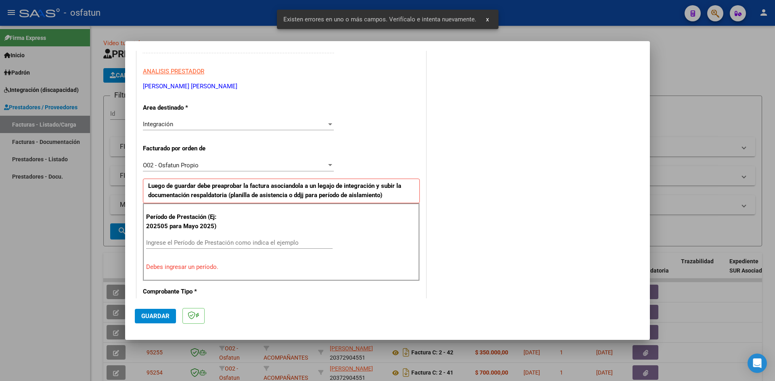
scroll to position [158, 0]
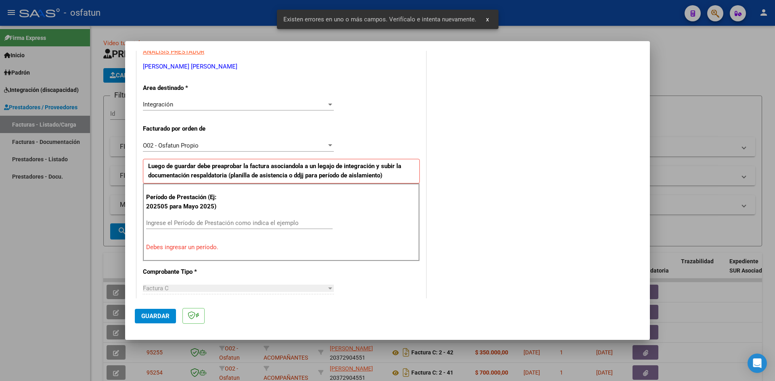
drag, startPoint x: 230, startPoint y: 220, endPoint x: 227, endPoint y: 206, distance: 14.0
click at [229, 220] on input "Ingrese el Período de Prestación como indica el ejemplo" at bounding box center [239, 223] width 186 height 7
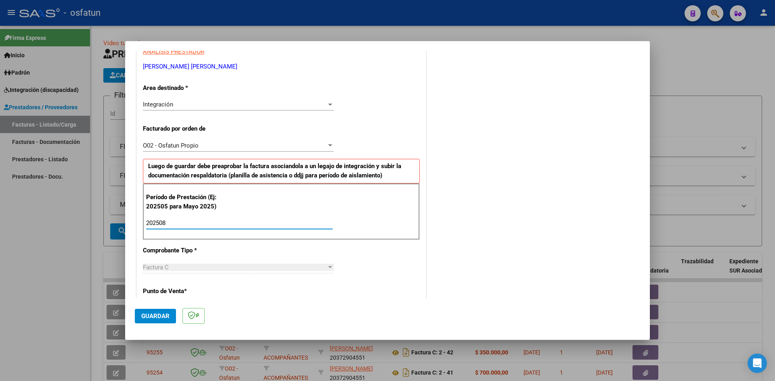
type input "202508"
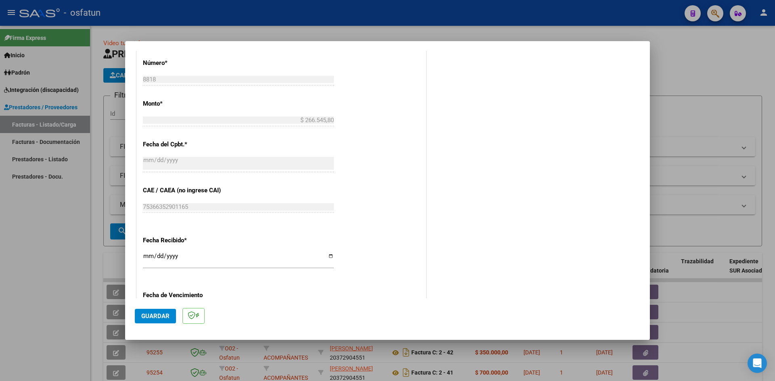
scroll to position [440, 0]
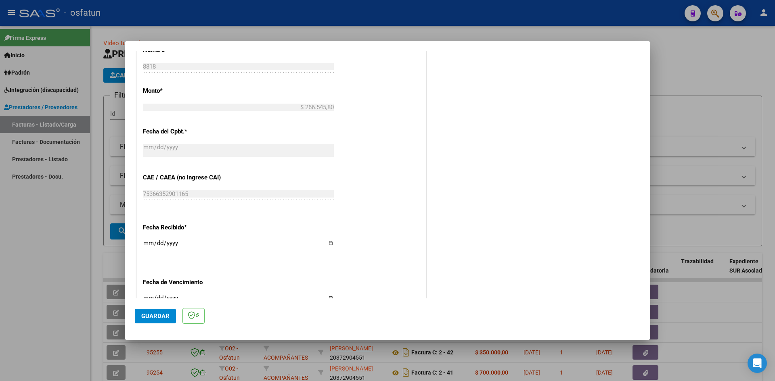
click at [148, 248] on input "[DATE]" at bounding box center [238, 246] width 191 height 13
type input "[DATE]"
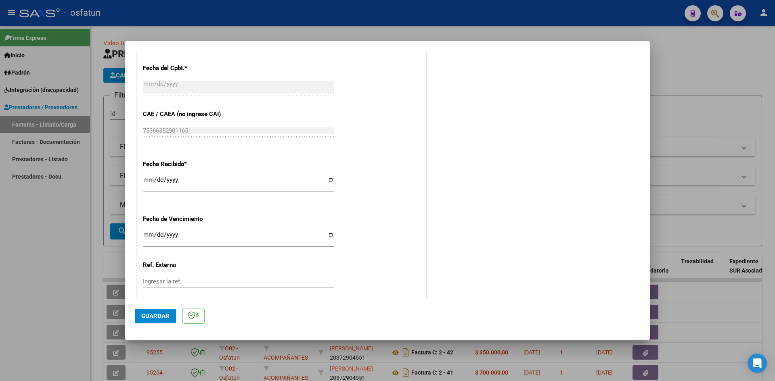
scroll to position [549, 0]
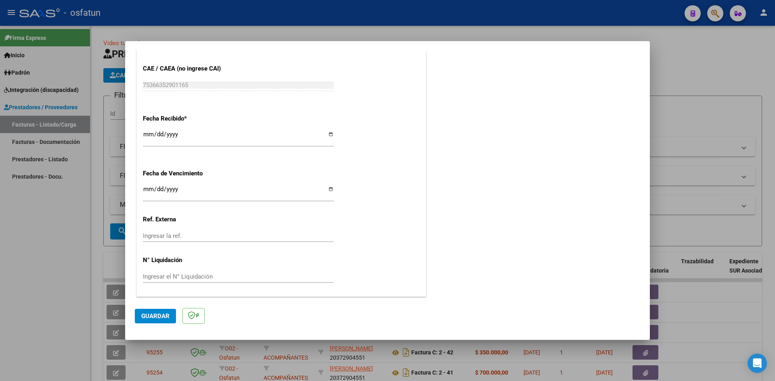
drag, startPoint x: 152, startPoint y: 318, endPoint x: 243, endPoint y: 289, distance: 95.2
click at [155, 317] on span "Guardar" at bounding box center [155, 316] width 28 height 7
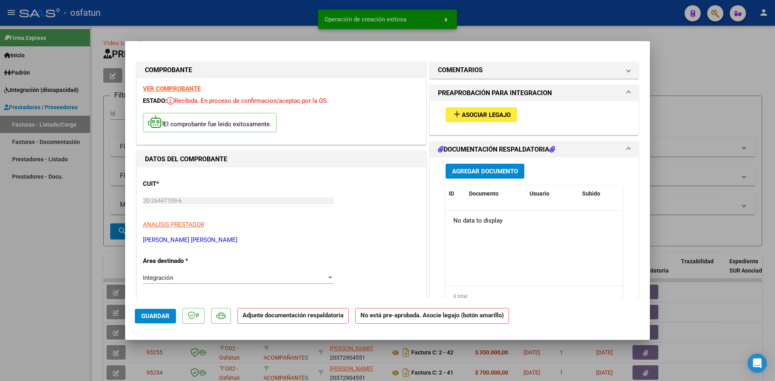
drag, startPoint x: 446, startPoint y: 127, endPoint x: 457, endPoint y: 122, distance: 11.9
click at [446, 127] on div "add Asociar Legajo" at bounding box center [534, 114] width 189 height 27
click at [476, 113] on span "Asociar Legajo" at bounding box center [486, 114] width 49 height 7
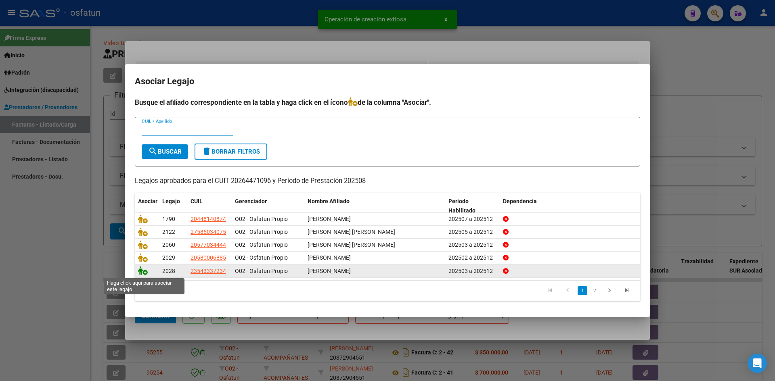
click at [140, 271] on icon at bounding box center [143, 270] width 10 height 9
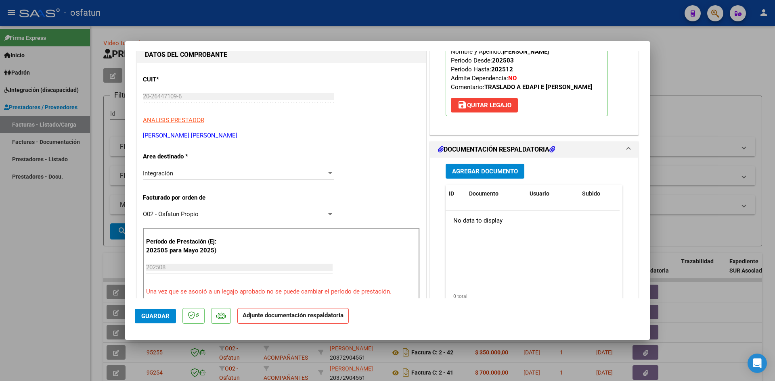
scroll to position [121, 0]
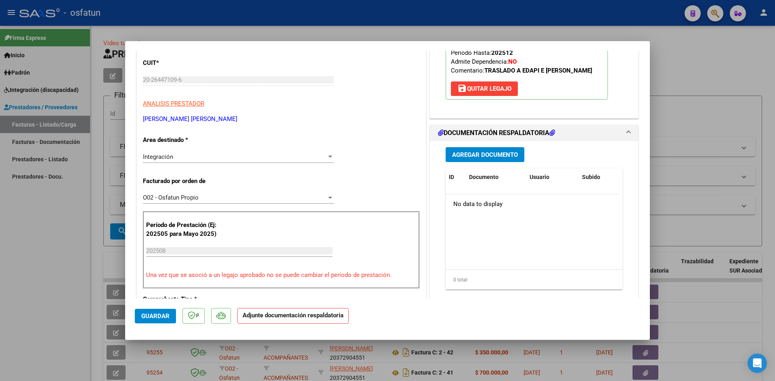
click at [473, 162] on div "Agregar Documento ID Documento Usuario Subido Acción No data to display 0 total…" at bounding box center [534, 221] width 189 height 161
click at [467, 156] on span "Agregar Documento" at bounding box center [485, 154] width 66 height 7
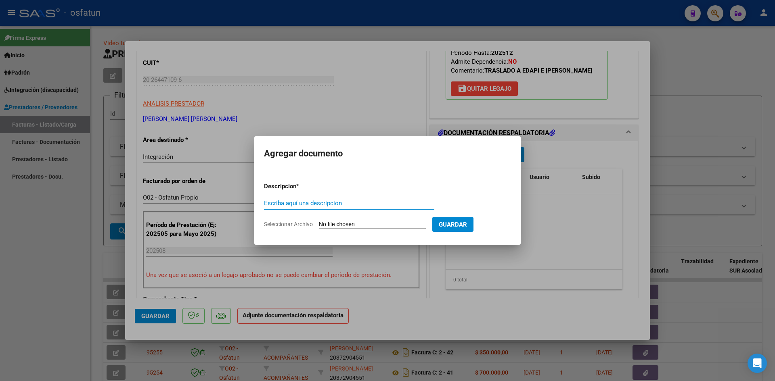
click at [313, 207] on div "Escriba aquí una descripcion" at bounding box center [349, 203] width 170 height 12
type input "ASISTENCIA"
click at [356, 229] on form "Descripcion * ASISTENCIA Escriba aquí una descripcion Seleccionar Archivo Guard…" at bounding box center [387, 205] width 247 height 59
click at [360, 226] on input "Seleccionar Archivo" at bounding box center [372, 225] width 107 height 8
type input "C:\fakepath\PLANILA ASISTENCIA - TRANSP A EDAPI - [DATE].pdf"
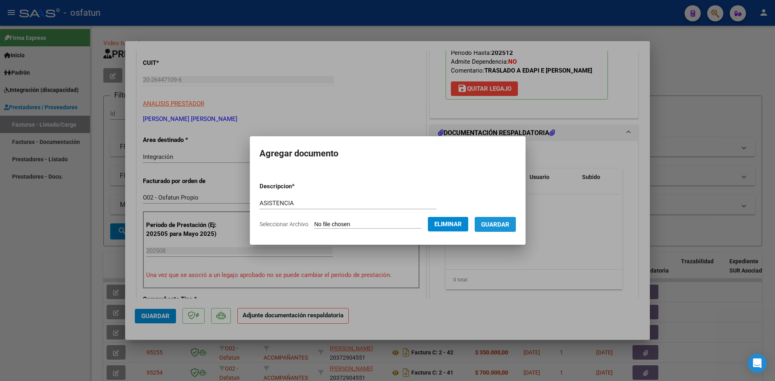
drag, startPoint x: 503, startPoint y: 228, endPoint x: 496, endPoint y: 235, distance: 10.3
click at [503, 228] on button "Guardar" at bounding box center [495, 224] width 41 height 15
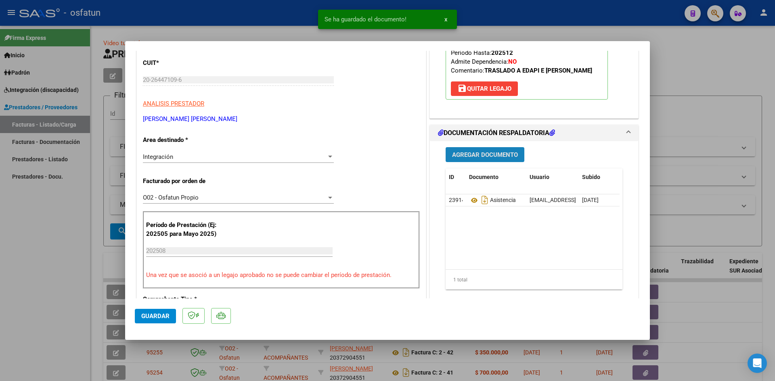
click at [473, 155] on span "Agregar Documento" at bounding box center [485, 154] width 66 height 7
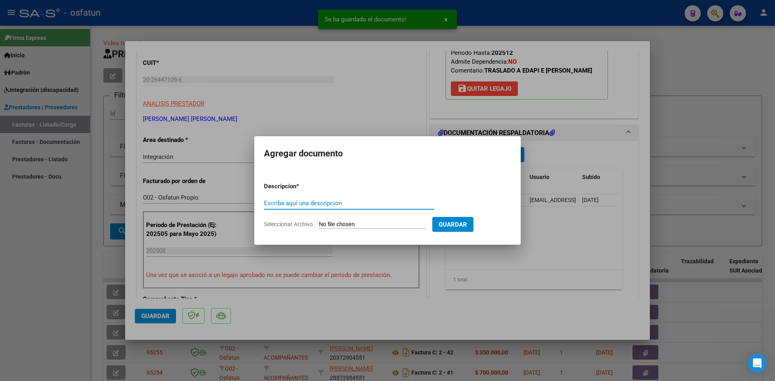
click at [290, 202] on input "Escriba aquí una descripcion" at bounding box center [349, 203] width 170 height 7
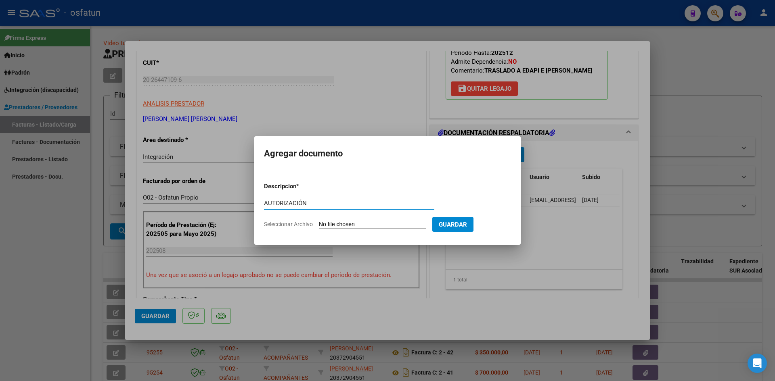
type input "AUTORIZACIÓN"
click at [347, 225] on input "Seleccionar Archivo" at bounding box center [372, 225] width 107 height 8
type input "C:\fakepath\PRESUPUESTO AUTORIZADO - TRANSP A EDAPI - 2025.pdf"
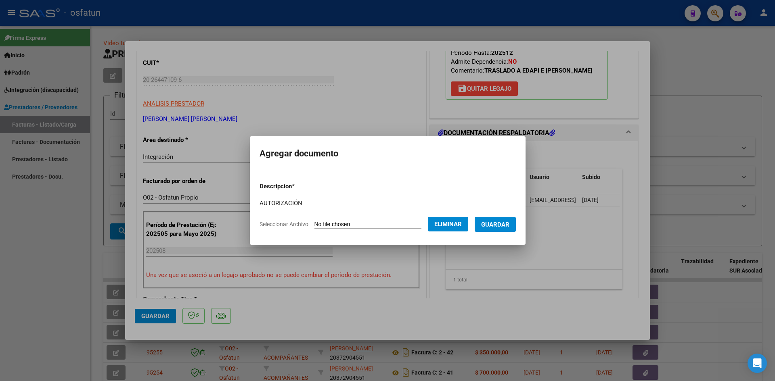
click at [509, 223] on span "Guardar" at bounding box center [495, 224] width 28 height 7
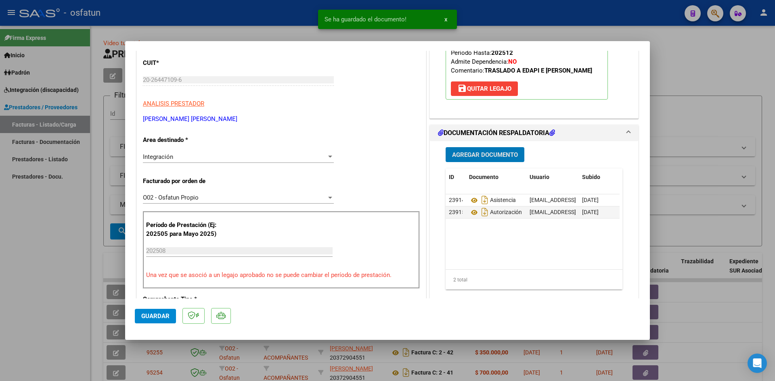
scroll to position [0, 0]
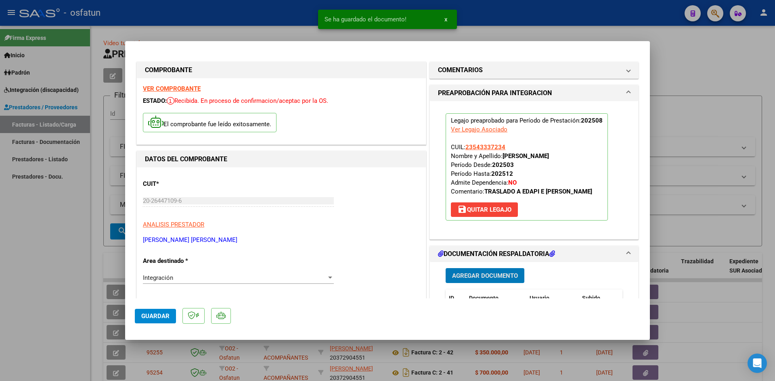
click at [254, 8] on div at bounding box center [387, 190] width 775 height 381
type input "$ 0,00"
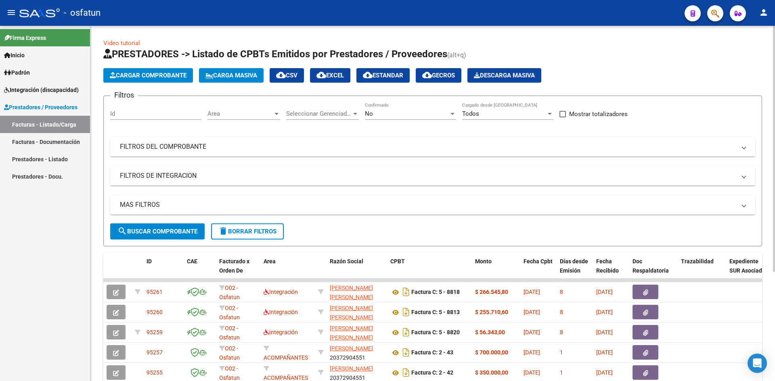
click at [410, 116] on div "No" at bounding box center [407, 113] width 84 height 7
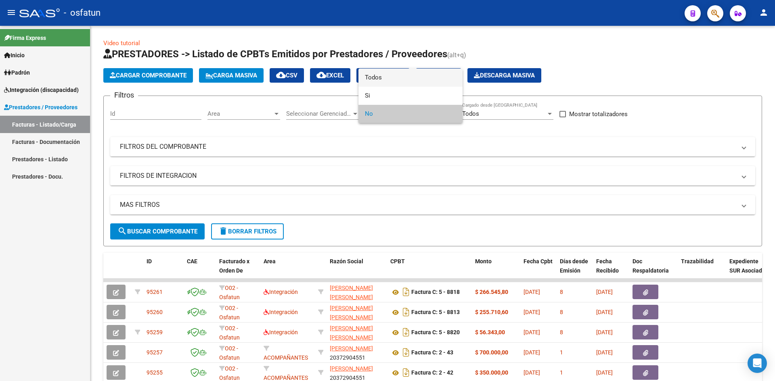
click at [408, 80] on span "Todos" at bounding box center [410, 78] width 91 height 18
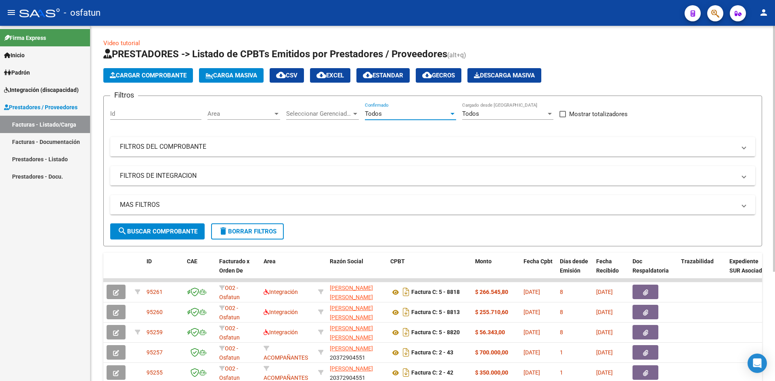
click at [507, 117] on div "Todos" at bounding box center [504, 113] width 84 height 7
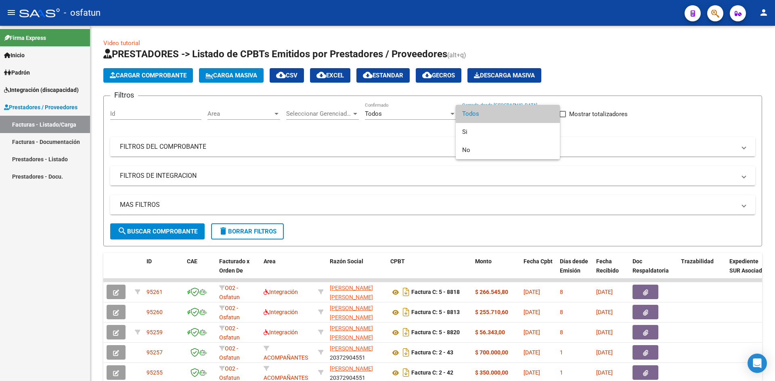
click at [507, 118] on span "Todos" at bounding box center [507, 114] width 91 height 18
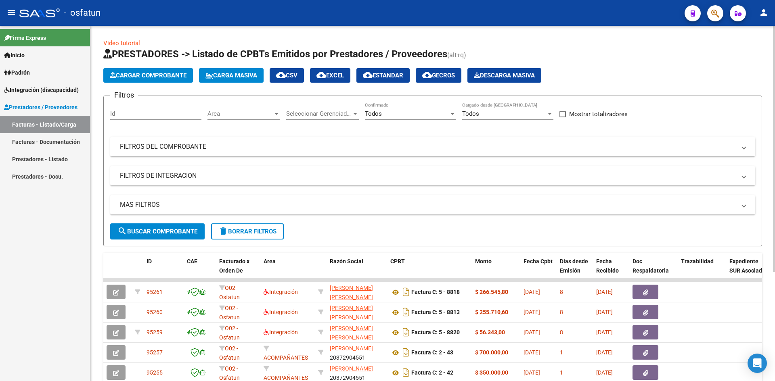
click at [427, 152] on mat-expansion-panel-header "FILTROS DEL COMPROBANTE" at bounding box center [432, 146] width 645 height 19
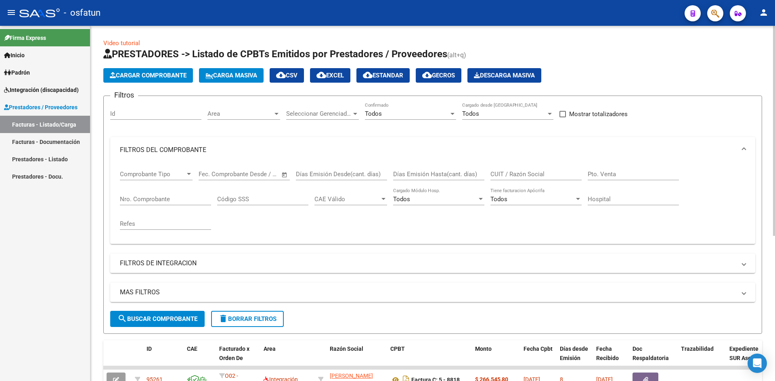
click at [514, 173] on input "CUIT / Razón Social" at bounding box center [535, 174] width 91 height 7
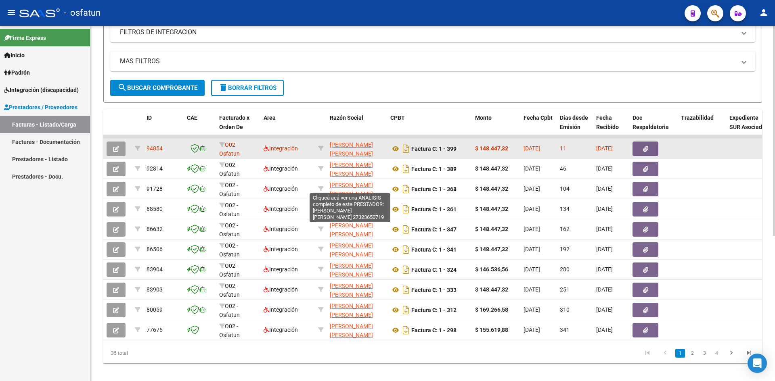
scroll to position [242, 0]
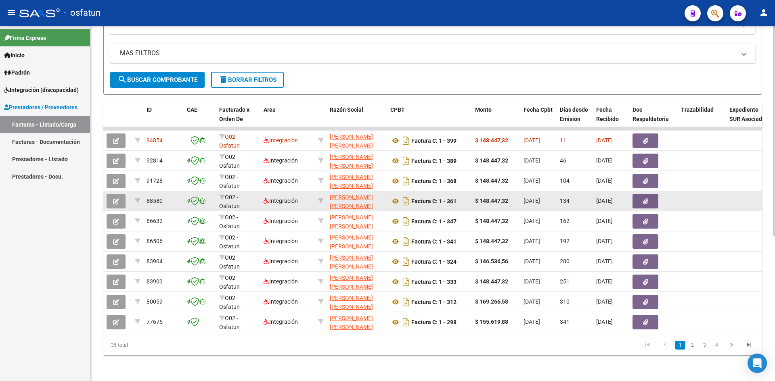
type input "27323650719"
click at [115, 200] on icon "button" at bounding box center [116, 202] width 6 height 6
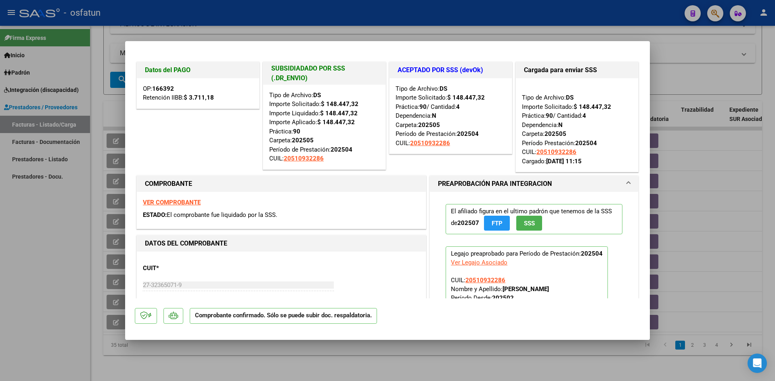
click at [478, 22] on div at bounding box center [387, 190] width 775 height 381
type input "$ 0,00"
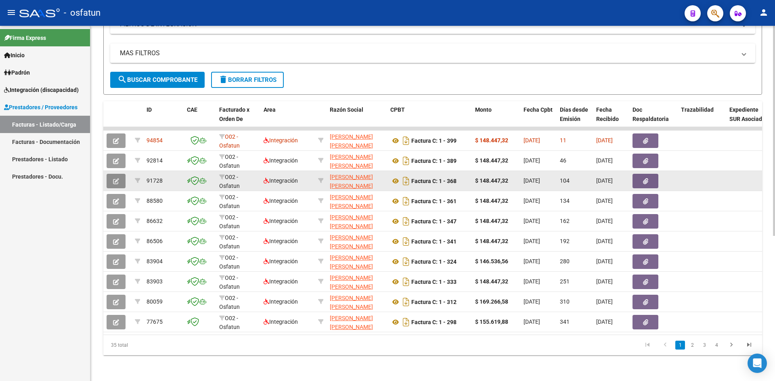
click at [118, 181] on icon "button" at bounding box center [116, 181] width 6 height 6
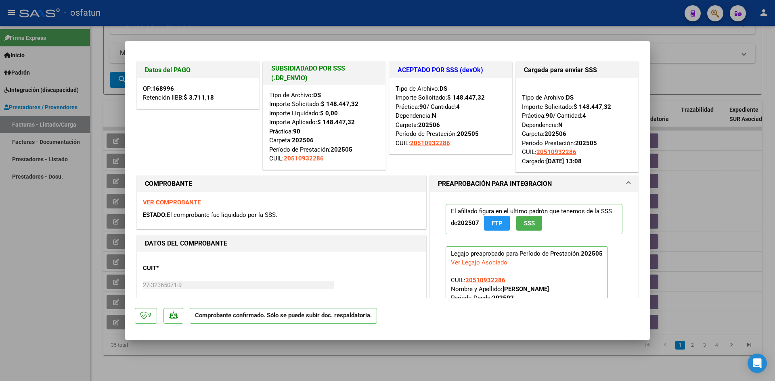
click at [388, 16] on div at bounding box center [387, 190] width 775 height 381
type input "$ 0,00"
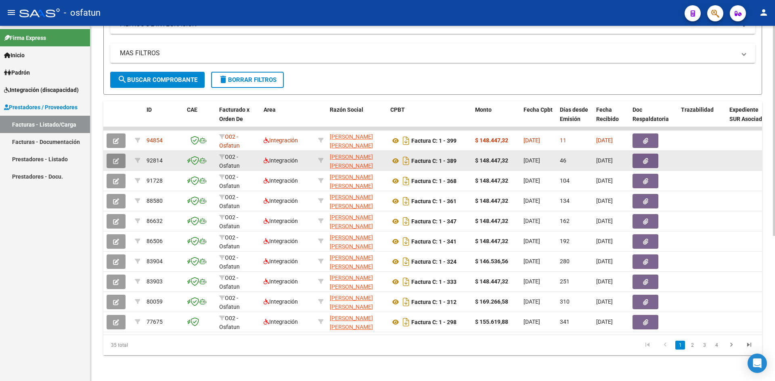
click at [119, 157] on button "button" at bounding box center [116, 161] width 19 height 15
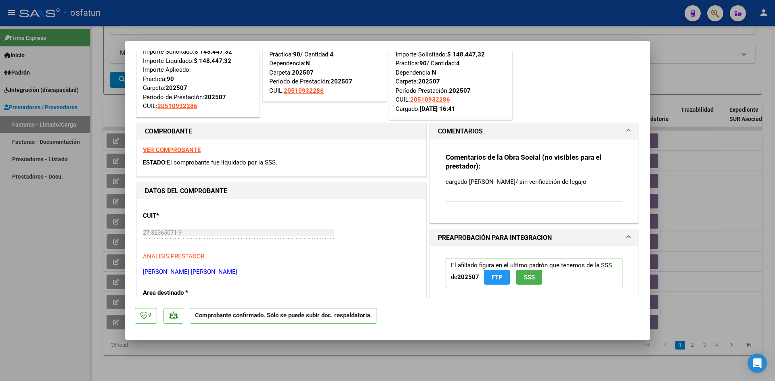
scroll to position [0, 0]
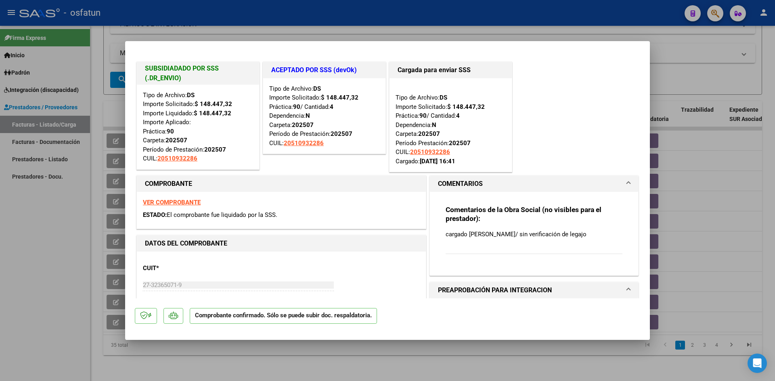
click at [405, 8] on div at bounding box center [387, 190] width 775 height 381
type input "$ 0,00"
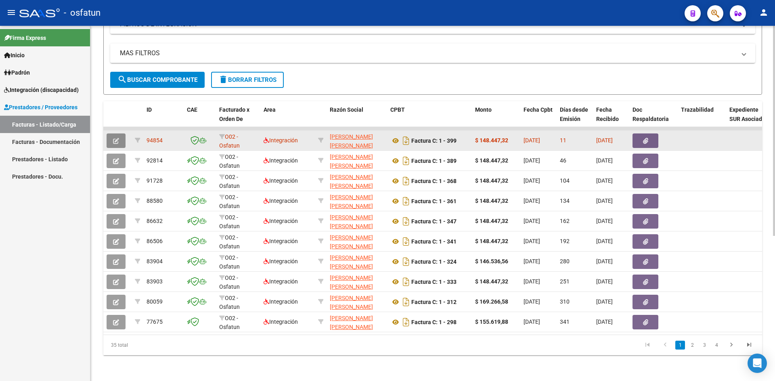
click at [114, 139] on icon "button" at bounding box center [116, 141] width 6 height 6
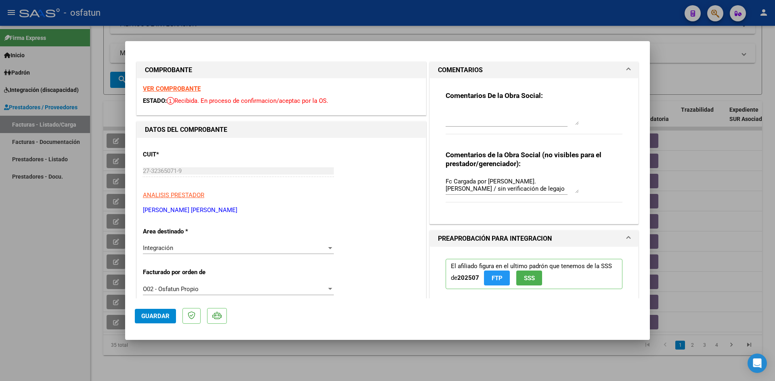
click at [363, 8] on div at bounding box center [387, 190] width 775 height 381
type input "$ 0,00"
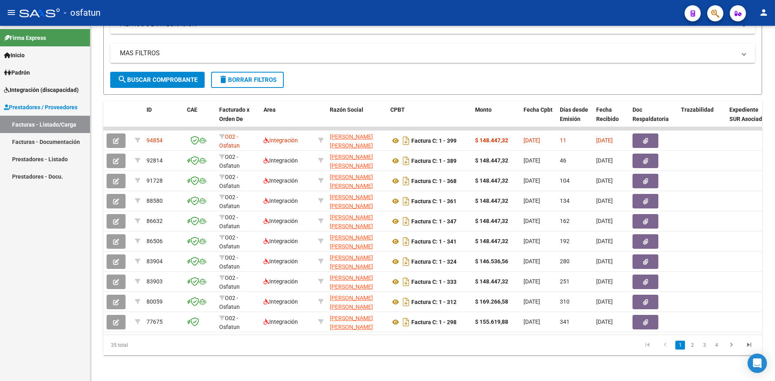
drag, startPoint x: 430, startPoint y: 22, endPoint x: 425, endPoint y: 21, distance: 4.9
click at [425, 21] on mat-toolbar "menu - osfatun person" at bounding box center [387, 13] width 775 height 26
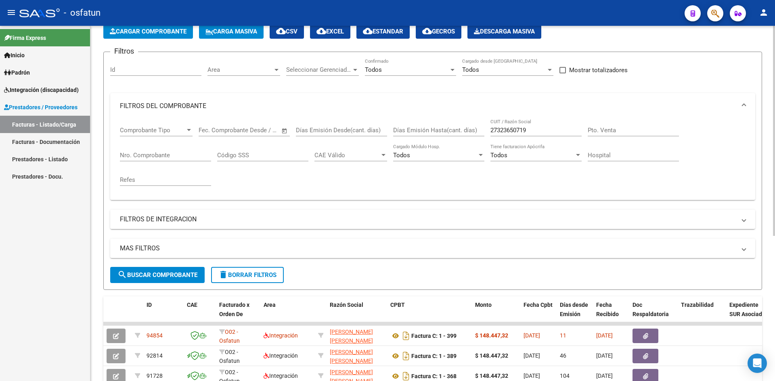
scroll to position [161, 0]
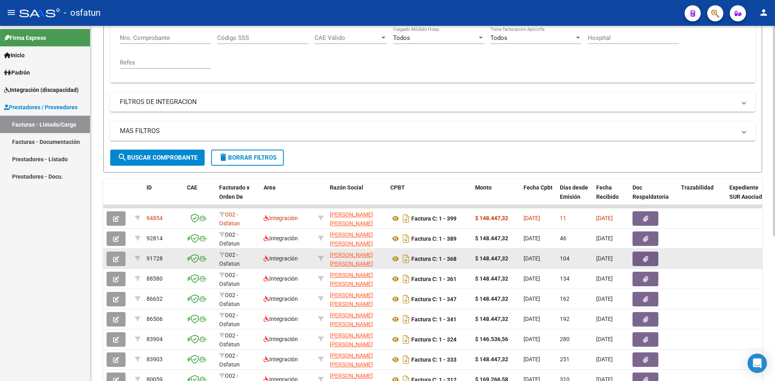
click at [119, 262] on button "button" at bounding box center [116, 259] width 19 height 15
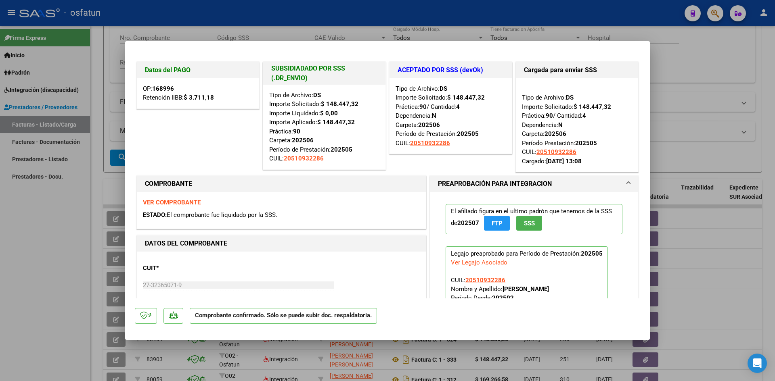
click at [249, 6] on div at bounding box center [387, 190] width 775 height 381
type input "$ 0,00"
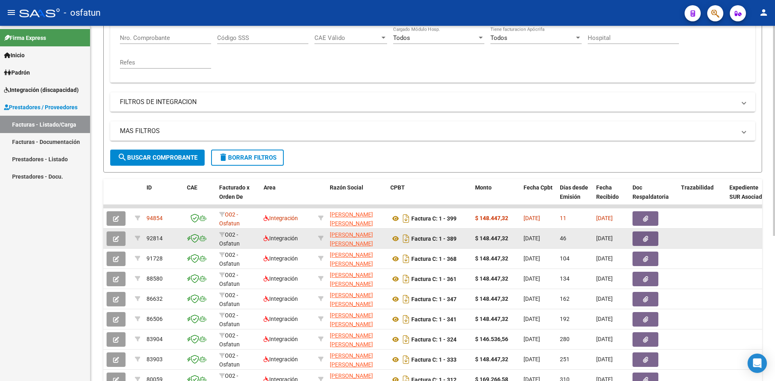
click at [119, 239] on icon "button" at bounding box center [116, 239] width 6 height 6
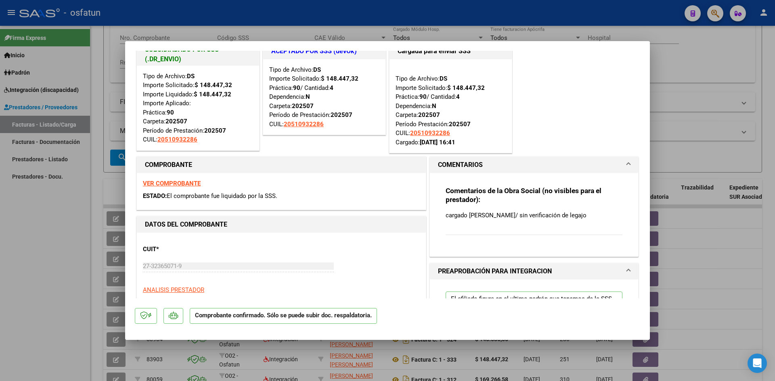
scroll to position [0, 0]
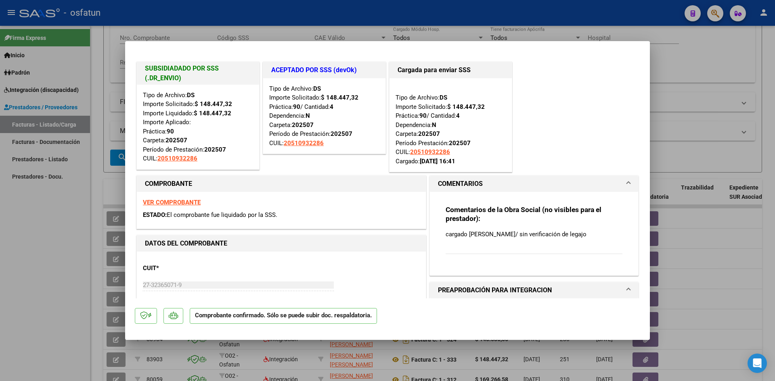
click at [326, 15] on div at bounding box center [387, 190] width 775 height 381
type input "$ 0,00"
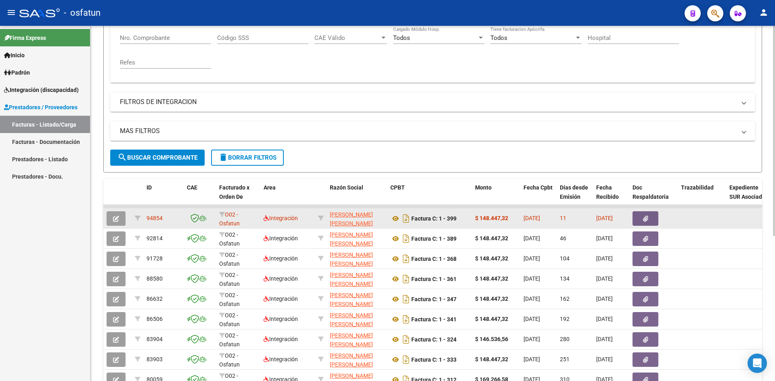
click at [120, 220] on button "button" at bounding box center [116, 218] width 19 height 15
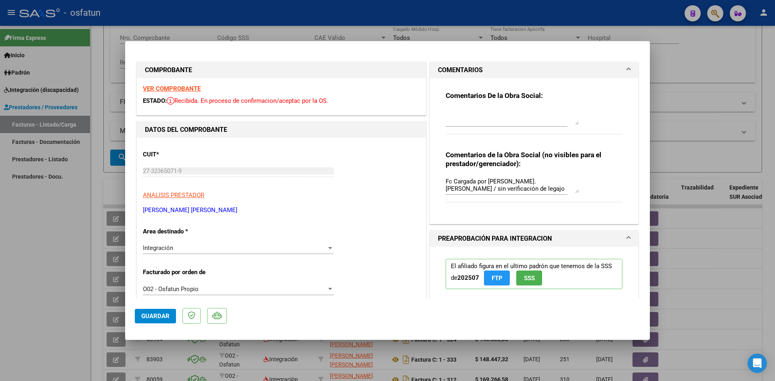
drag, startPoint x: 369, startPoint y: 11, endPoint x: 384, endPoint y: 46, distance: 37.4
click at [368, 11] on div at bounding box center [387, 190] width 775 height 381
type input "$ 0,00"
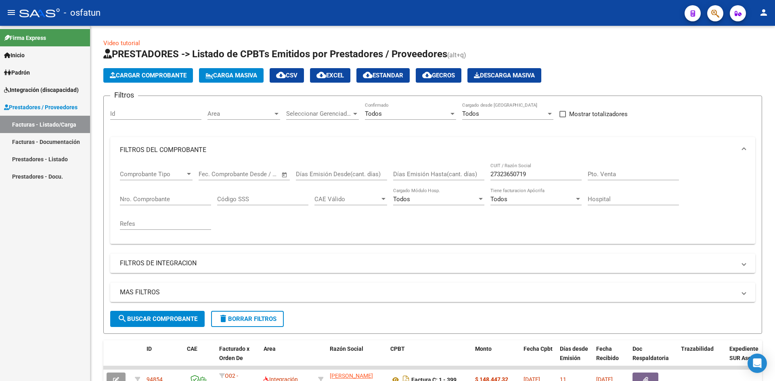
click at [48, 140] on link "Facturas - Documentación" at bounding box center [45, 141] width 90 height 17
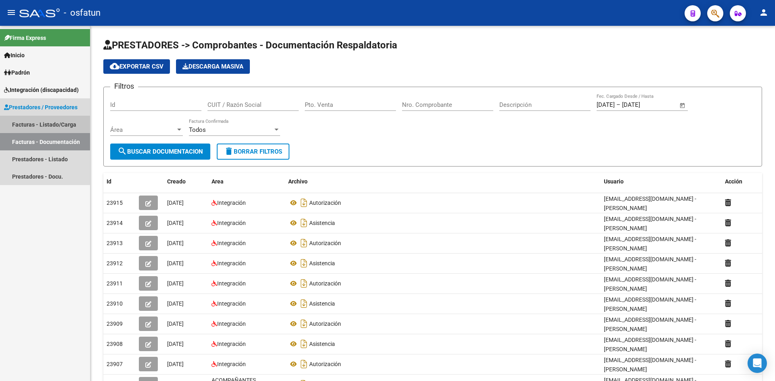
click at [44, 125] on link "Facturas - Listado/Carga" at bounding box center [45, 124] width 90 height 17
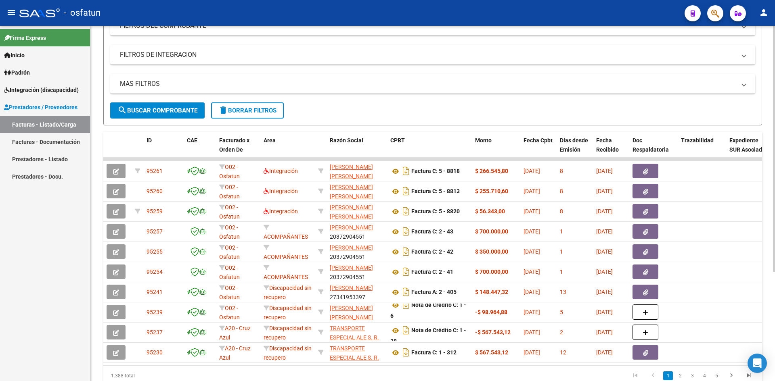
scroll to position [158, 0]
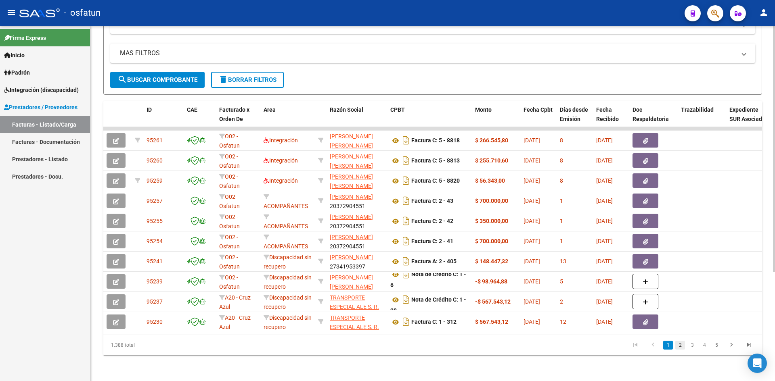
click at [679, 343] on link "2" at bounding box center [680, 345] width 10 height 9
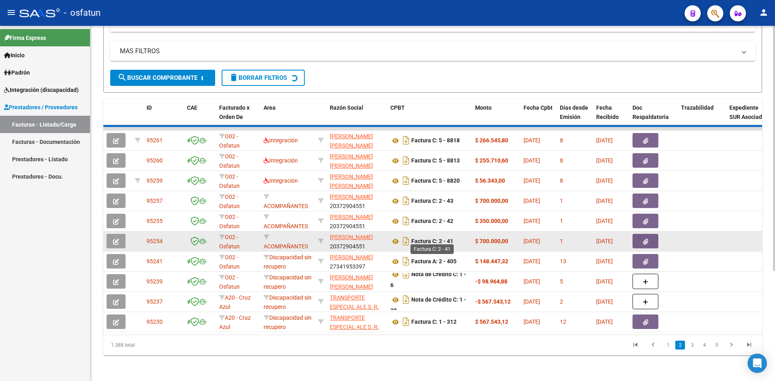
scroll to position [0, 0]
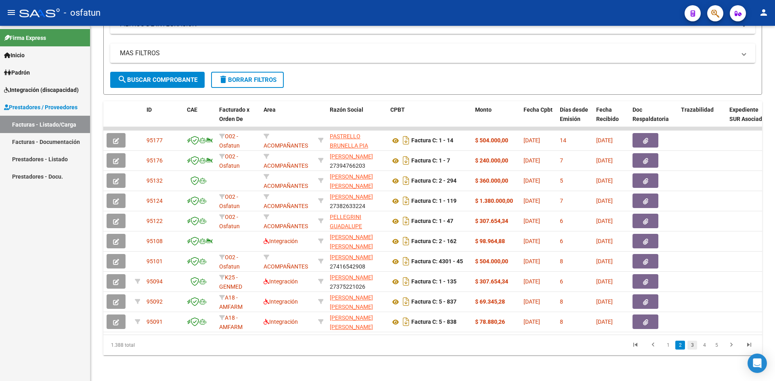
drag, startPoint x: 691, startPoint y: 345, endPoint x: 679, endPoint y: 343, distance: 12.3
click at [691, 345] on link "3" at bounding box center [692, 345] width 10 height 9
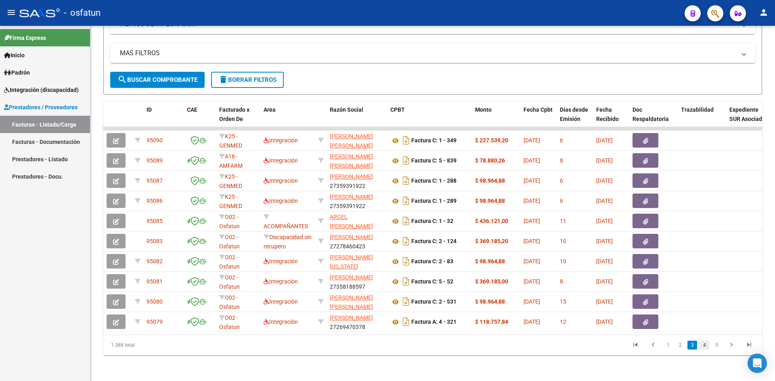
drag, startPoint x: 706, startPoint y: 346, endPoint x: 703, endPoint y: 344, distance: 4.2
click at [706, 346] on link "4" at bounding box center [704, 345] width 10 height 9
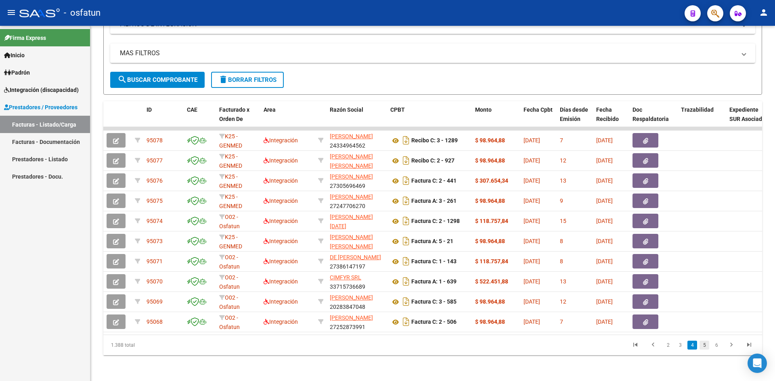
click at [703, 344] on link "5" at bounding box center [704, 345] width 10 height 9
click at [706, 346] on link "6" at bounding box center [704, 345] width 10 height 9
click at [706, 347] on link "7" at bounding box center [704, 345] width 10 height 9
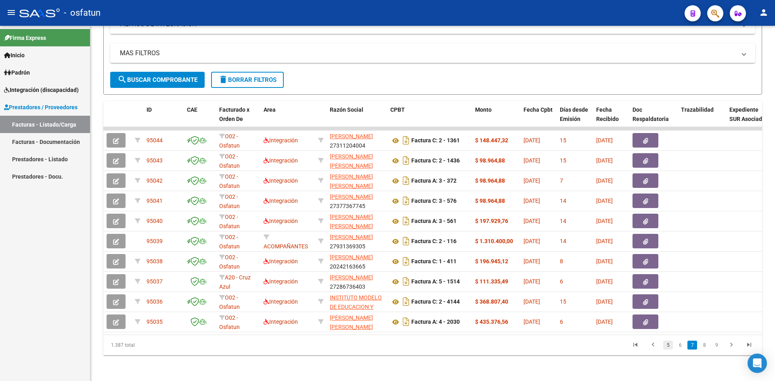
click at [668, 346] on link "5" at bounding box center [668, 345] width 10 height 9
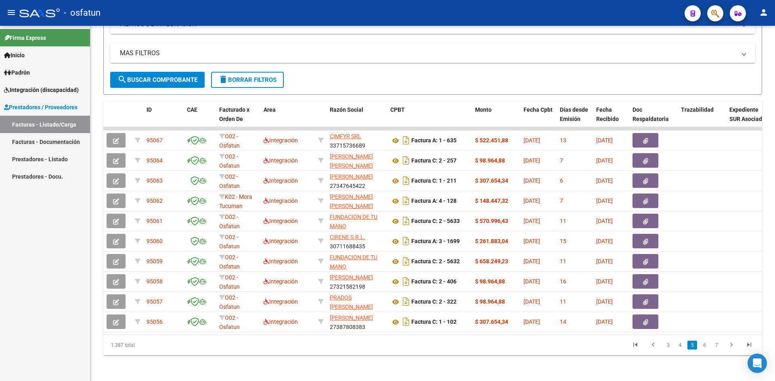
click at [668, 346] on link "3" at bounding box center [668, 345] width 10 height 9
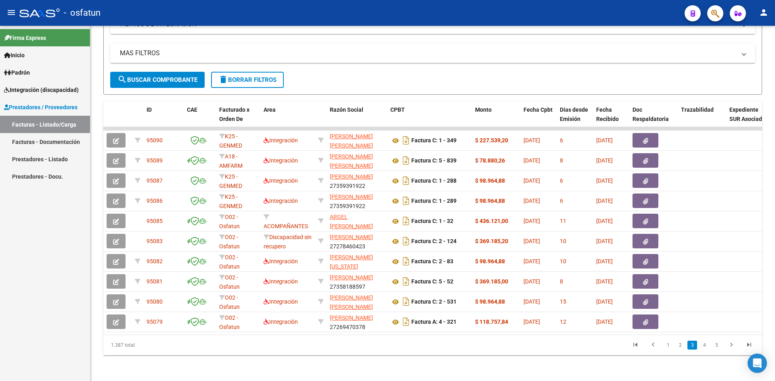
click at [668, 346] on link "1" at bounding box center [668, 345] width 10 height 9
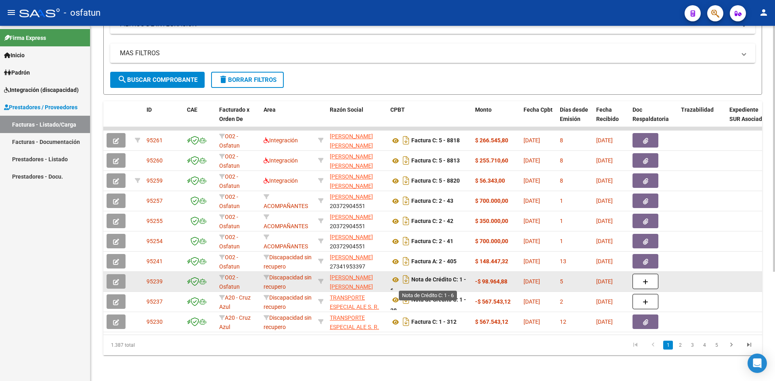
scroll to position [5, 0]
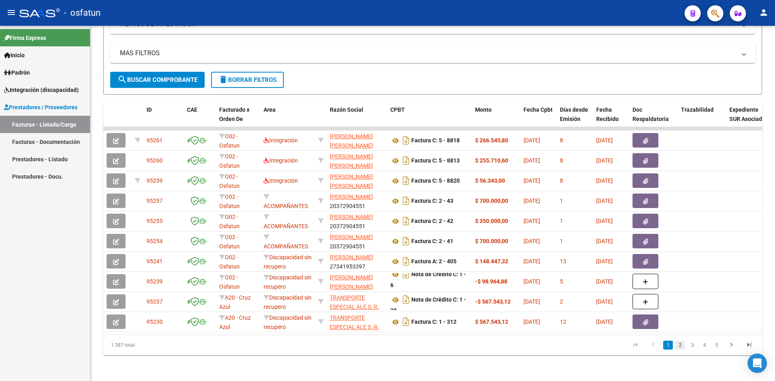
click at [678, 345] on link "2" at bounding box center [680, 345] width 10 height 9
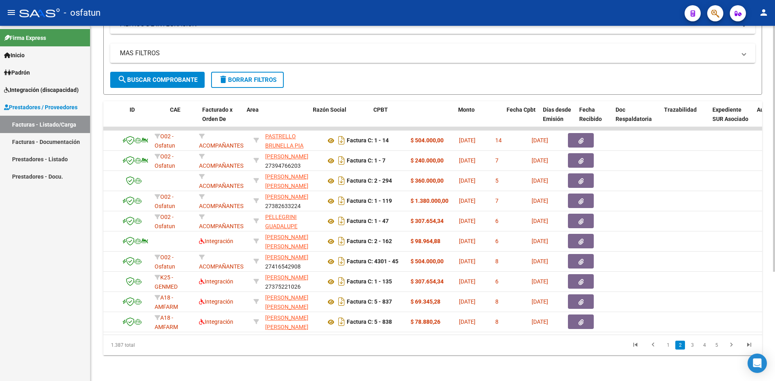
scroll to position [0, 0]
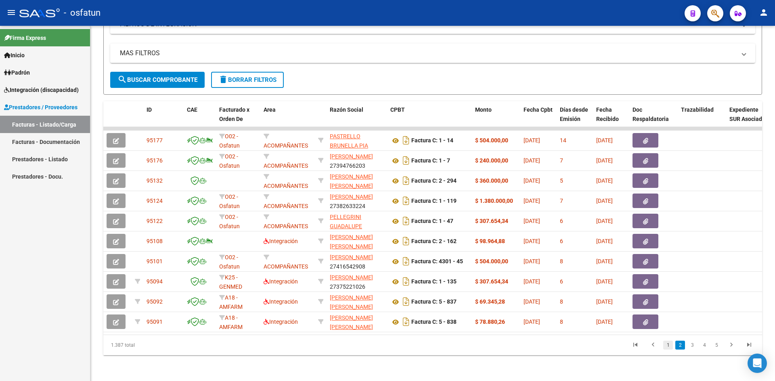
click at [669, 348] on link "1" at bounding box center [668, 345] width 10 height 9
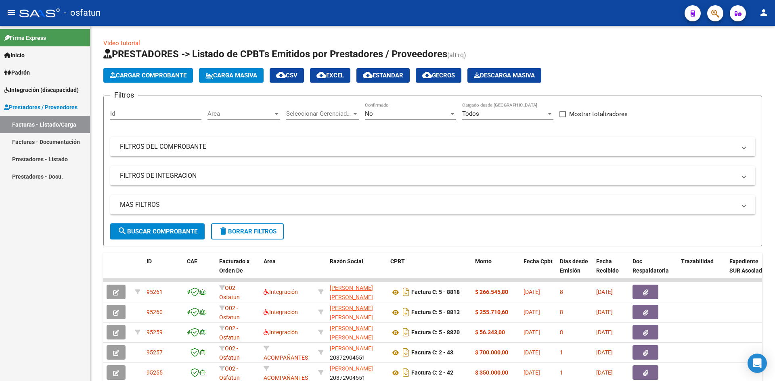
drag, startPoint x: 62, startPoint y: 142, endPoint x: 85, endPoint y: 142, distance: 23.0
click at [62, 142] on link "Facturas - Documentación" at bounding box center [45, 141] width 90 height 17
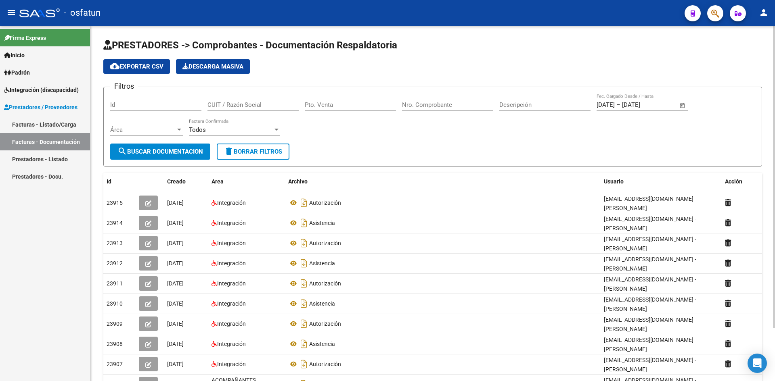
click at [354, 104] on input "Pto. Venta" at bounding box center [350, 104] width 91 height 7
type input "5"
click at [451, 105] on input "Nro. Comprobante" at bounding box center [447, 104] width 91 height 7
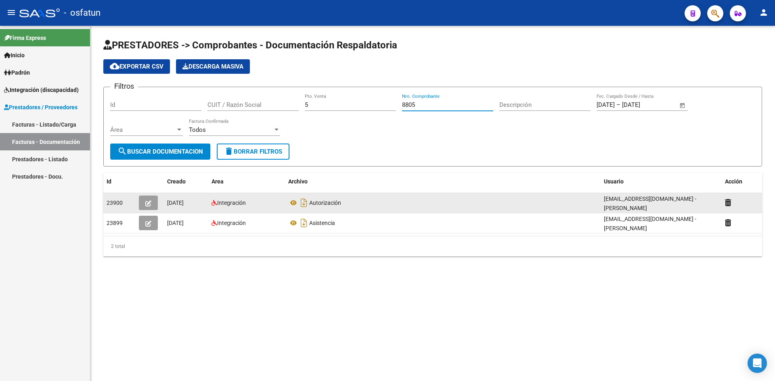
type input "8805"
click at [151, 201] on button "button" at bounding box center [148, 203] width 19 height 15
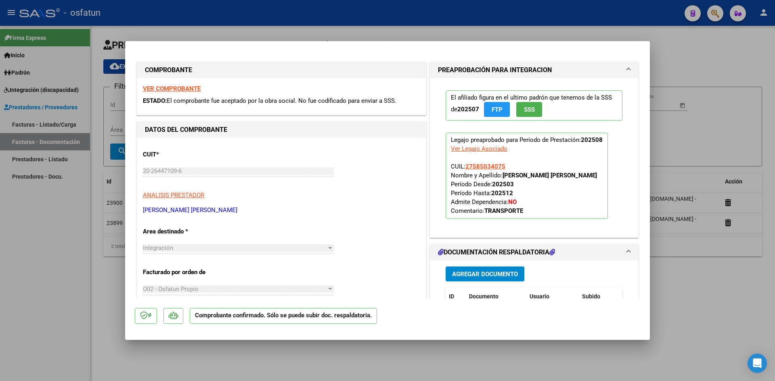
click at [369, 7] on div at bounding box center [387, 190] width 775 height 381
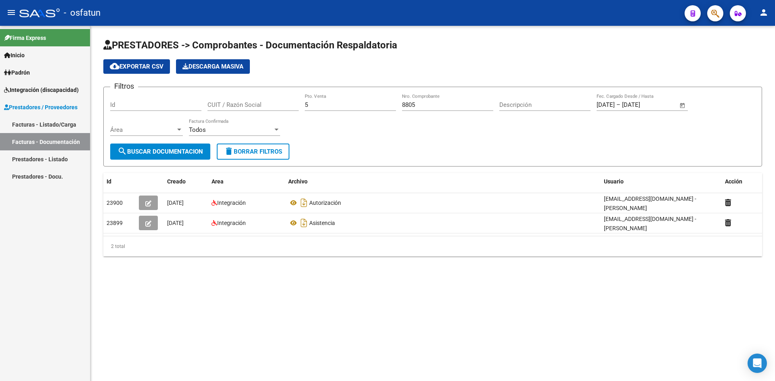
drag, startPoint x: 442, startPoint y: 106, endPoint x: 452, endPoint y: 105, distance: 10.1
click at [442, 106] on input "8805" at bounding box center [447, 104] width 91 height 7
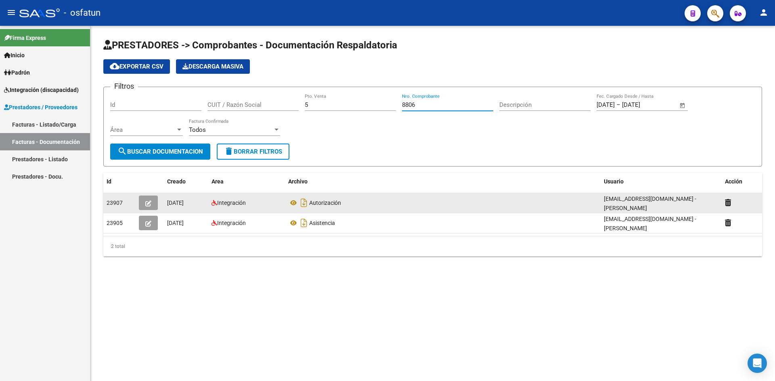
click at [147, 203] on icon "button" at bounding box center [148, 204] width 6 height 6
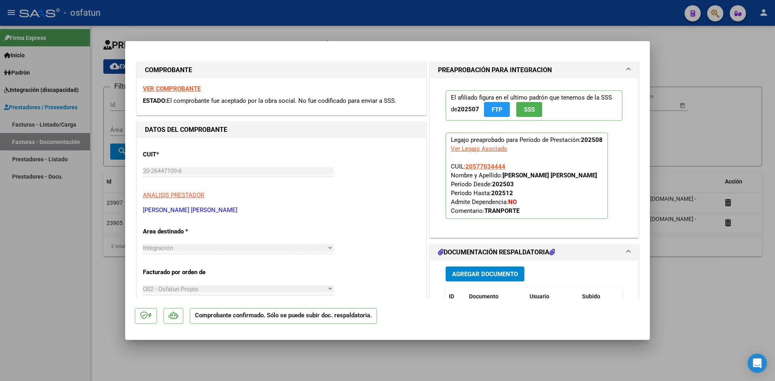
click at [290, 13] on div at bounding box center [387, 190] width 775 height 381
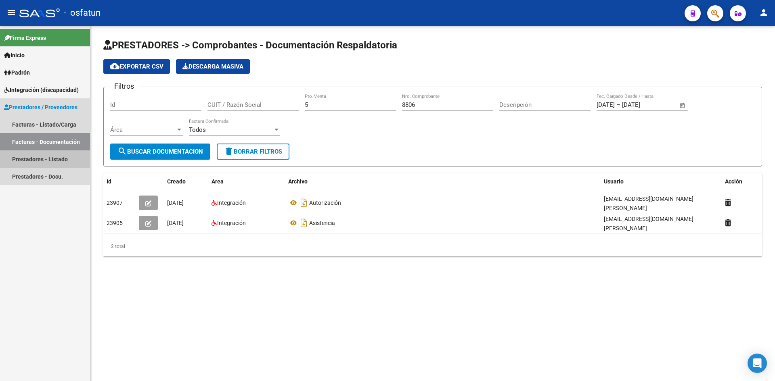
drag, startPoint x: 61, startPoint y: 160, endPoint x: 70, endPoint y: 161, distance: 9.7
click at [61, 161] on link "Prestadores - Listado" at bounding box center [45, 159] width 90 height 17
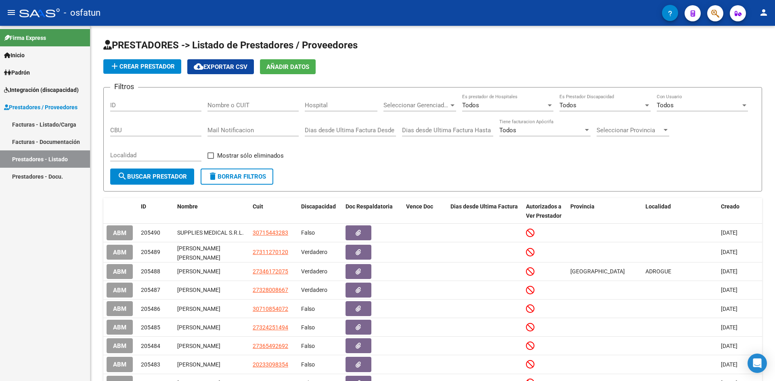
click at [58, 126] on link "Facturas - Listado/Carga" at bounding box center [45, 124] width 90 height 17
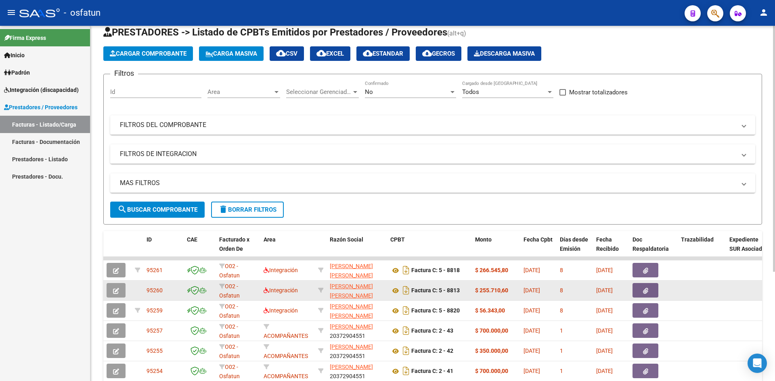
scroll to position [81, 0]
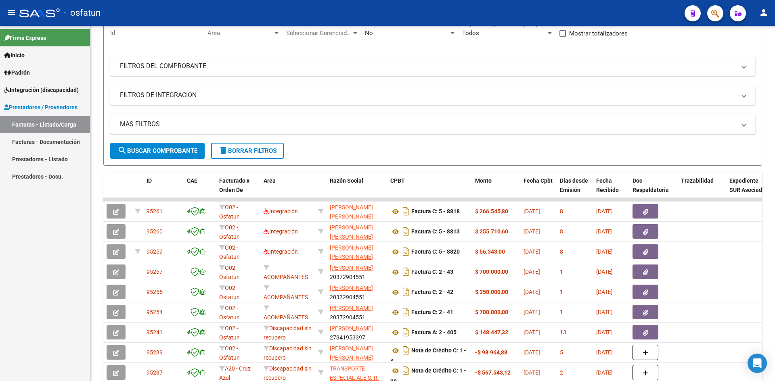
drag, startPoint x: 69, startPoint y: 142, endPoint x: 81, endPoint y: 137, distance: 12.7
click at [69, 142] on link "Facturas - Documentación" at bounding box center [45, 141] width 90 height 17
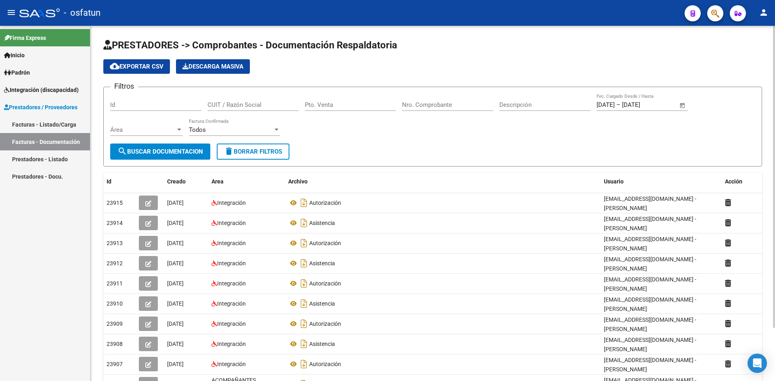
click at [362, 104] on input "Pto. Venta" at bounding box center [350, 104] width 91 height 7
click at [422, 103] on input "Nro. Comprobante" at bounding box center [447, 104] width 91 height 7
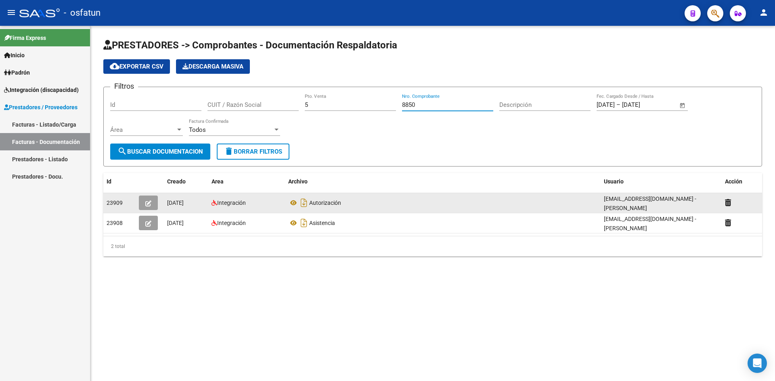
click at [158, 205] on div at bounding box center [150, 203] width 22 height 15
click at [153, 203] on button "button" at bounding box center [148, 203] width 19 height 15
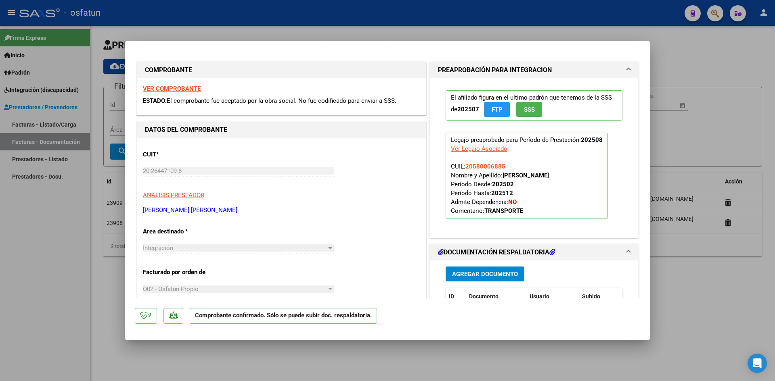
click at [361, 17] on div at bounding box center [387, 190] width 775 height 381
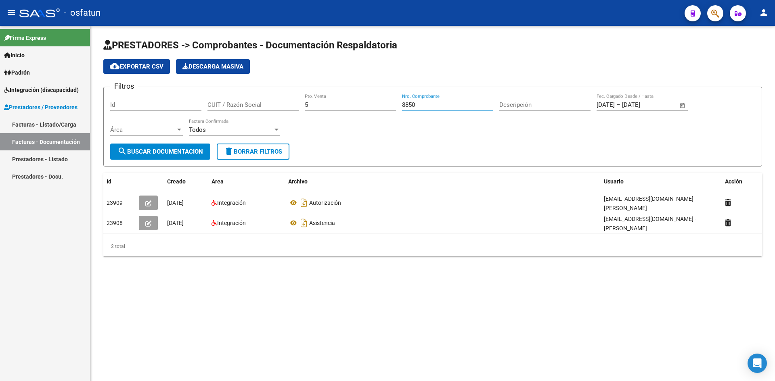
click at [435, 103] on input "8850" at bounding box center [447, 104] width 91 height 7
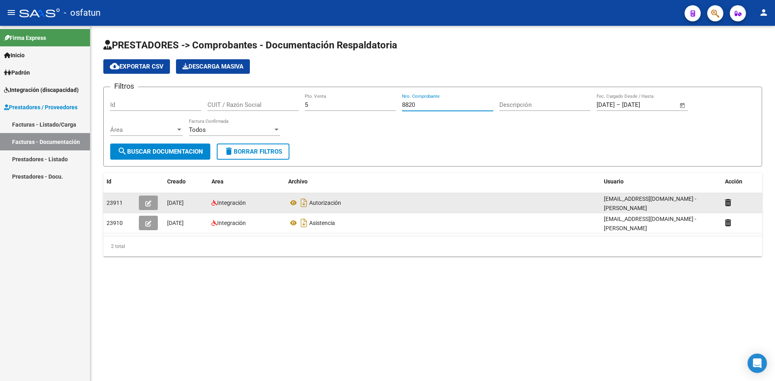
click at [153, 205] on button "button" at bounding box center [148, 203] width 19 height 15
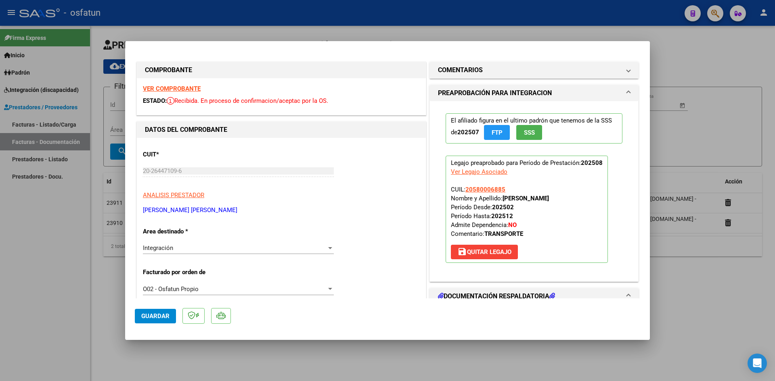
click at [327, 21] on div at bounding box center [387, 190] width 775 height 381
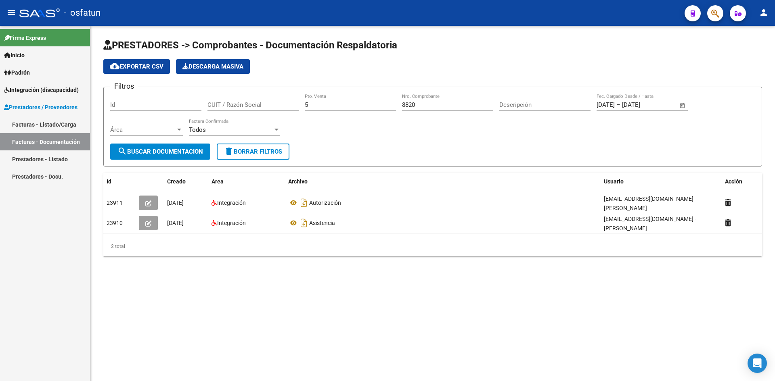
click at [437, 105] on input "8820" at bounding box center [447, 104] width 91 height 7
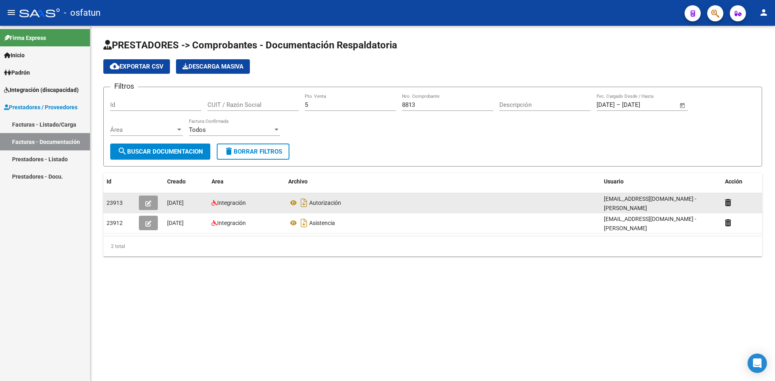
click at [140, 211] on datatable-body-cell at bounding box center [150, 203] width 28 height 20
click at [162, 197] on datatable-body-cell at bounding box center [150, 203] width 28 height 20
click at [159, 201] on div at bounding box center [150, 203] width 22 height 15
click at [146, 203] on icon "button" at bounding box center [148, 204] width 6 height 6
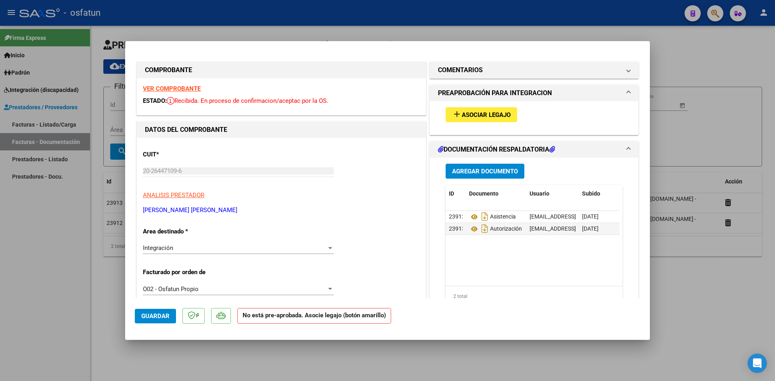
click at [484, 114] on span "Asociar Legajo" at bounding box center [486, 114] width 49 height 7
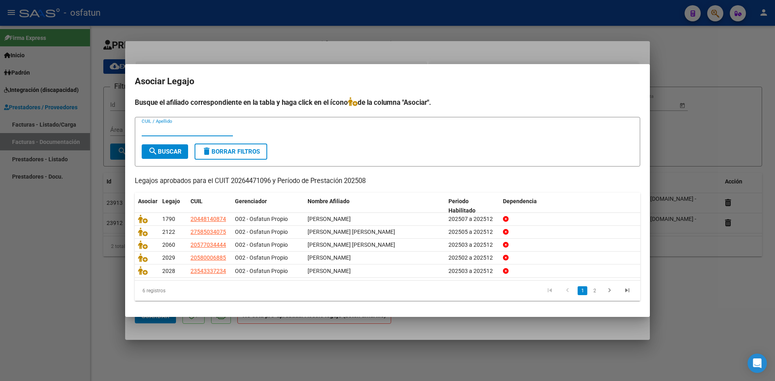
click at [315, 24] on div at bounding box center [387, 190] width 775 height 381
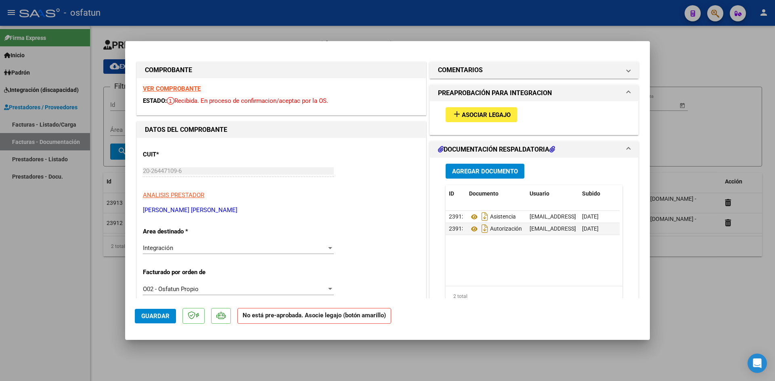
click at [405, 12] on div at bounding box center [387, 190] width 775 height 381
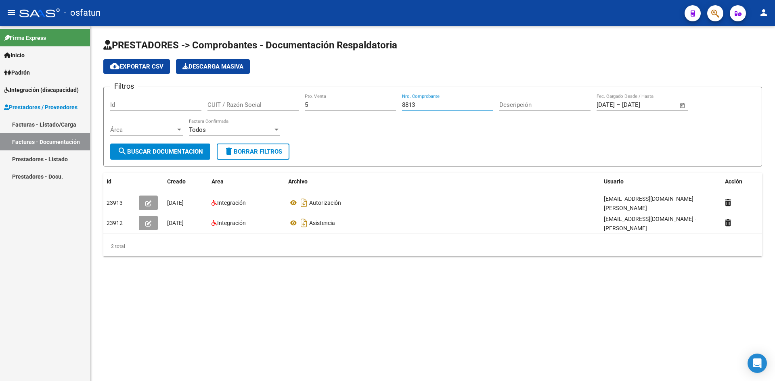
click at [439, 101] on input "8813" at bounding box center [447, 104] width 91 height 7
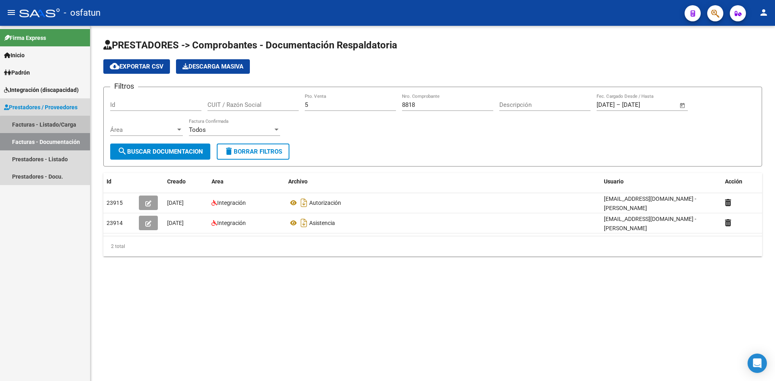
click at [59, 126] on link "Facturas - Listado/Carga" at bounding box center [45, 124] width 90 height 17
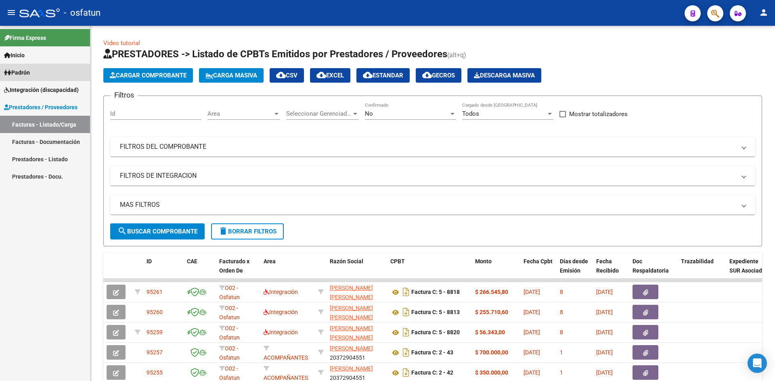
click at [30, 73] on span "Padrón" at bounding box center [17, 72] width 26 height 9
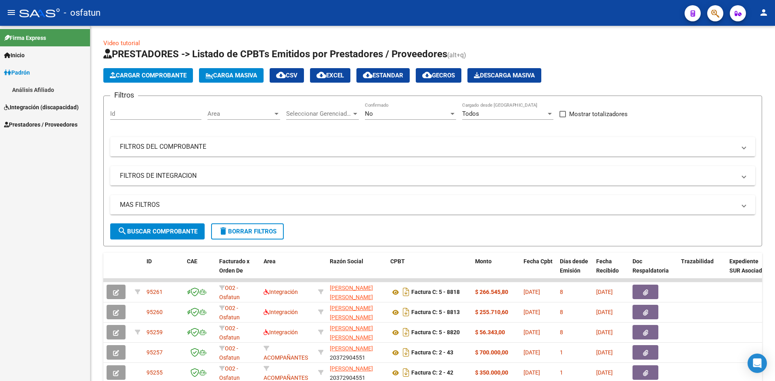
click at [39, 106] on span "Integración (discapacidad)" at bounding box center [41, 107] width 75 height 9
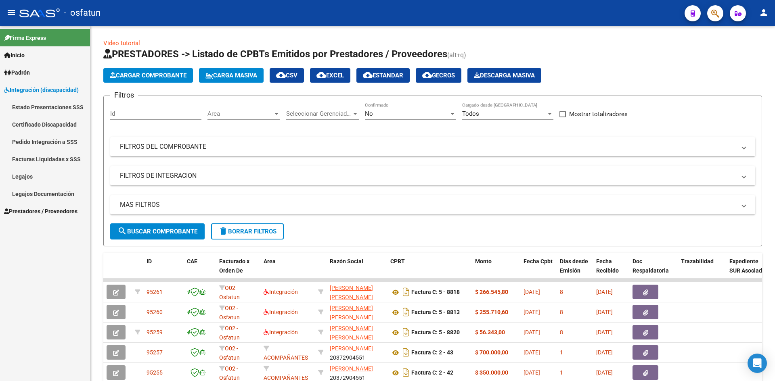
click at [30, 174] on link "Legajos" at bounding box center [45, 176] width 90 height 17
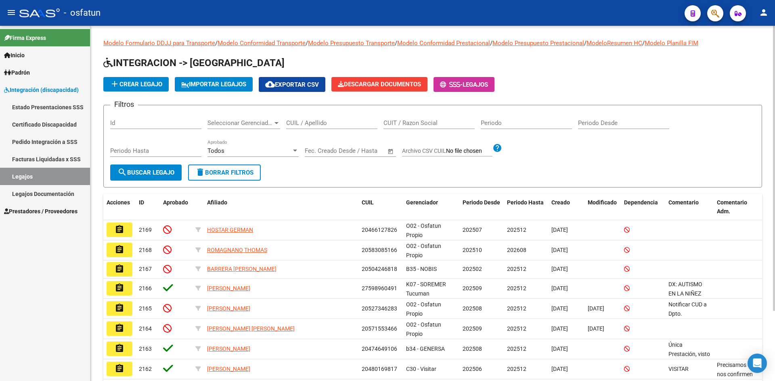
click at [319, 121] on input "CUIL / Apellido" at bounding box center [331, 122] width 91 height 7
paste input "27486657699"
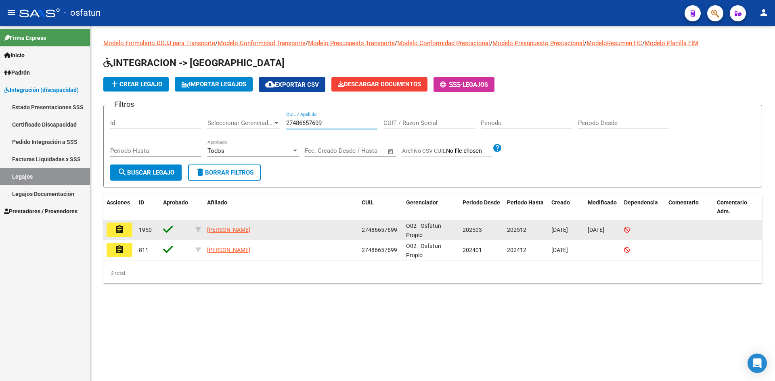
click at [121, 231] on mat-icon "assignment" at bounding box center [120, 230] width 10 height 10
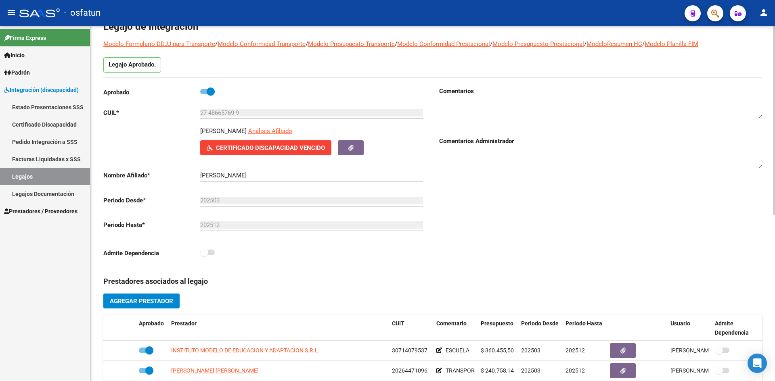
scroll to position [40, 0]
